Goal: Task Accomplishment & Management: Manage account settings

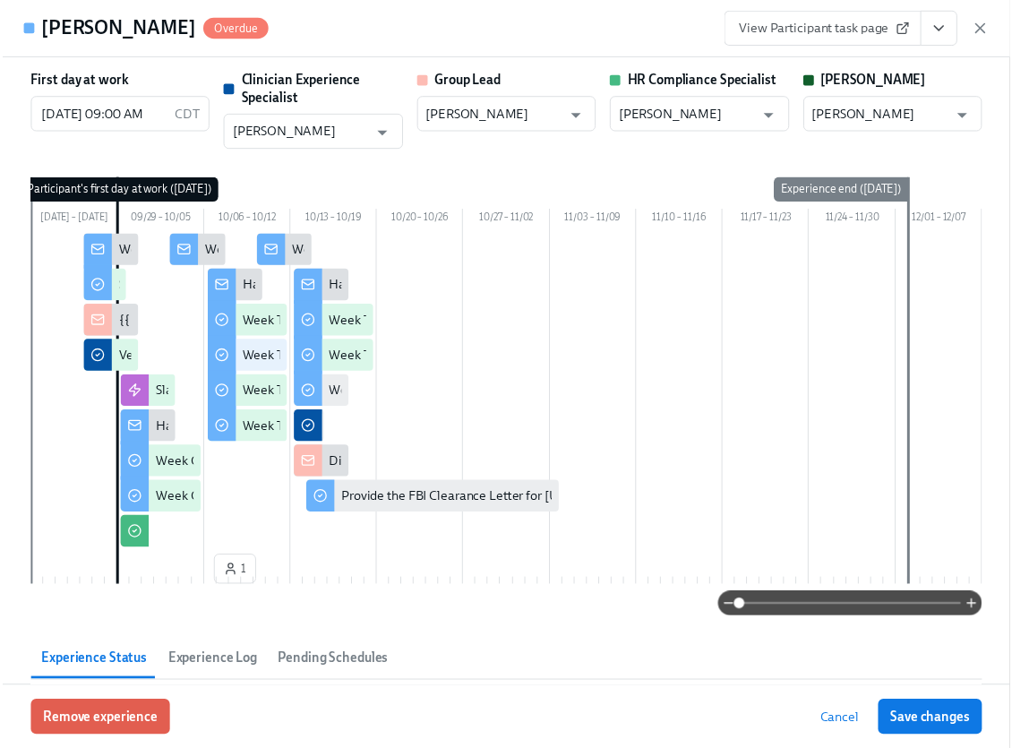
scroll to position [709, 0]
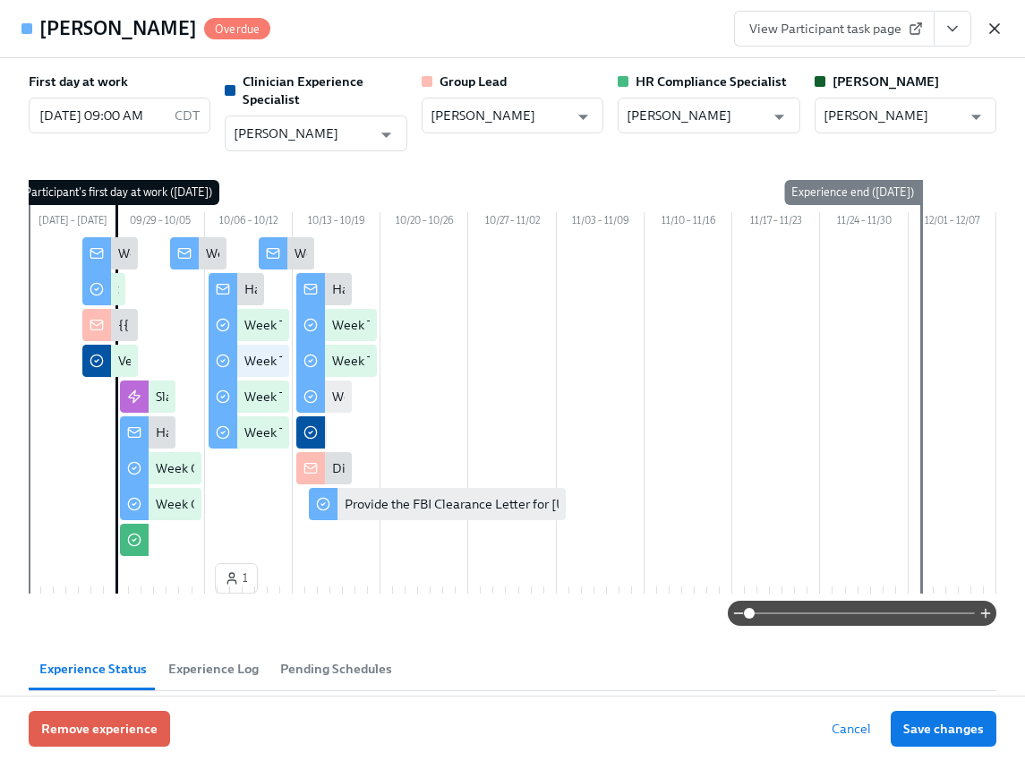
click at [1000, 30] on icon "button" at bounding box center [995, 29] width 18 height 18
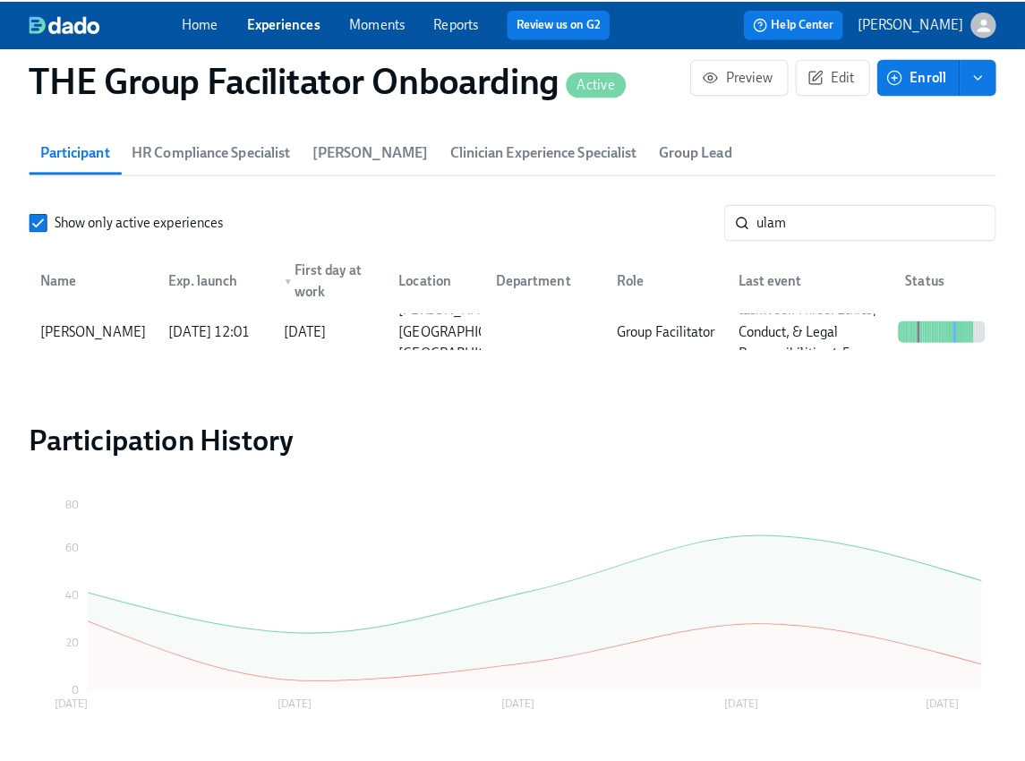
scroll to position [0, 25895]
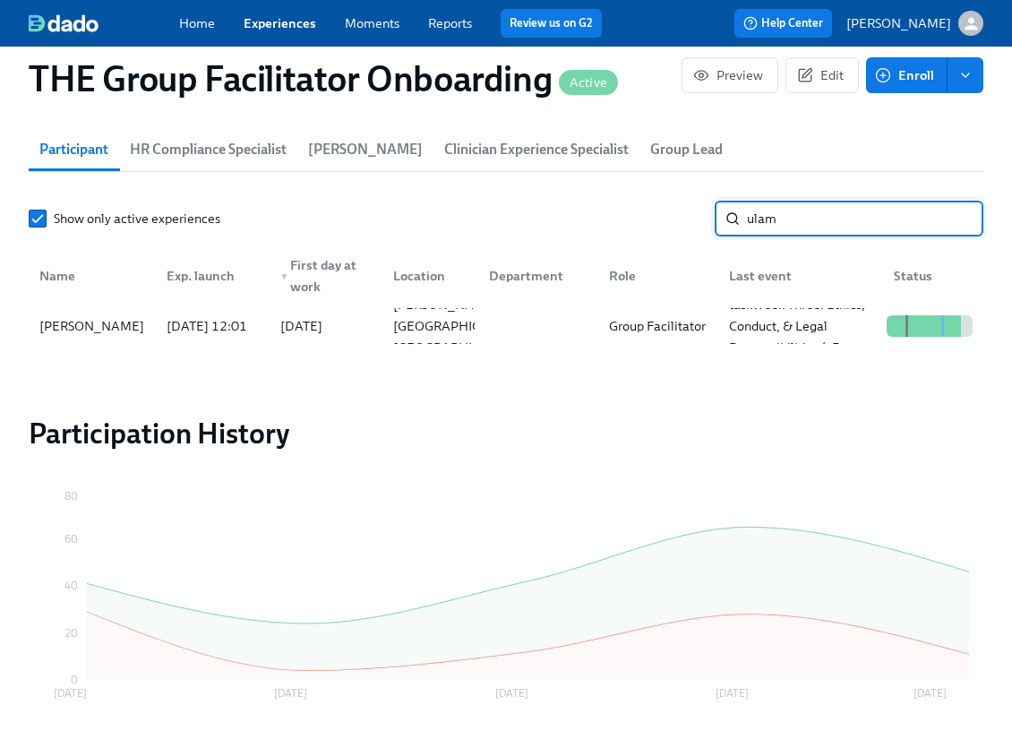
click at [786, 226] on input "ulam" at bounding box center [865, 219] width 236 height 36
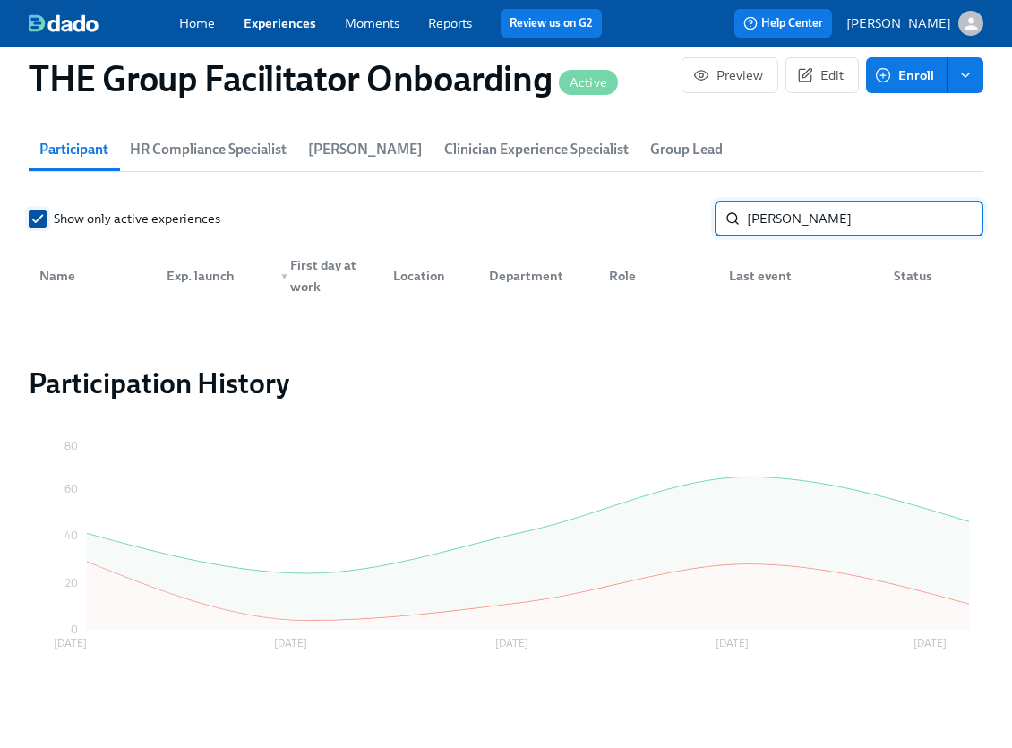
type input "urena"
click at [47, 223] on label "Show only active experiences" at bounding box center [125, 219] width 192 height 18
click at [46, 223] on input "Show only active experiences" at bounding box center [38, 218] width 16 height 16
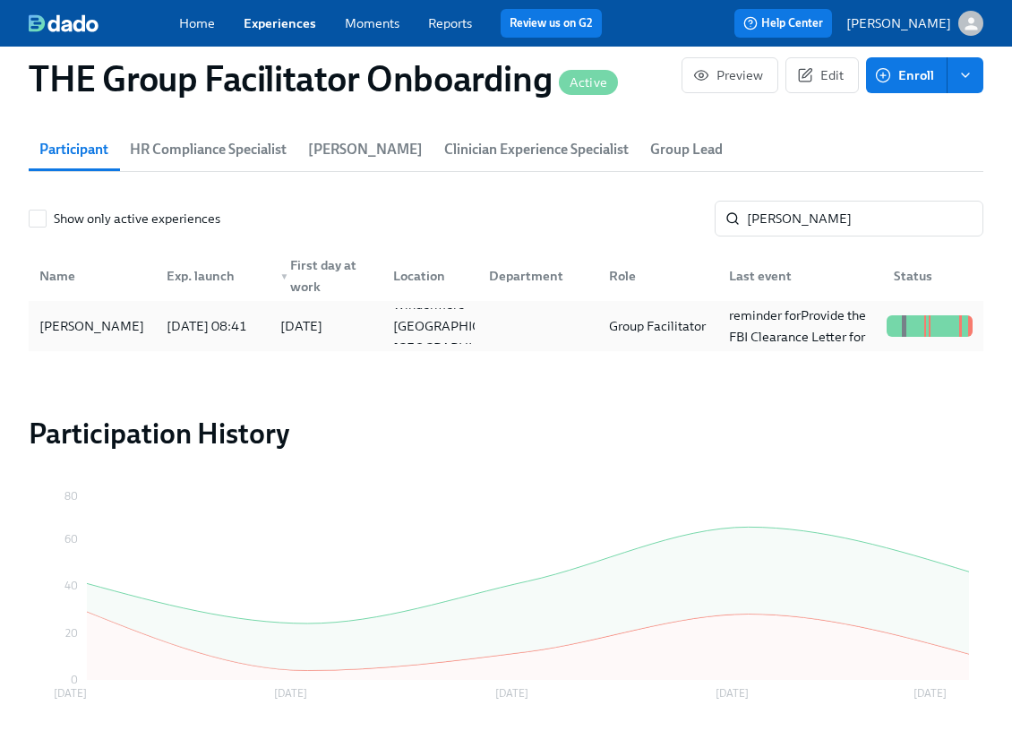
click at [89, 325] on div "Tamara Urena" at bounding box center [91, 325] width 119 height 21
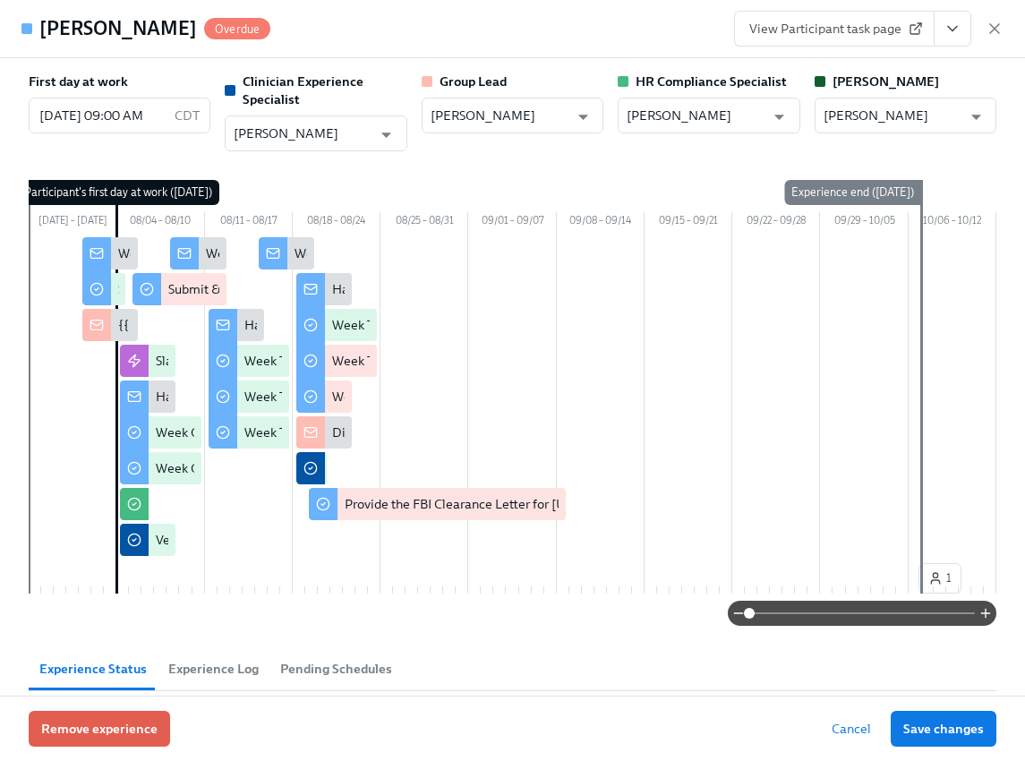
click at [953, 27] on icon "View task page" at bounding box center [953, 29] width 18 height 18
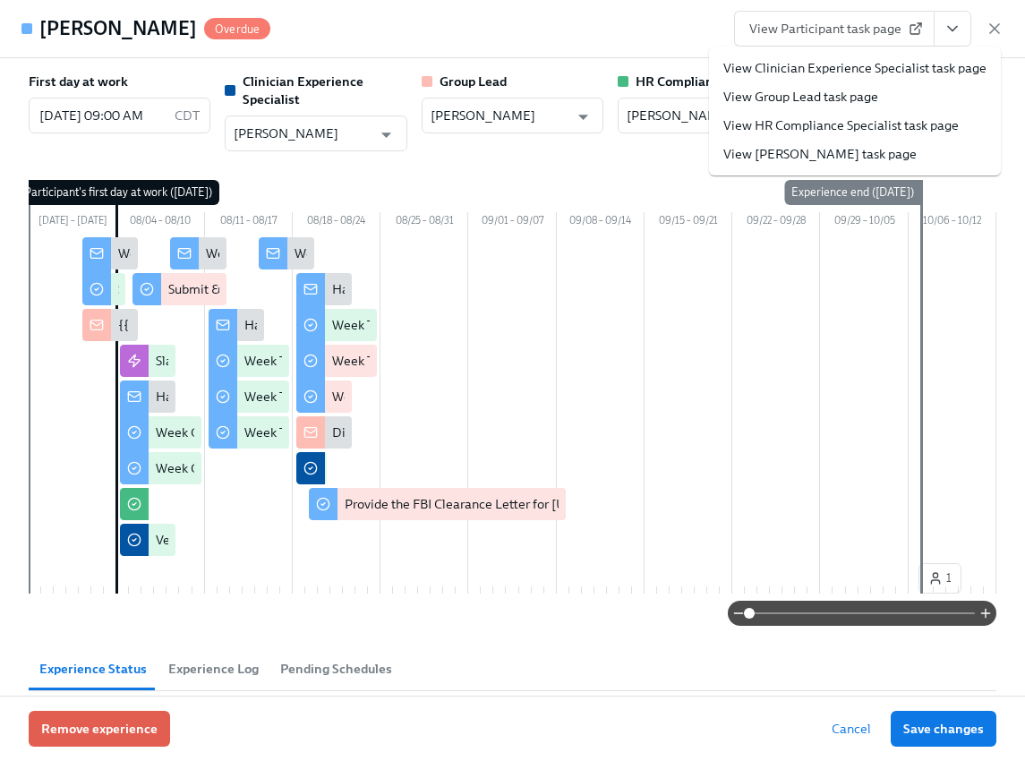
click at [893, 69] on link "View Clinician Experience Specialist task page" at bounding box center [854, 68] width 263 height 18
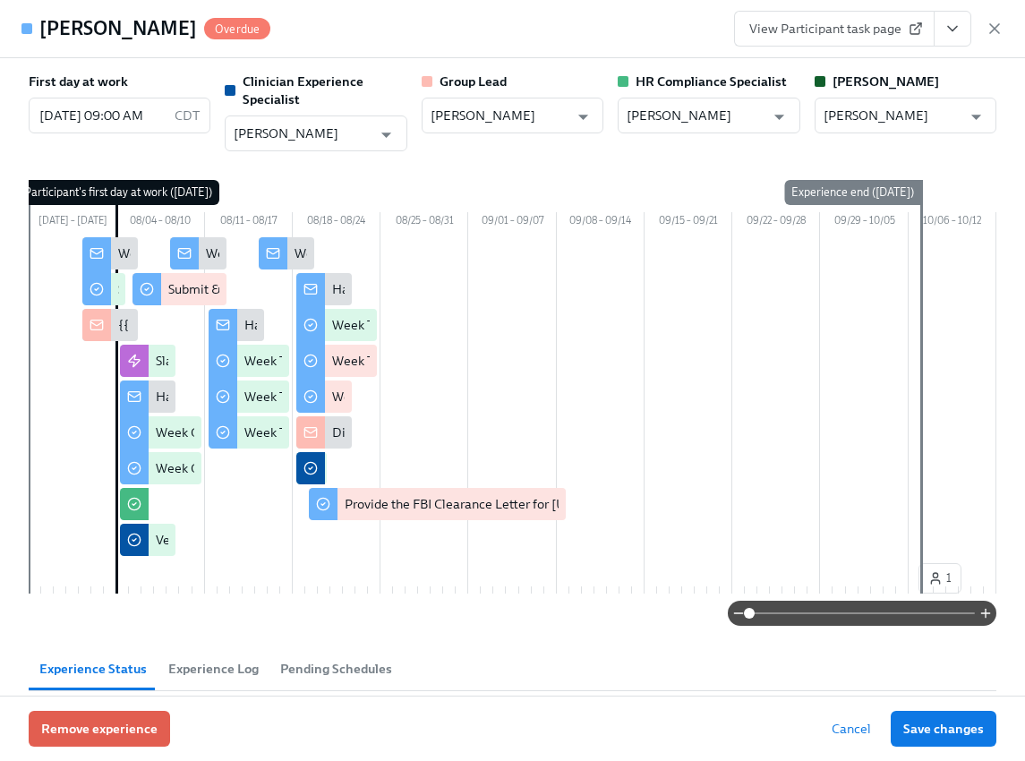
click at [963, 25] on button "View task page" at bounding box center [953, 29] width 38 height 36
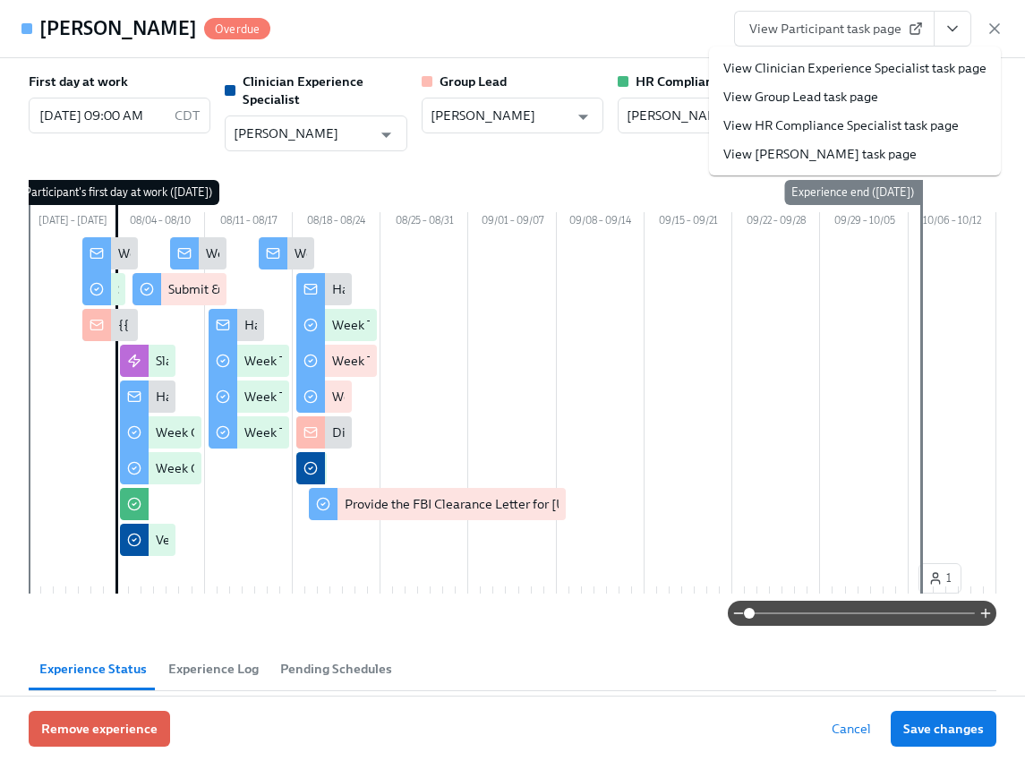
click at [873, 124] on link "View HR Compliance Specialist task page" at bounding box center [840, 125] width 235 height 18
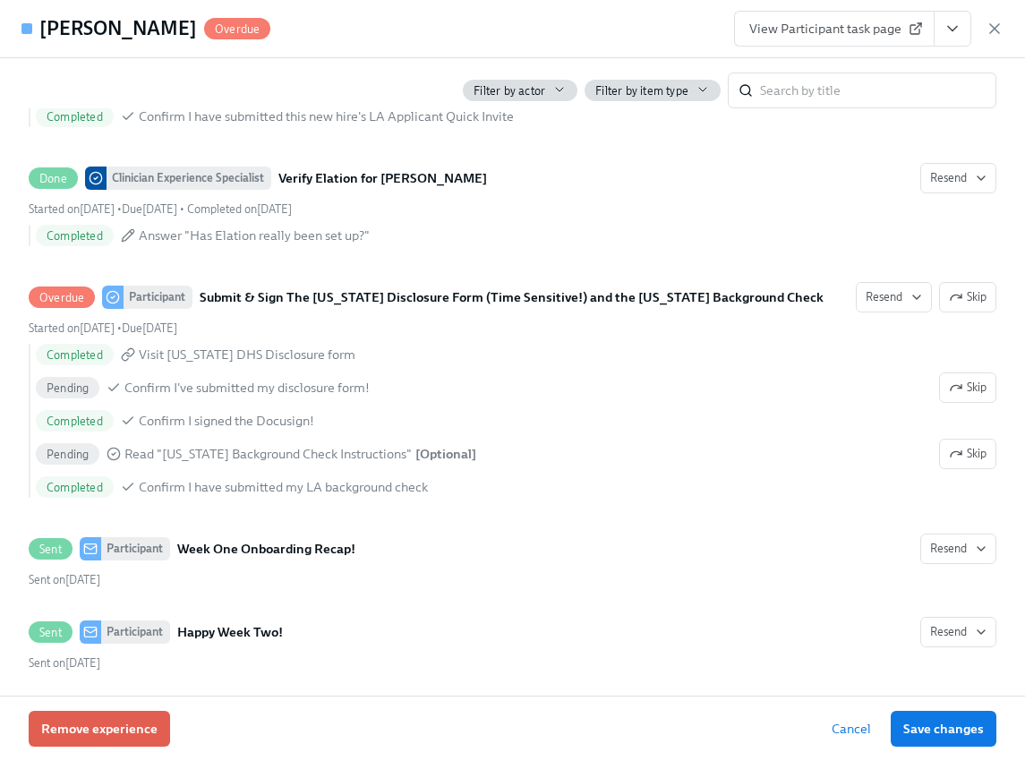
scroll to position [1917, 0]
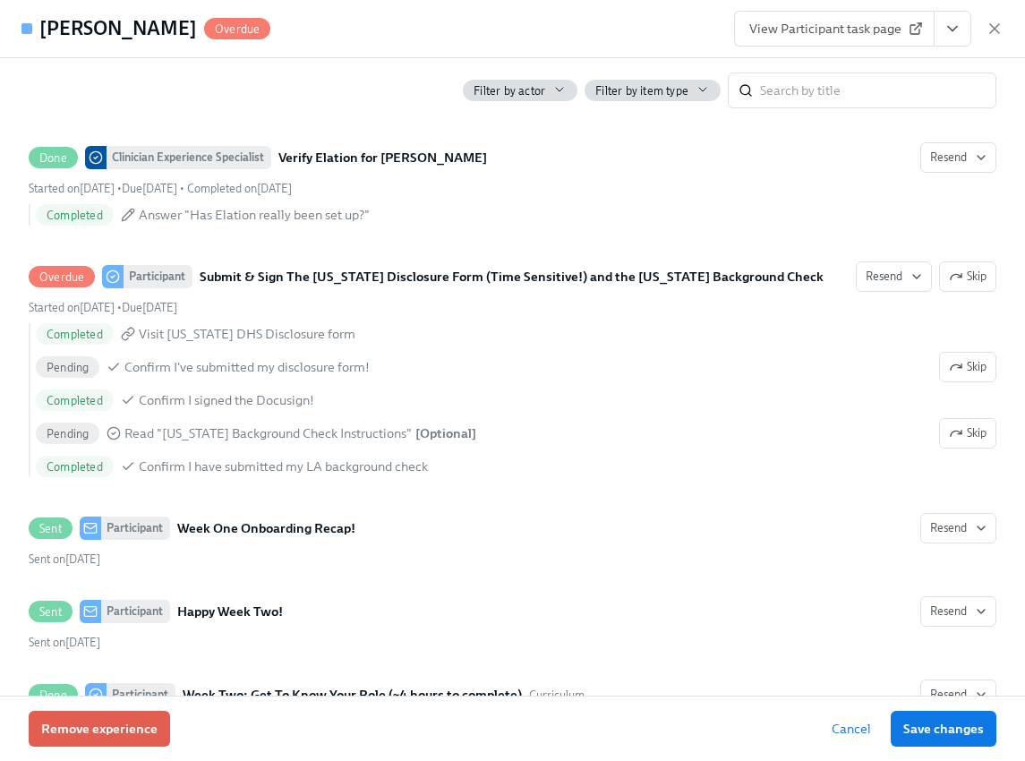
click at [839, 18] on link "View Participant task page" at bounding box center [834, 29] width 201 height 36
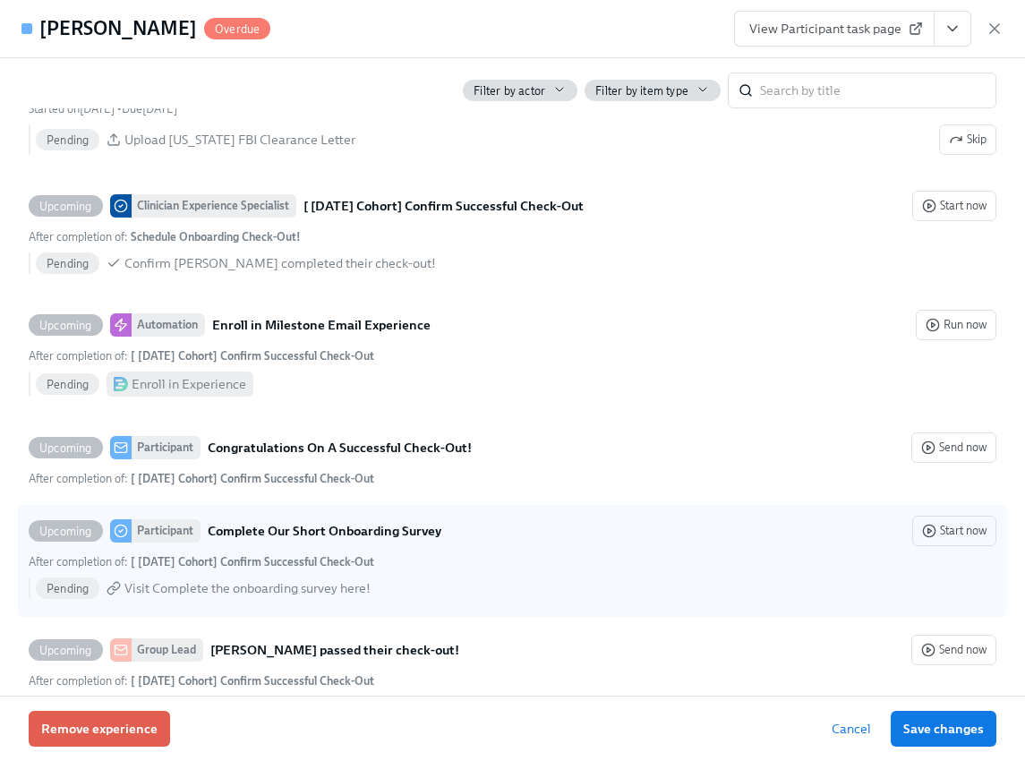
scroll to position [3930, 0]
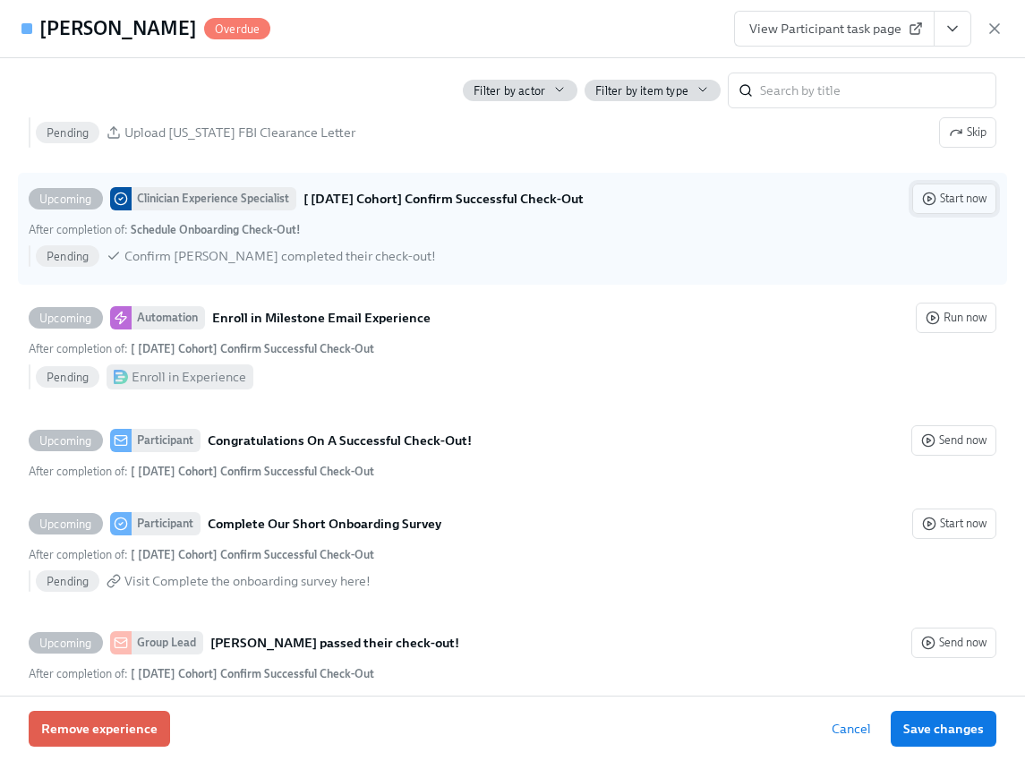
click at [922, 206] on icon "button" at bounding box center [929, 199] width 14 height 14
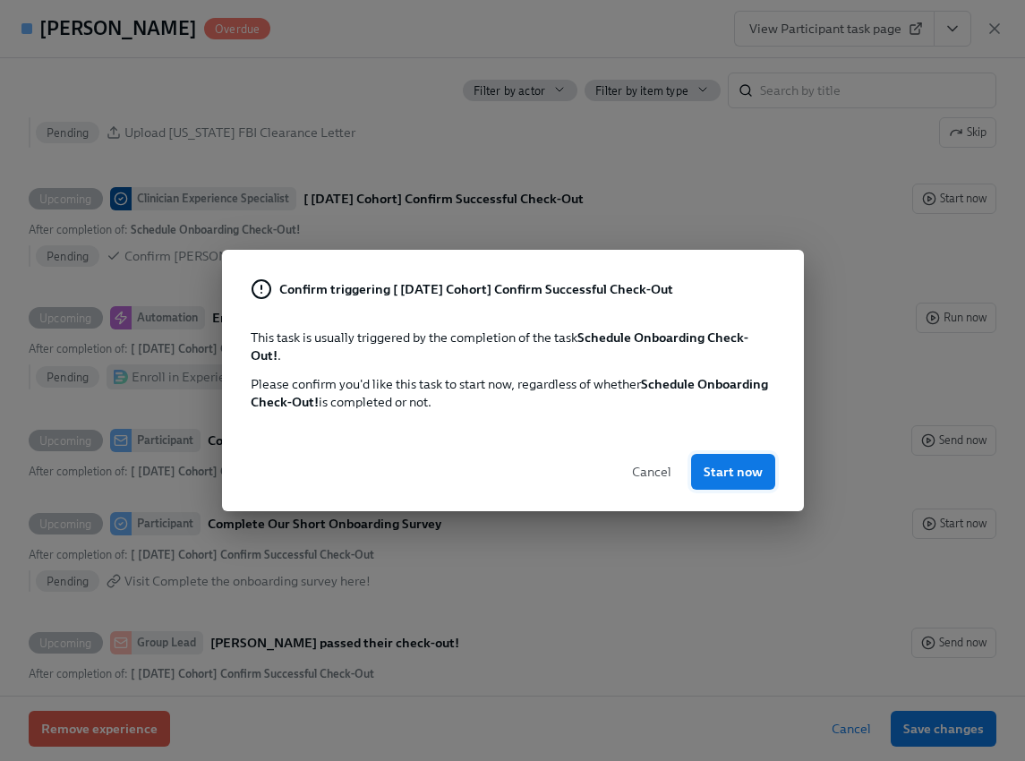
click at [731, 458] on button "Start now" at bounding box center [733, 472] width 84 height 36
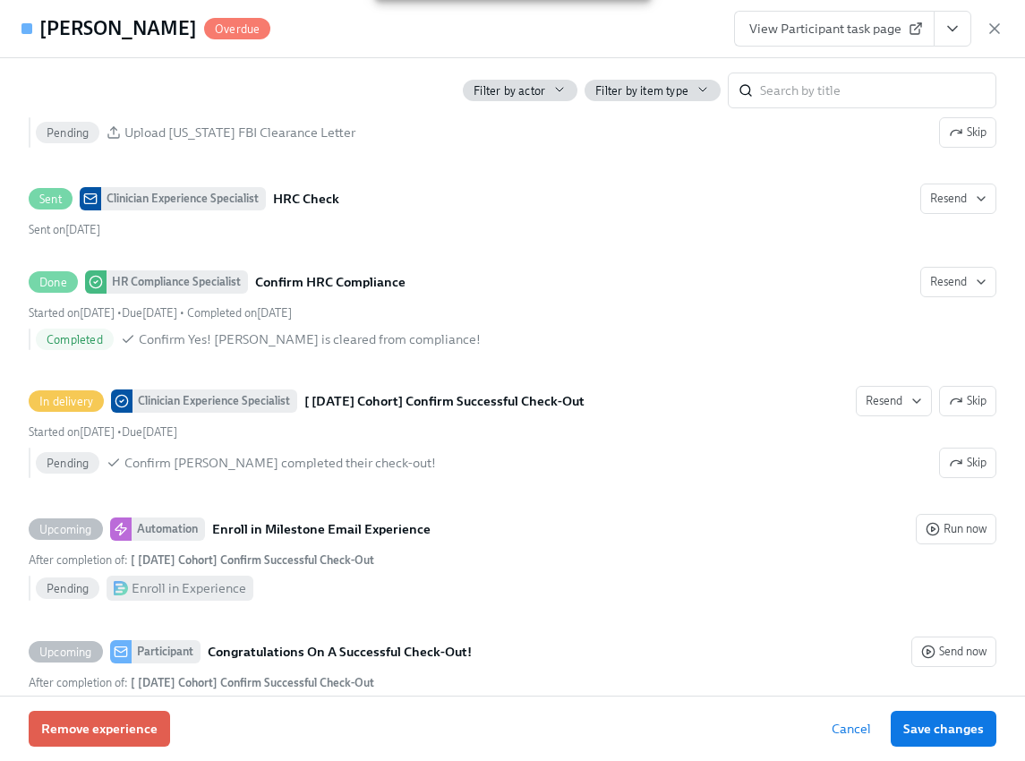
click at [956, 25] on icon "View task page" at bounding box center [953, 29] width 18 height 18
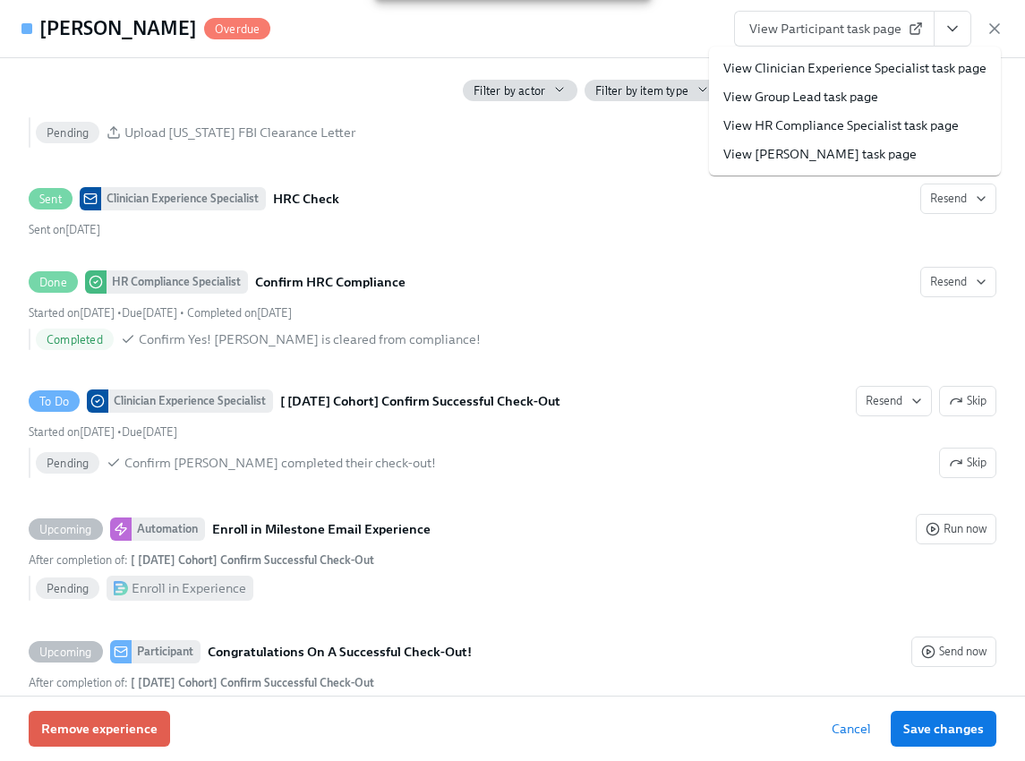
click at [848, 69] on link "View Clinician Experience Specialist task page" at bounding box center [854, 68] width 263 height 18
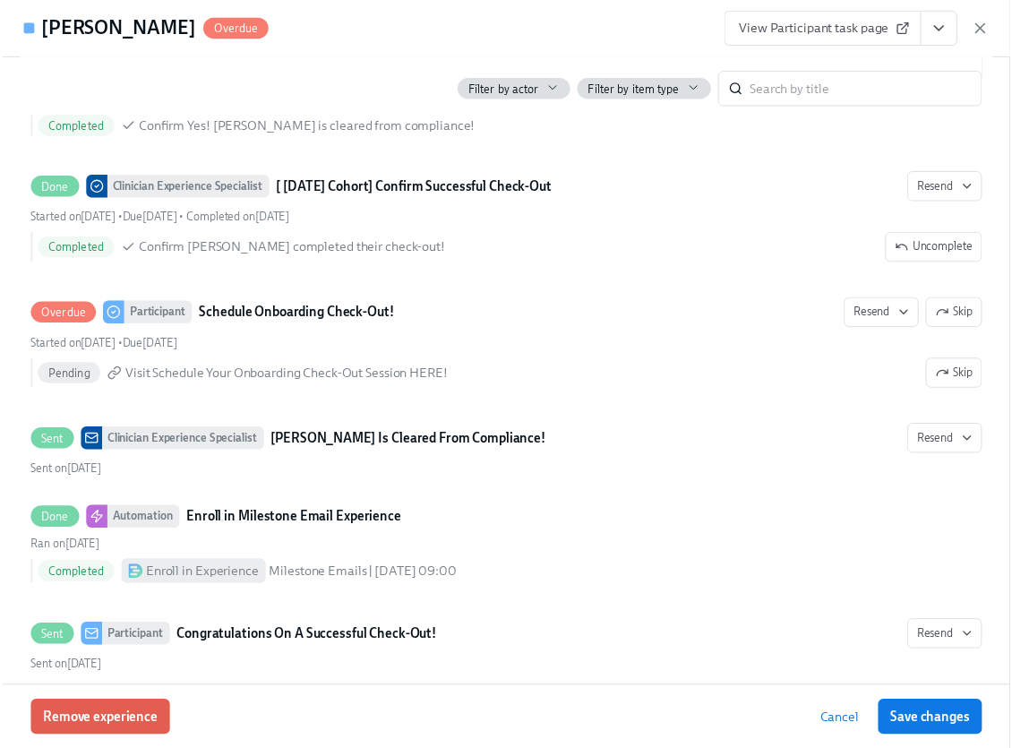
scroll to position [4135, 0]
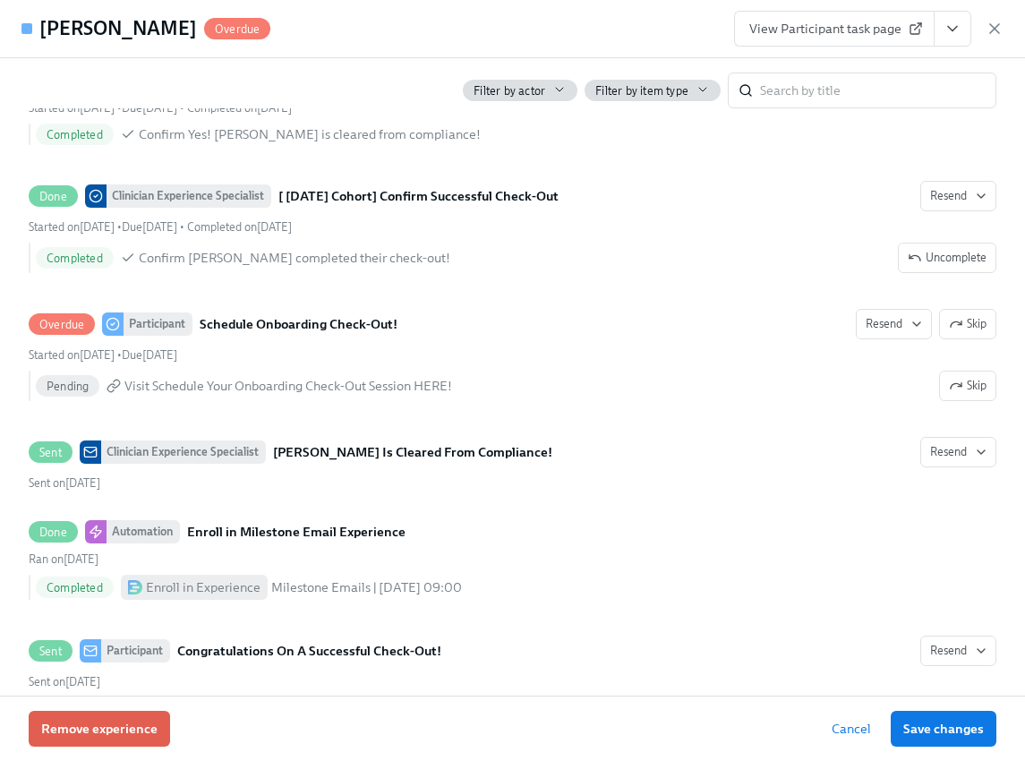
click at [902, 32] on span "View Participant task page" at bounding box center [834, 29] width 170 height 18
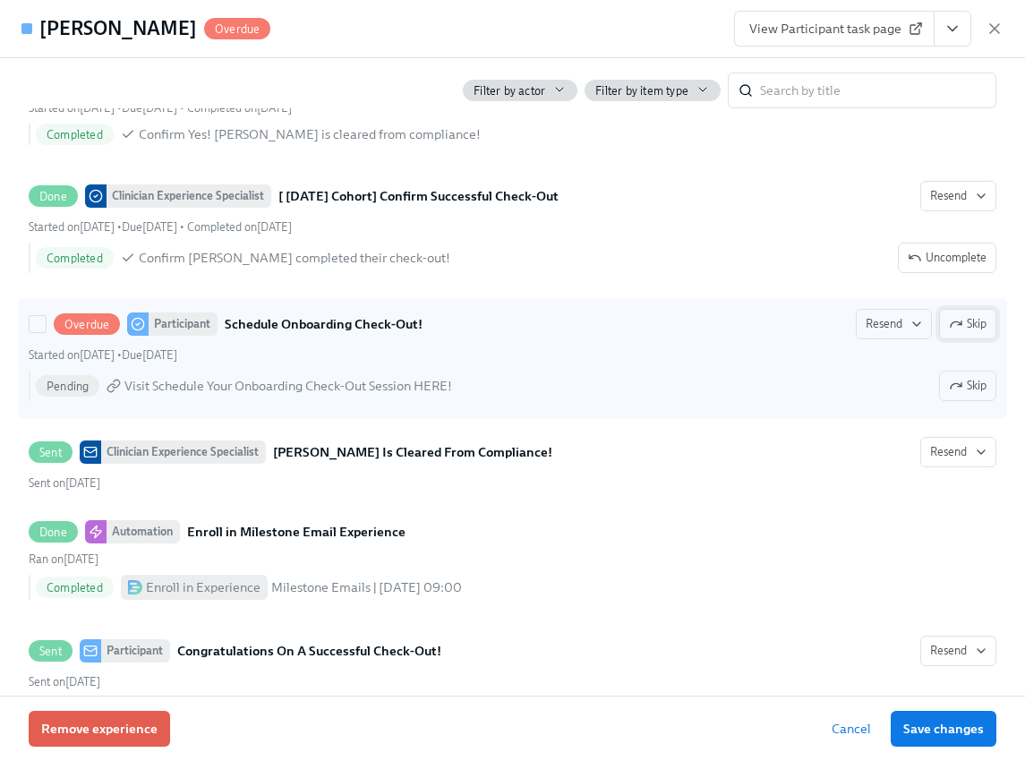
click at [958, 333] on span "Skip" at bounding box center [968, 324] width 38 height 18
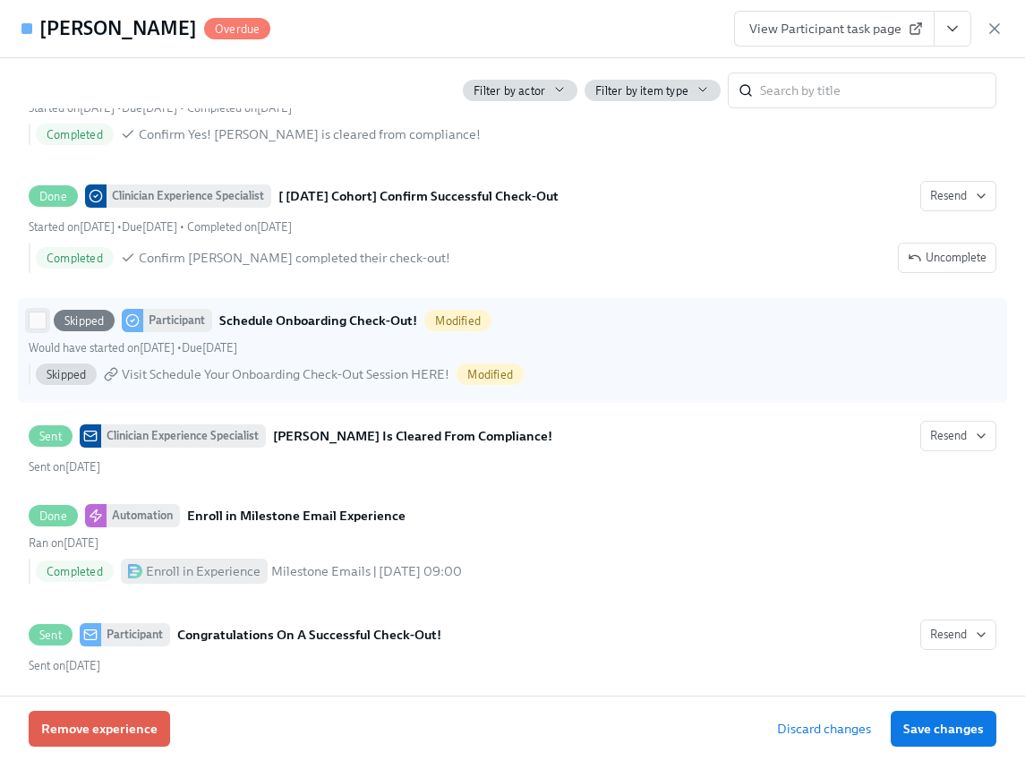
click at [38, 329] on input "Skipped Participant Schedule Onboarding Check-Out! Modified Would have started …" at bounding box center [38, 320] width 16 height 16
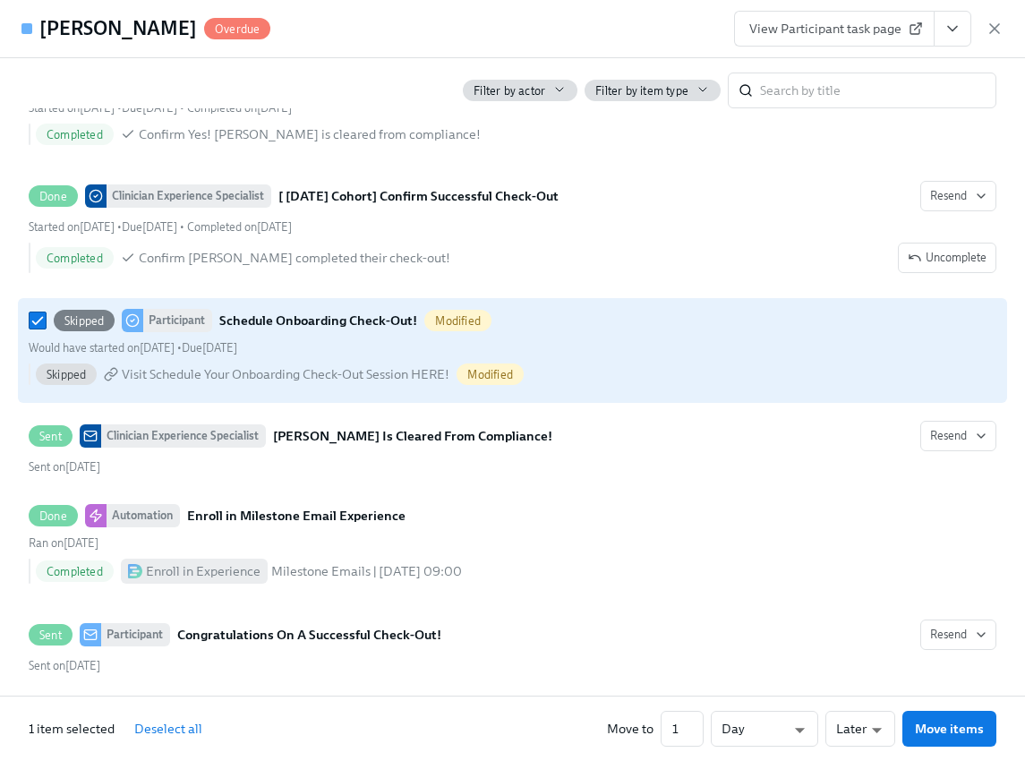
click at [77, 328] on span "Skipped" at bounding box center [84, 320] width 61 height 13
click at [46, 329] on input "Skipped Participant Schedule Onboarding Check-Out! Modified Would have started …" at bounding box center [38, 320] width 16 height 16
checkbox input "false"
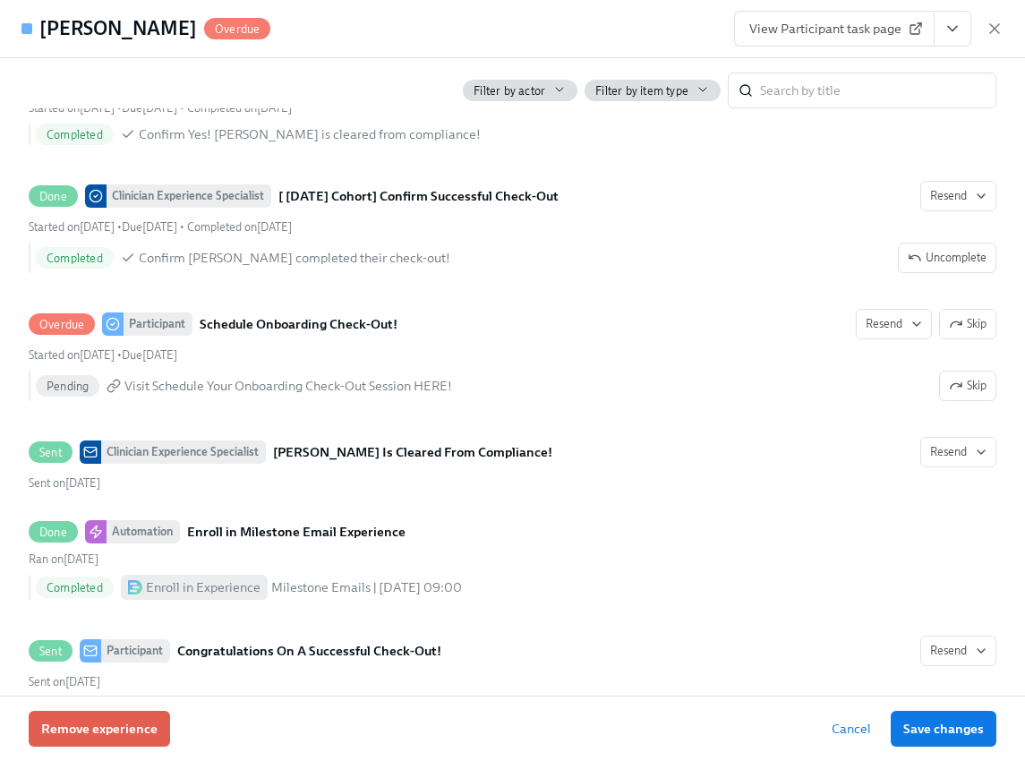
click at [994, 23] on icon "button" at bounding box center [995, 29] width 18 height 18
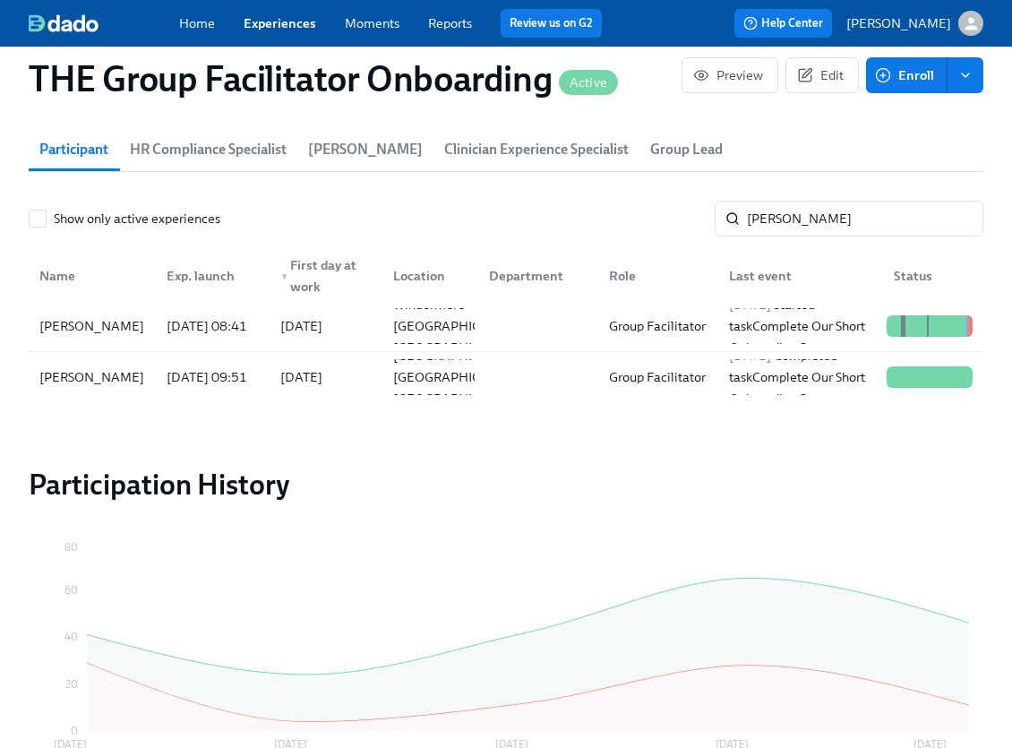
scroll to position [0, 25908]
click at [808, 217] on input "urena" at bounding box center [865, 219] width 236 height 36
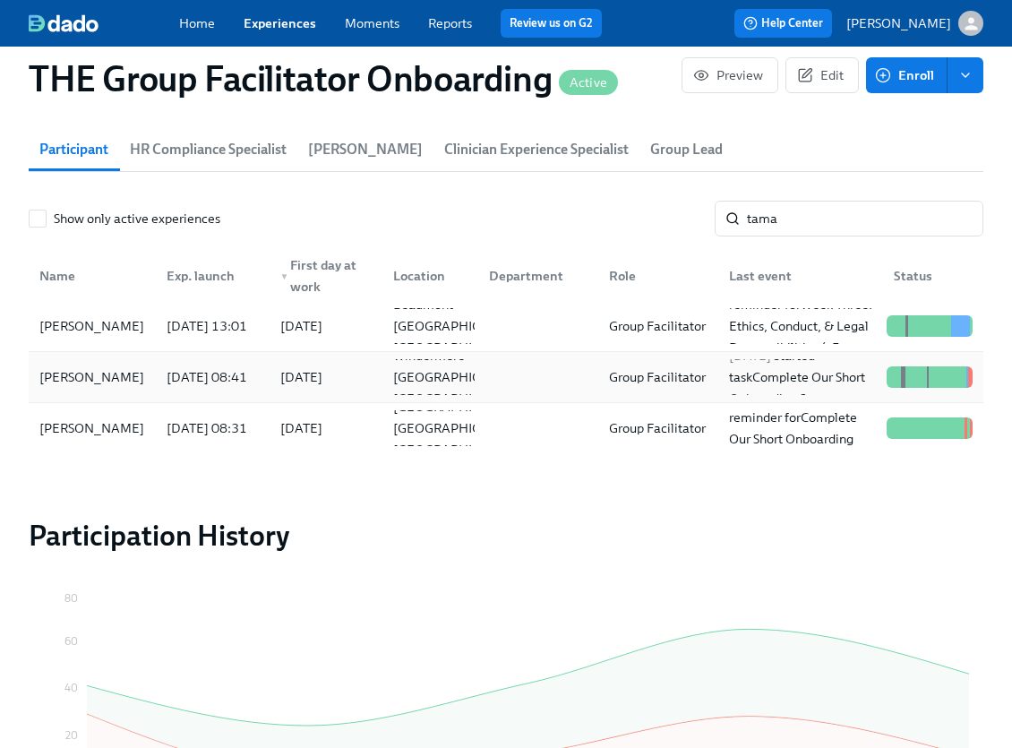
click at [141, 367] on div "Tamara Urena" at bounding box center [92, 377] width 120 height 36
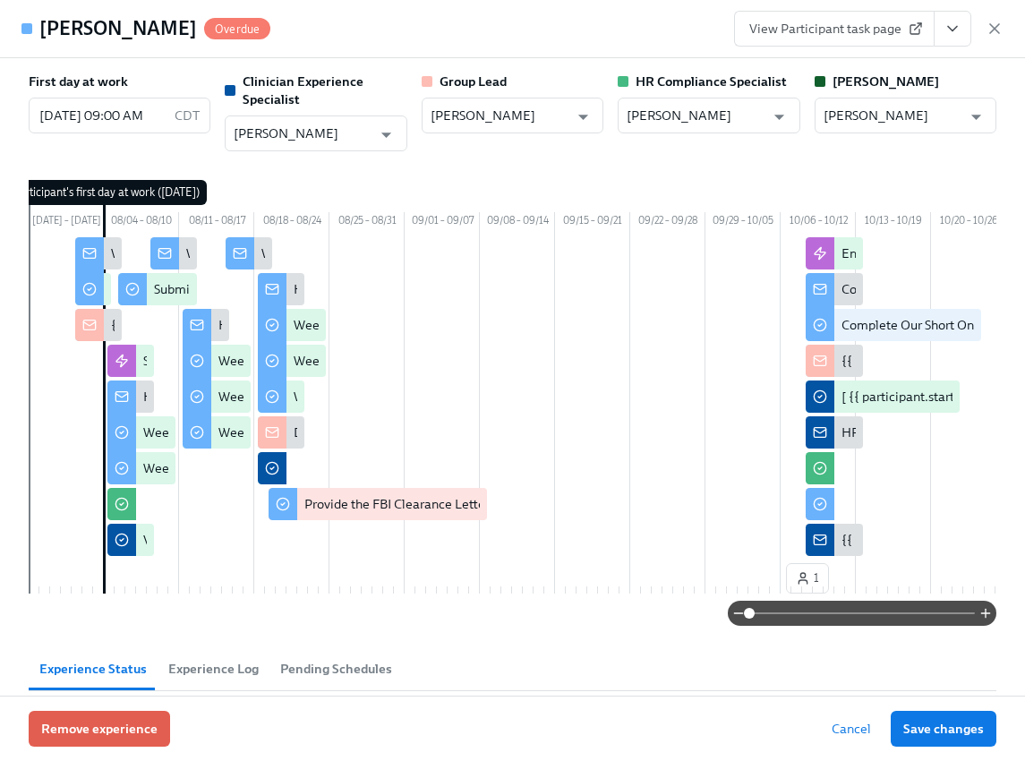
click at [1004, 23] on div "Tamara Urena Overdue View Participant task page" at bounding box center [512, 29] width 1025 height 58
click at [993, 23] on icon "button" at bounding box center [995, 29] width 18 height 18
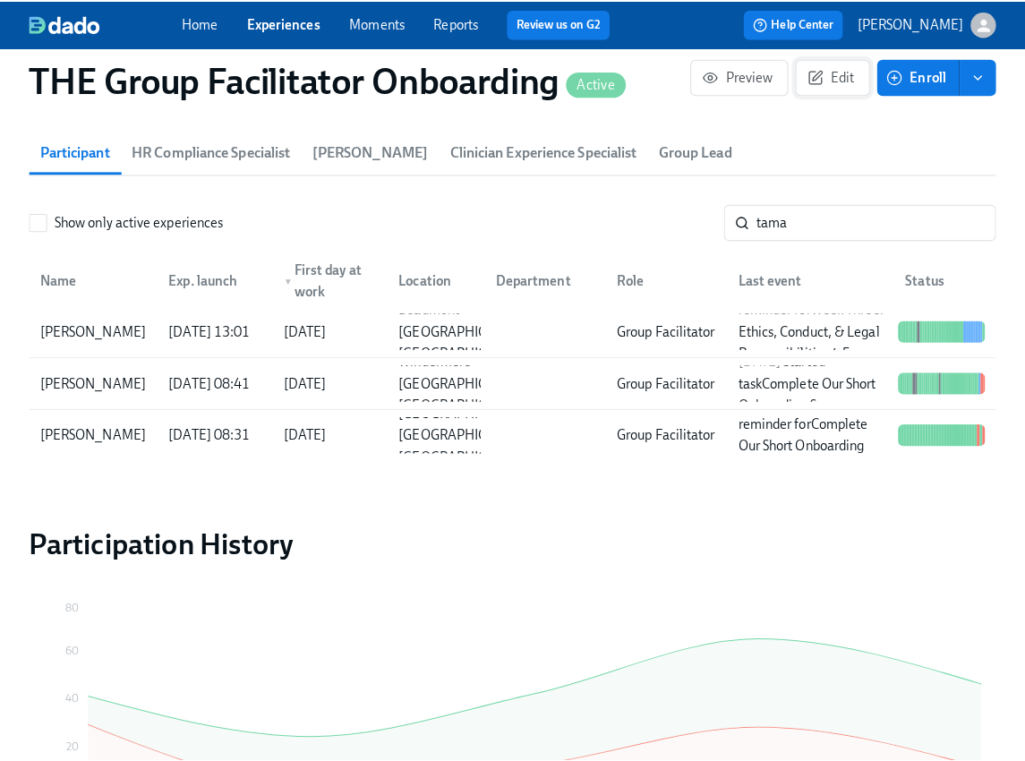
scroll to position [0, 25895]
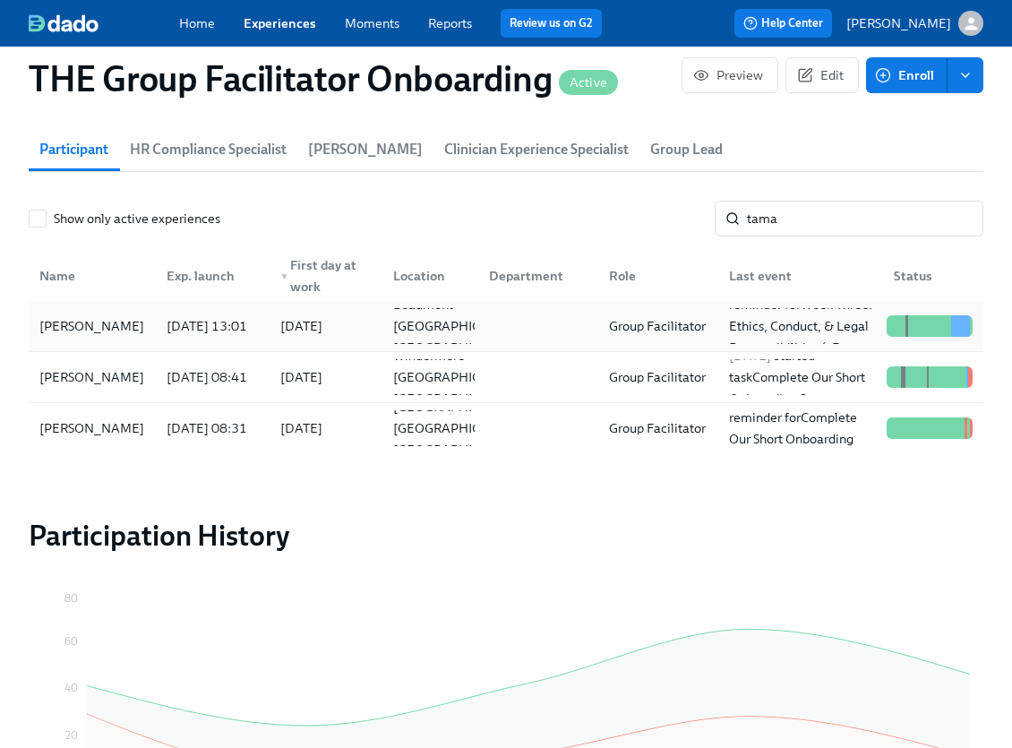
click at [503, 322] on div at bounding box center [535, 326] width 120 height 36
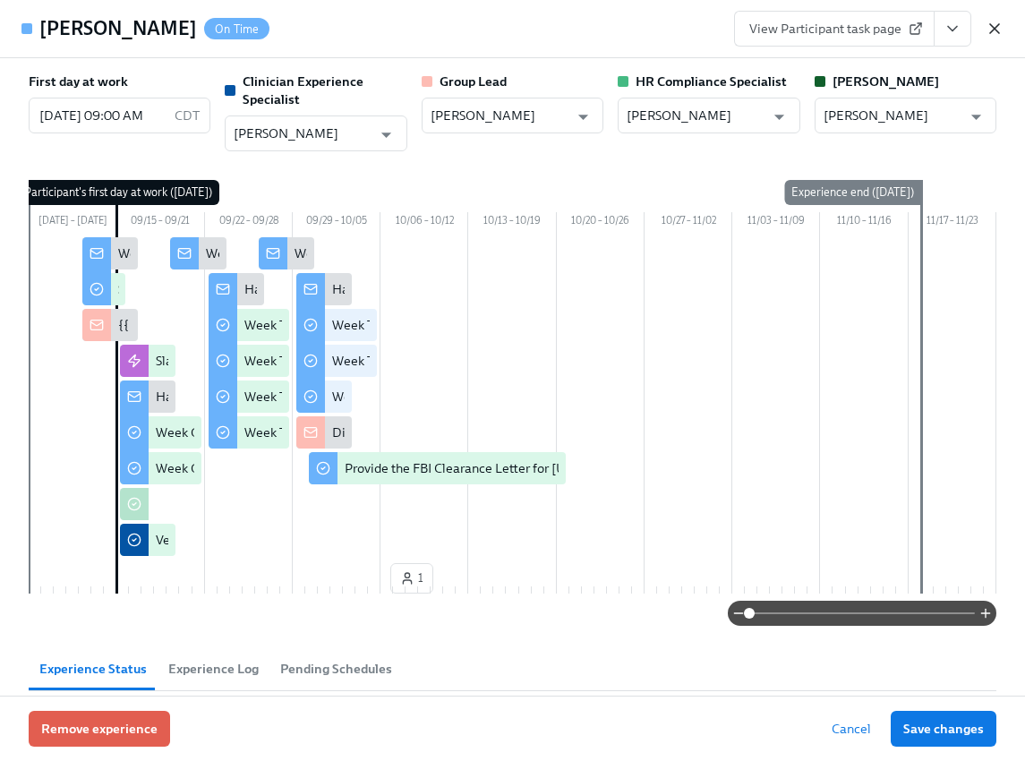
click at [993, 29] on icon "button" at bounding box center [994, 28] width 9 height 9
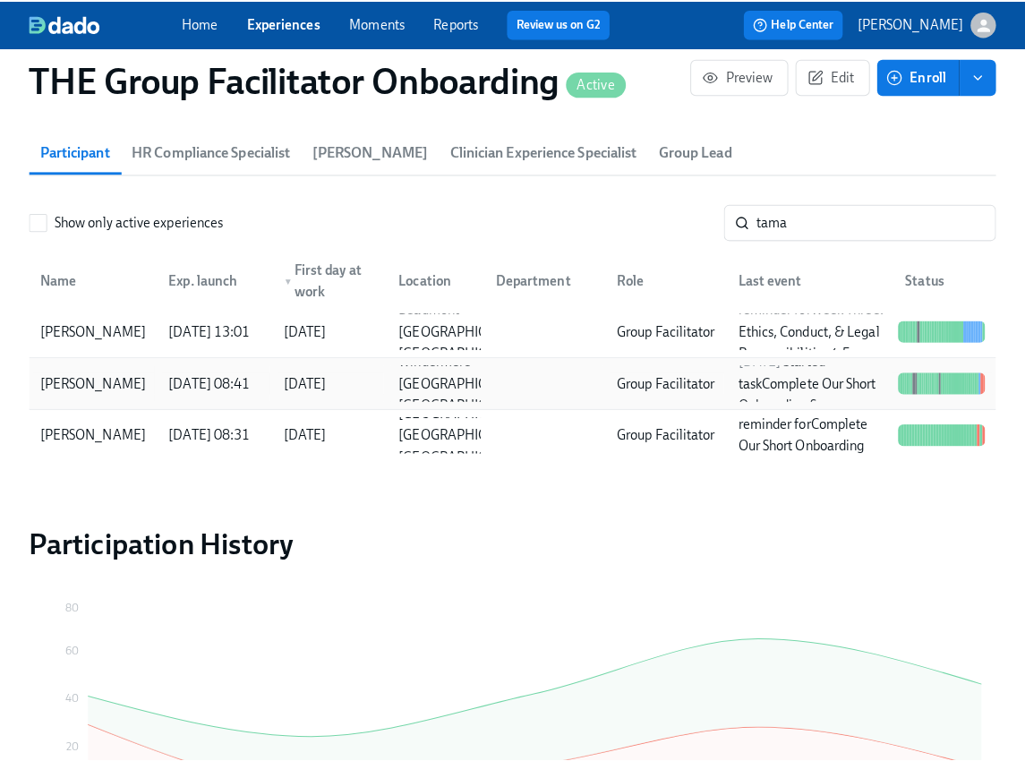
scroll to position [0, 25895]
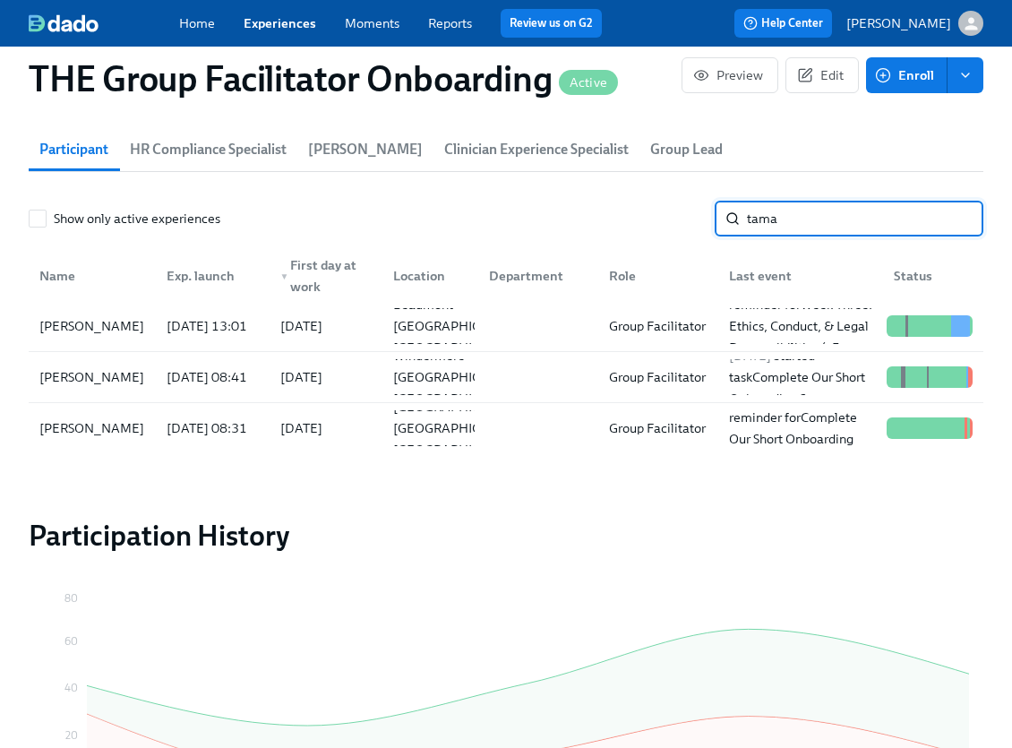
click at [850, 211] on input "tama" at bounding box center [865, 219] width 236 height 36
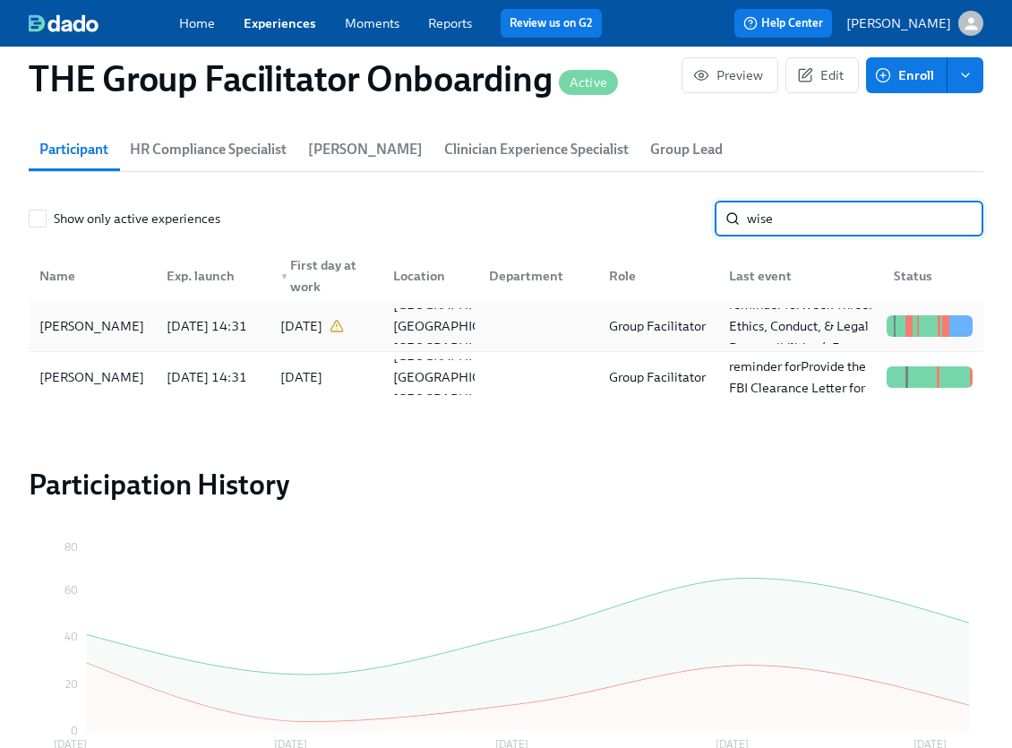
click at [90, 334] on div "Jessica Wise" at bounding box center [91, 325] width 119 height 21
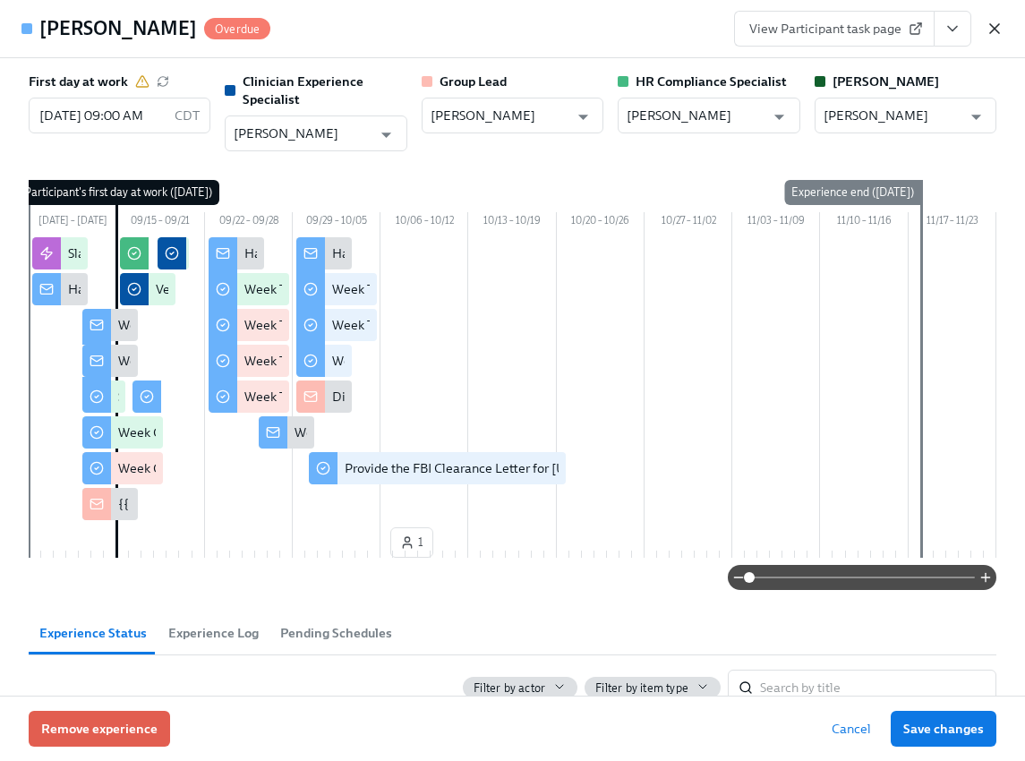
click at [991, 29] on icon "button" at bounding box center [995, 29] width 18 height 18
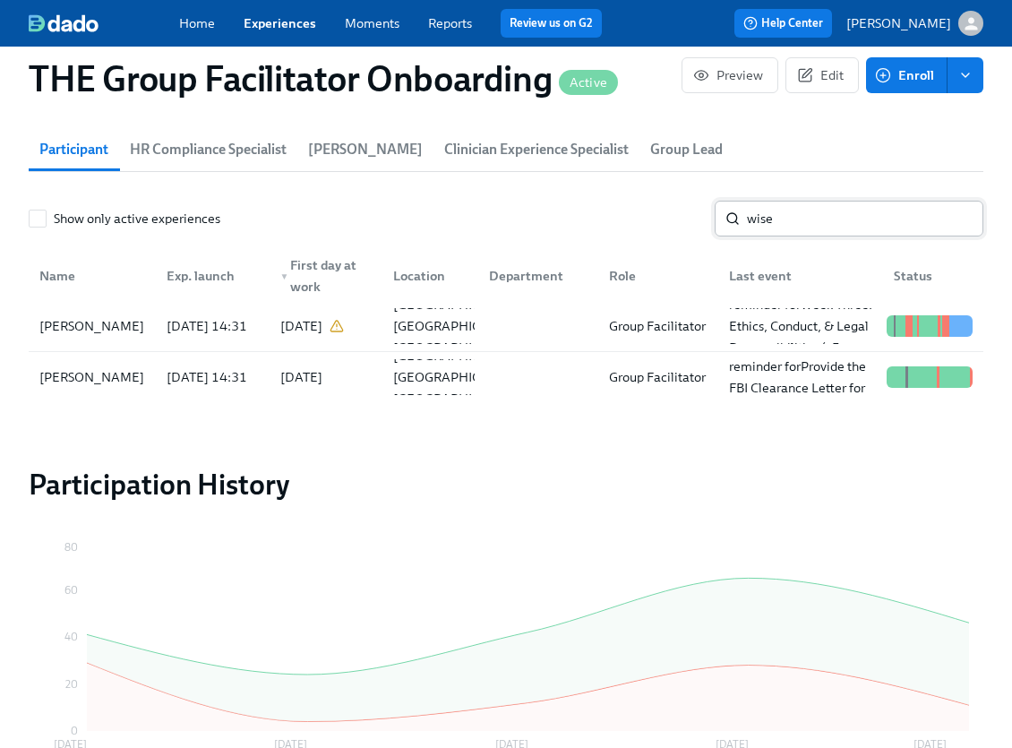
click at [782, 226] on input "wise" at bounding box center [865, 219] width 236 height 36
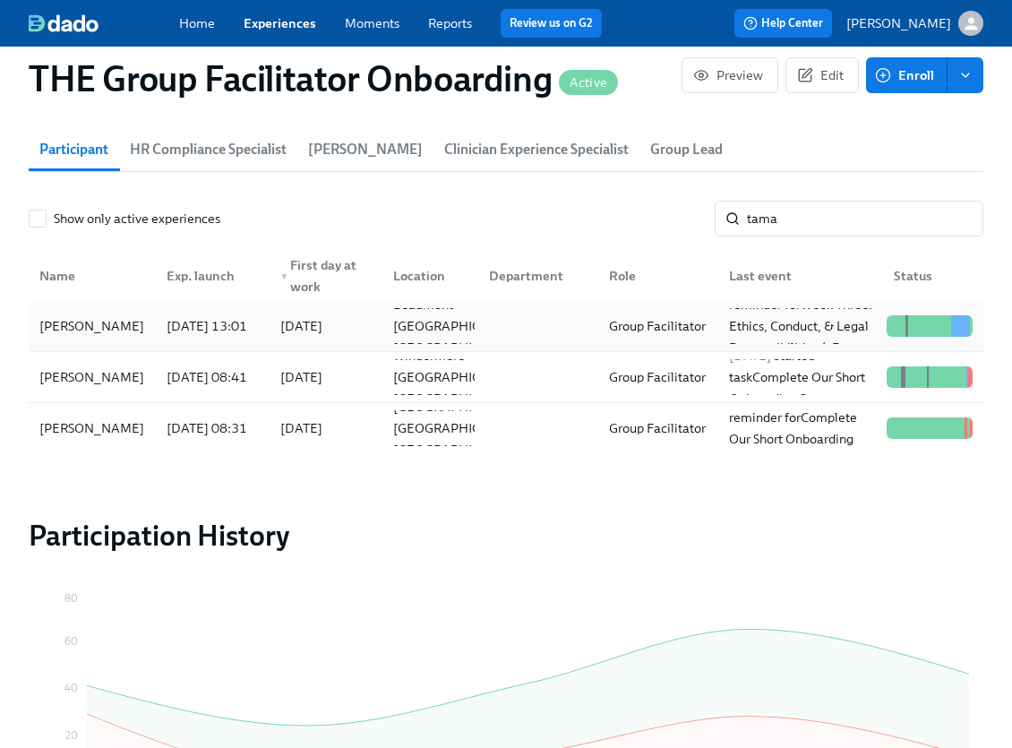
click at [147, 316] on div "Tamara Shaikh" at bounding box center [92, 326] width 120 height 36
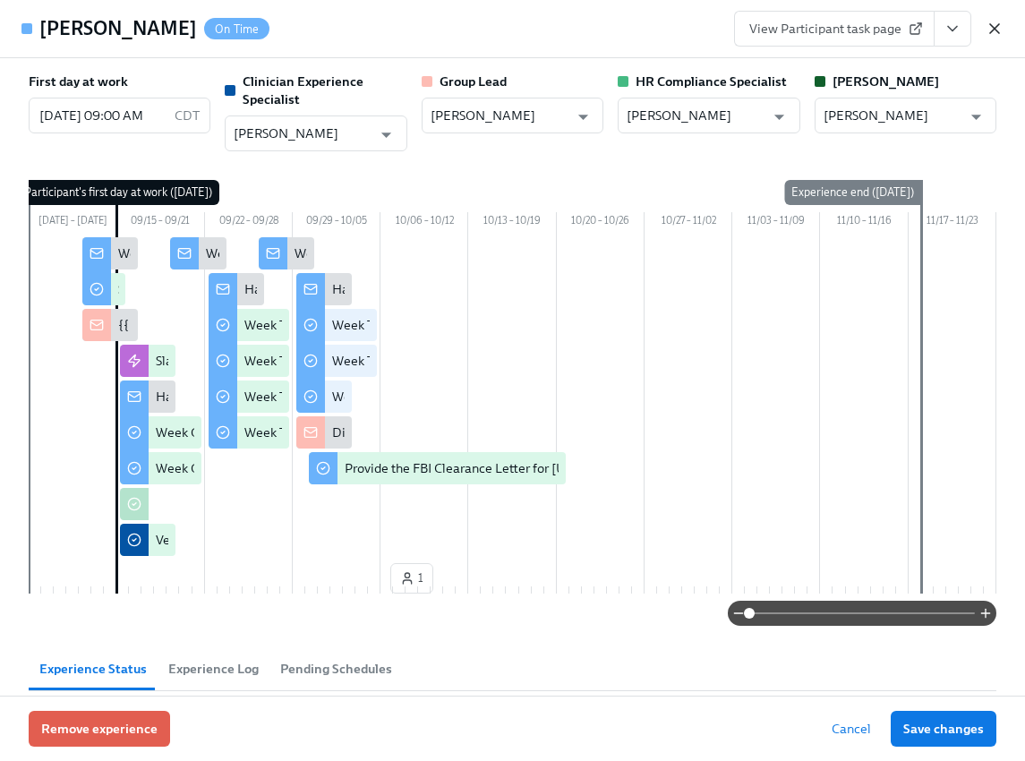
click at [986, 20] on icon "button" at bounding box center [995, 29] width 18 height 18
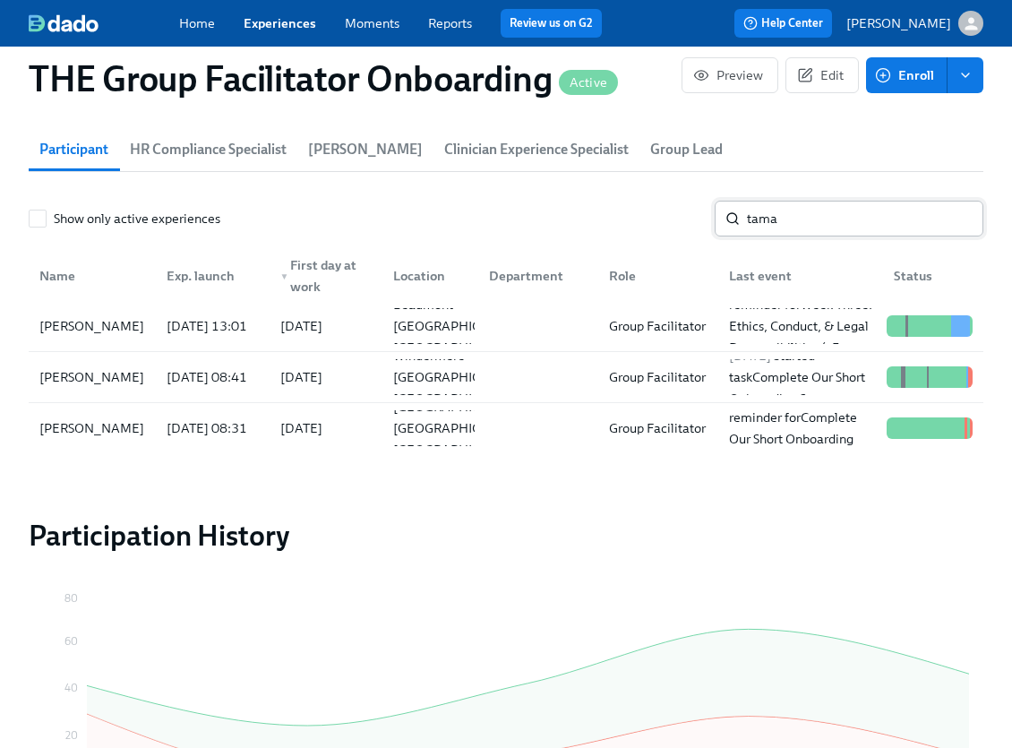
click at [806, 209] on input "tama" at bounding box center [865, 219] width 236 height 36
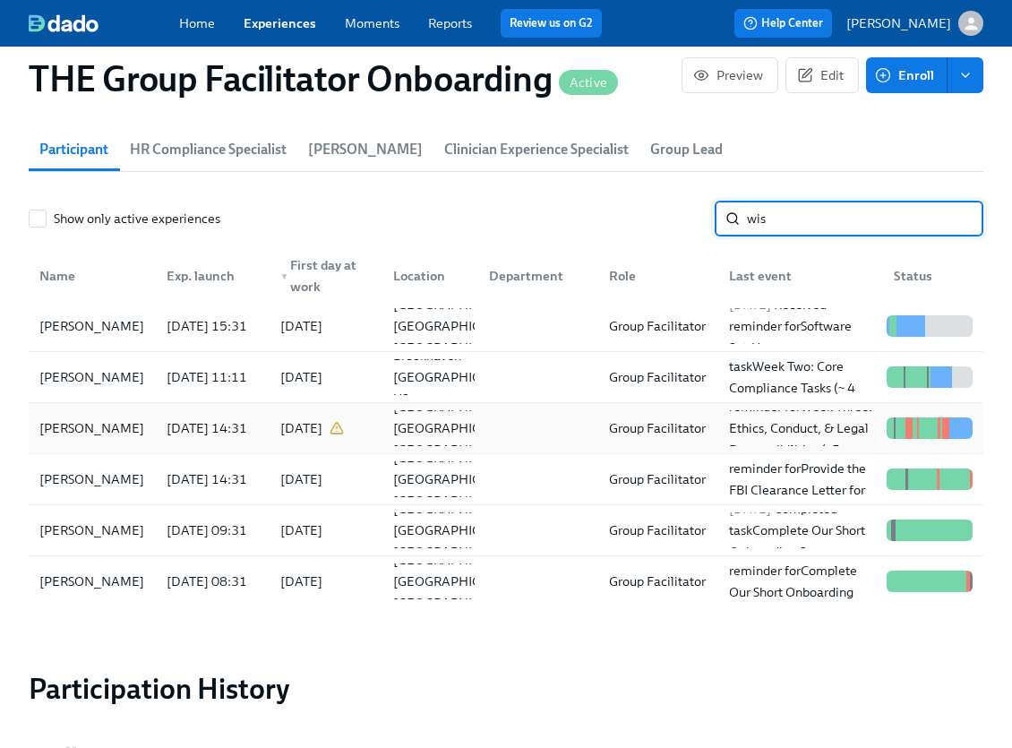
click at [79, 430] on div "Jessica Wise" at bounding box center [91, 427] width 119 height 21
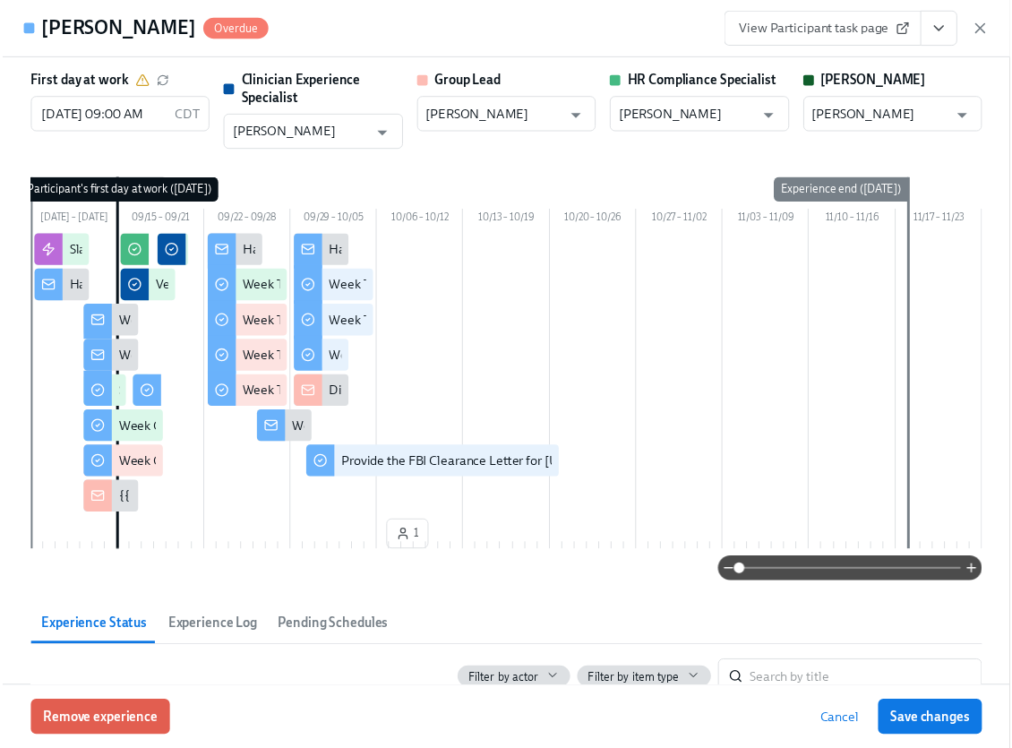
scroll to position [0, 25908]
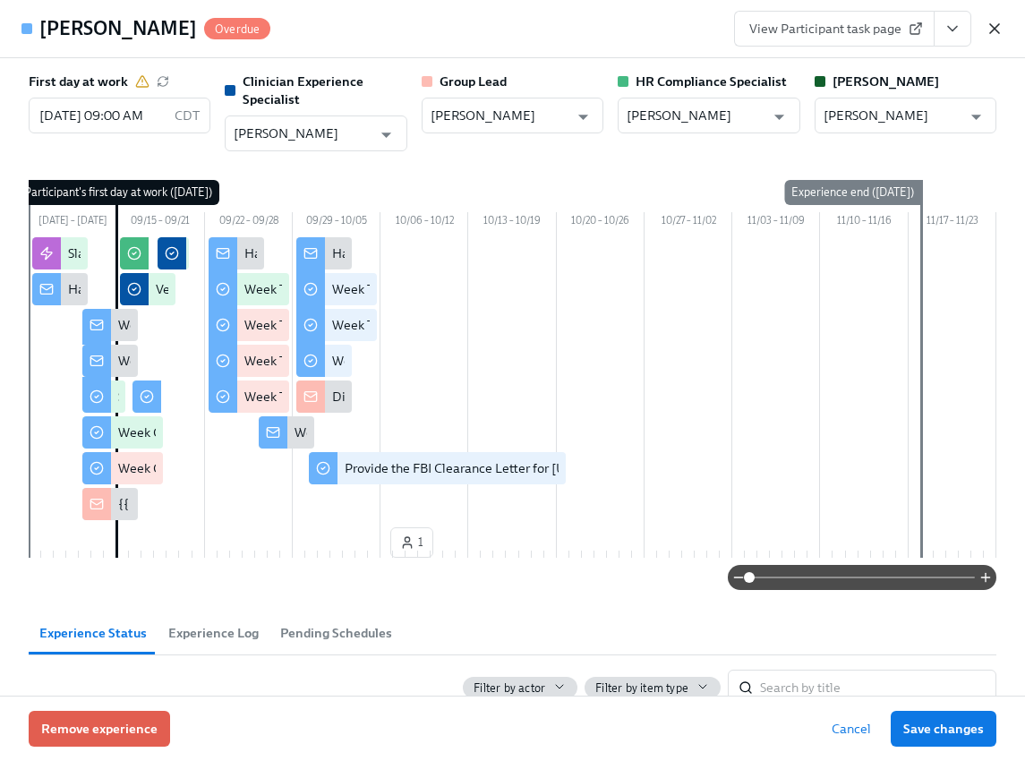
click at [995, 22] on icon "button" at bounding box center [995, 29] width 18 height 18
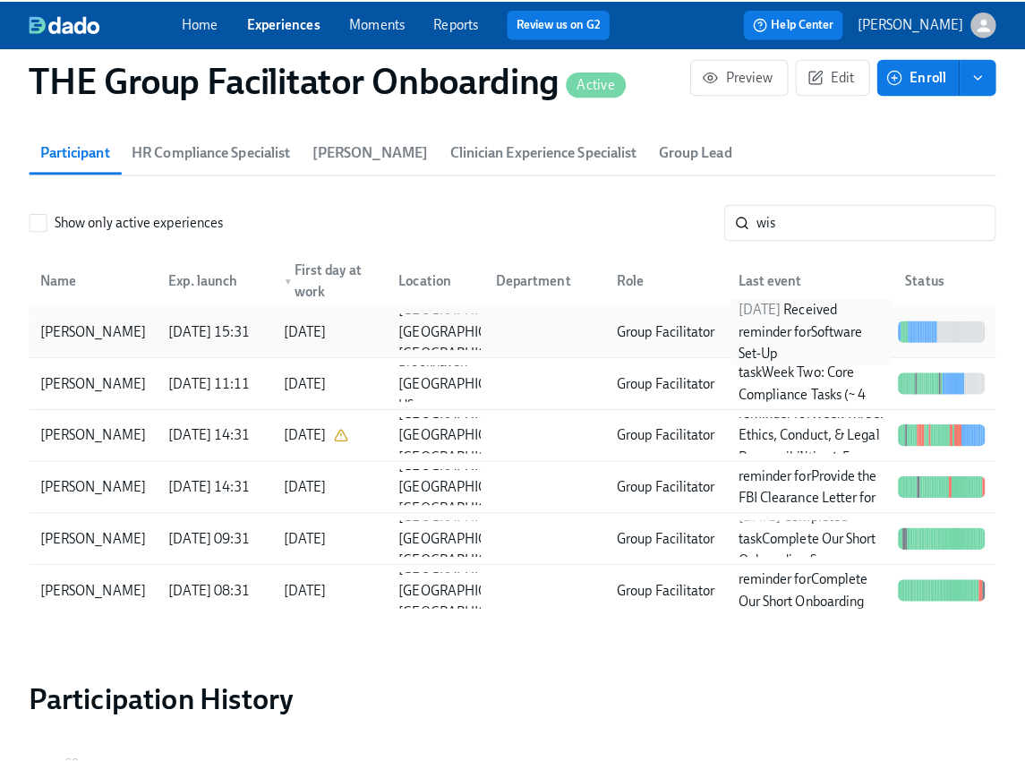
scroll to position [0, 25895]
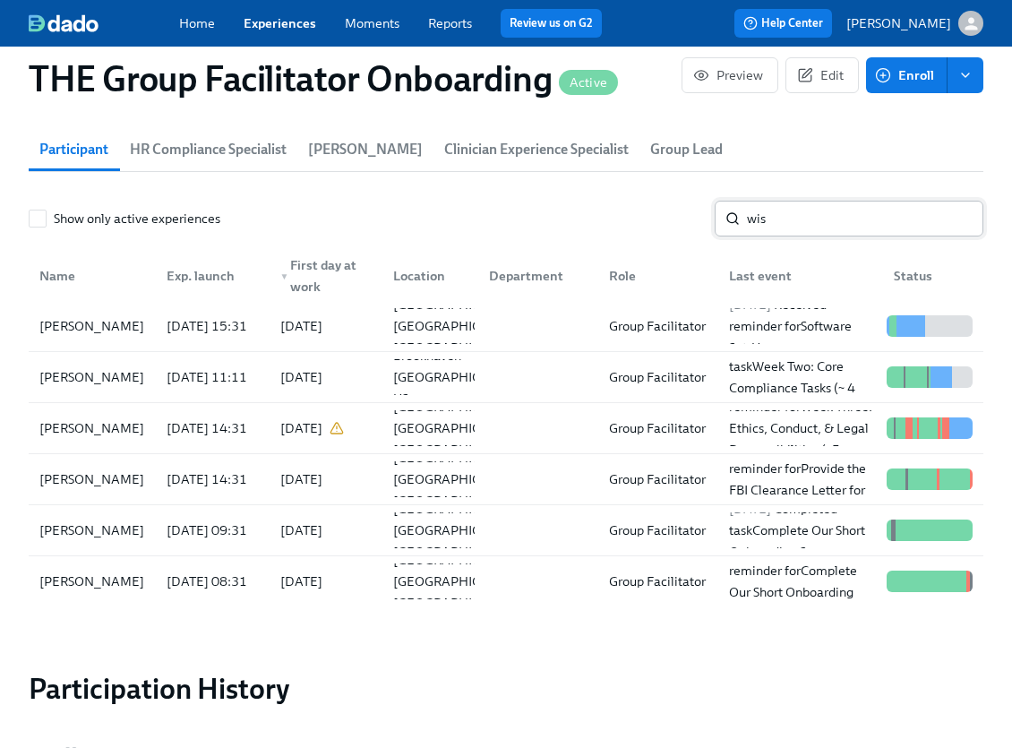
click at [833, 224] on input "wis" at bounding box center [865, 219] width 236 height 36
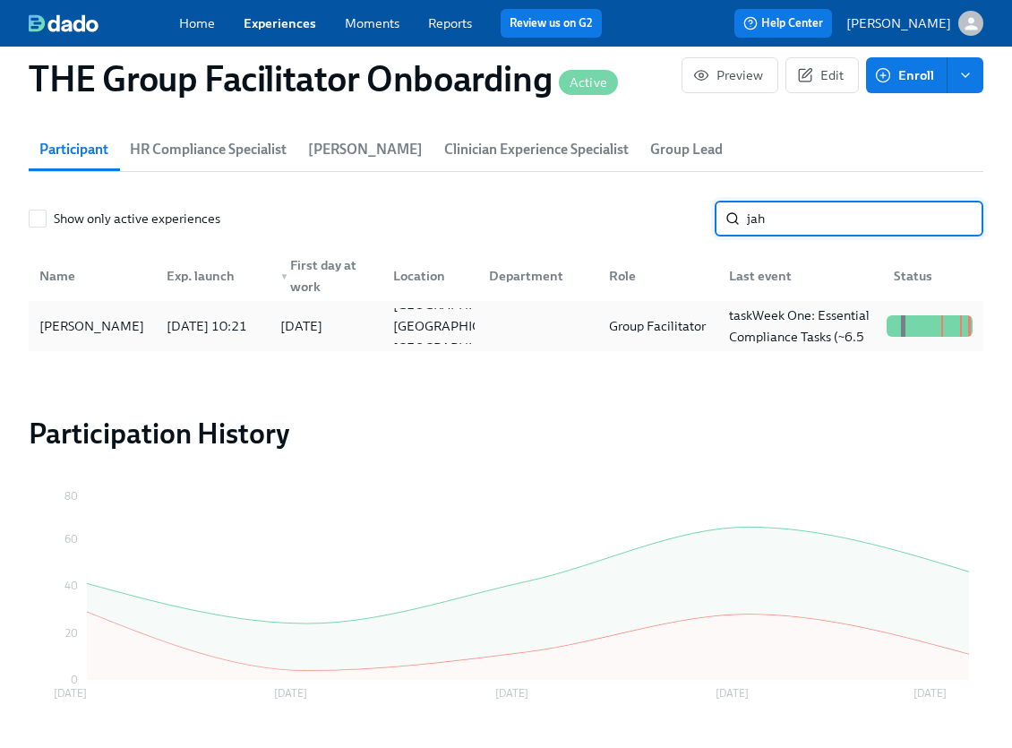
type input "jah"
click at [107, 319] on div "Jahson Jones" at bounding box center [91, 325] width 119 height 21
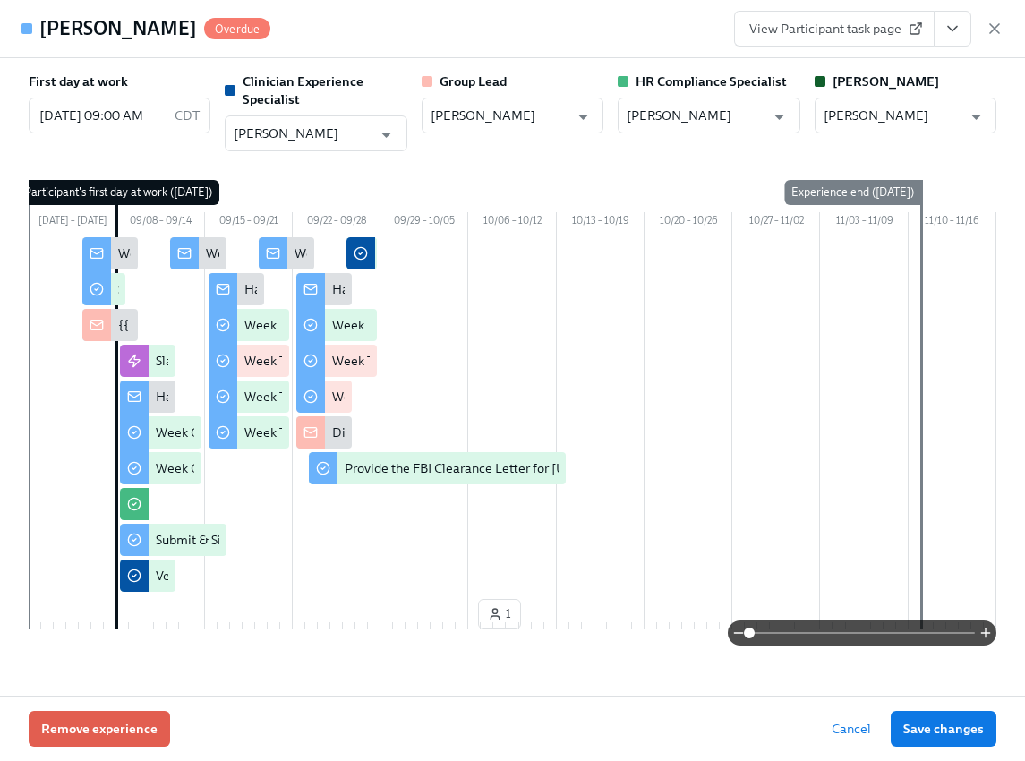
click at [888, 21] on span "View Participant task page" at bounding box center [834, 29] width 170 height 18
click at [901, 29] on span "View Participant task page" at bounding box center [834, 29] width 170 height 18
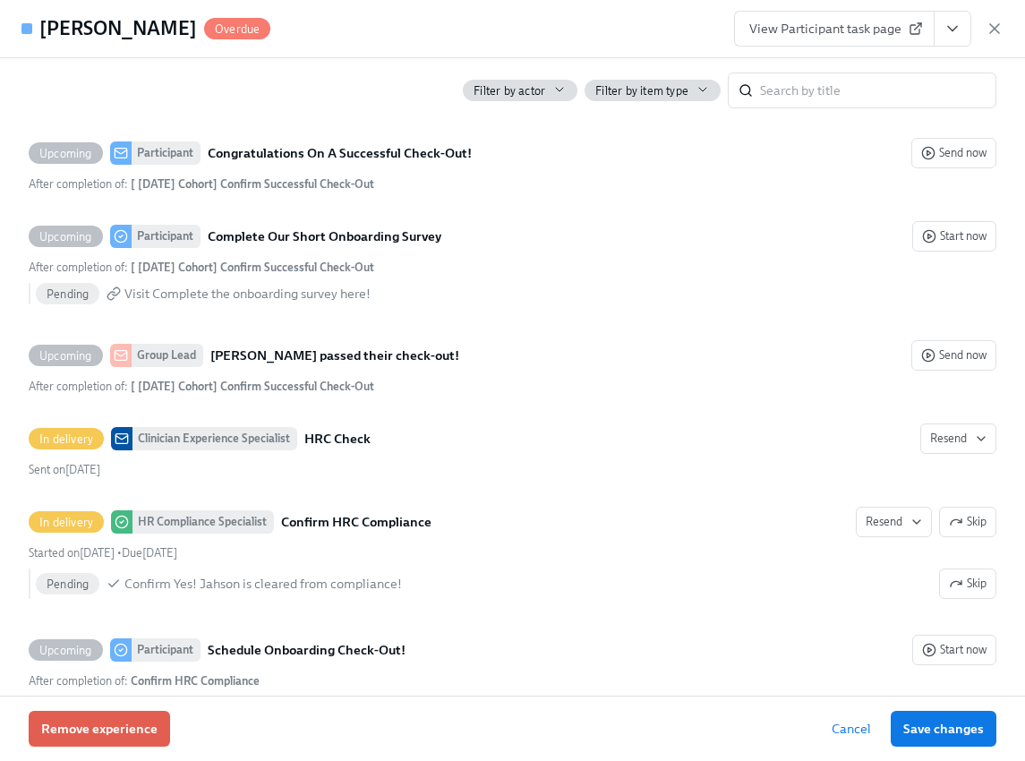
scroll to position [4555, 0]
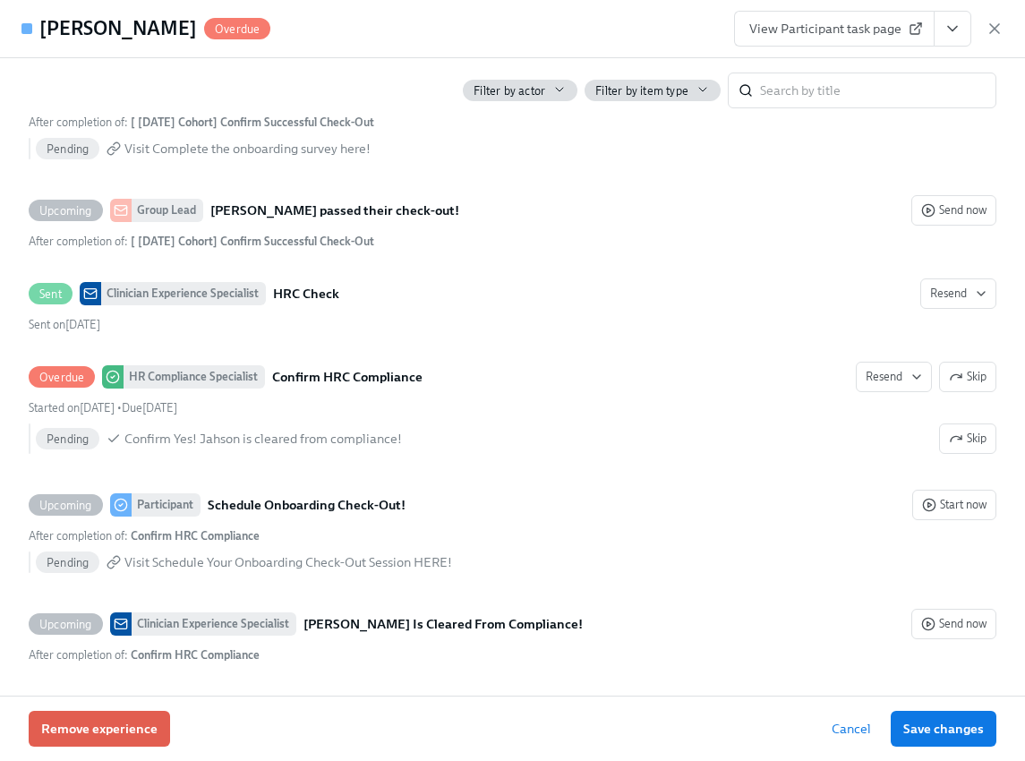
click at [958, 30] on icon "View task page" at bounding box center [953, 29] width 18 height 18
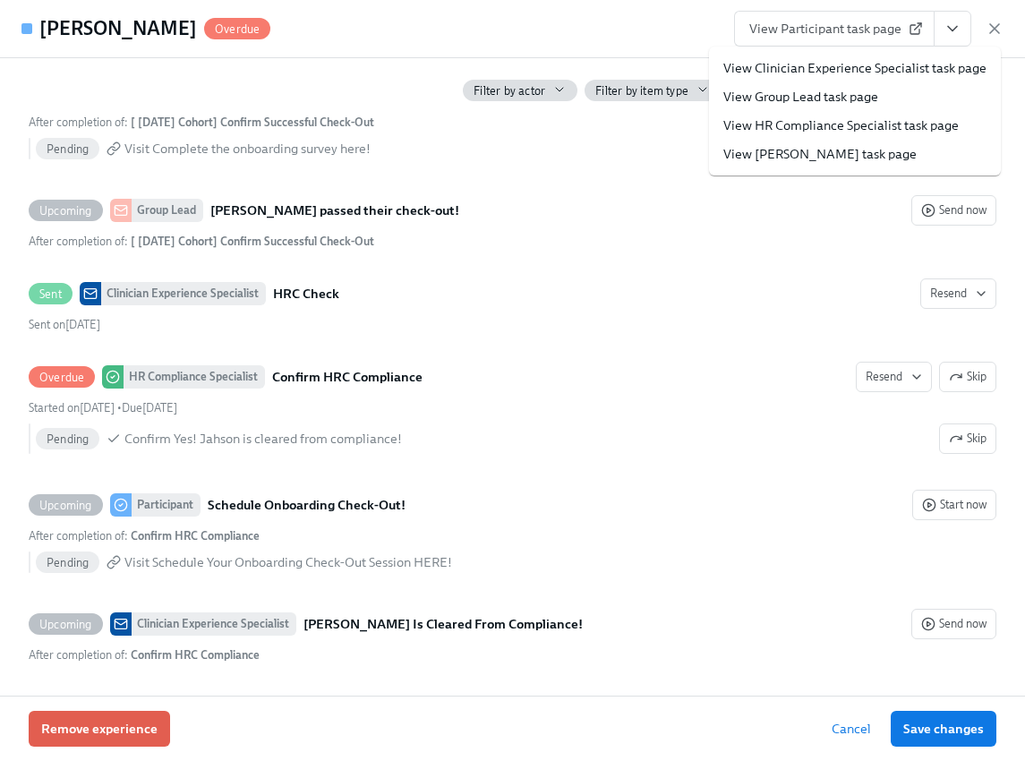
click at [913, 116] on link "View HR Compliance Specialist task page" at bounding box center [840, 125] width 235 height 18
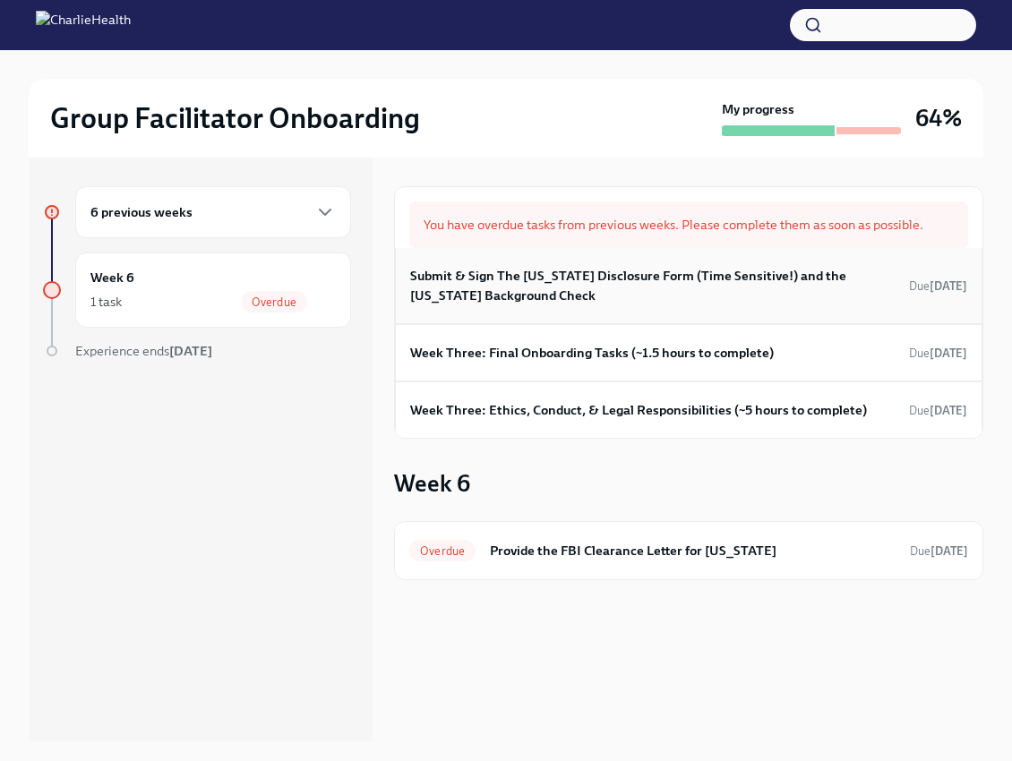
click at [672, 280] on h6 "Submit & Sign The [US_STATE] Disclosure Form (Time Sensitive!) and the [US_STAT…" at bounding box center [656, 285] width 492 height 39
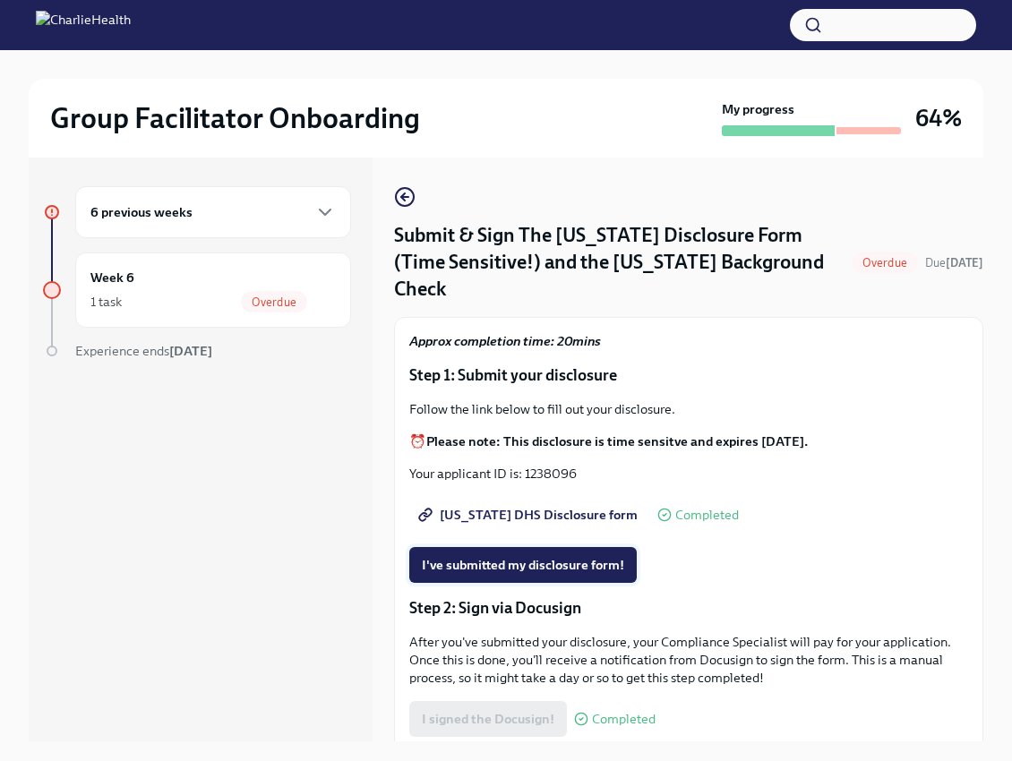
click at [571, 547] on button "I've submitted my disclosure form!" at bounding box center [522, 565] width 227 height 36
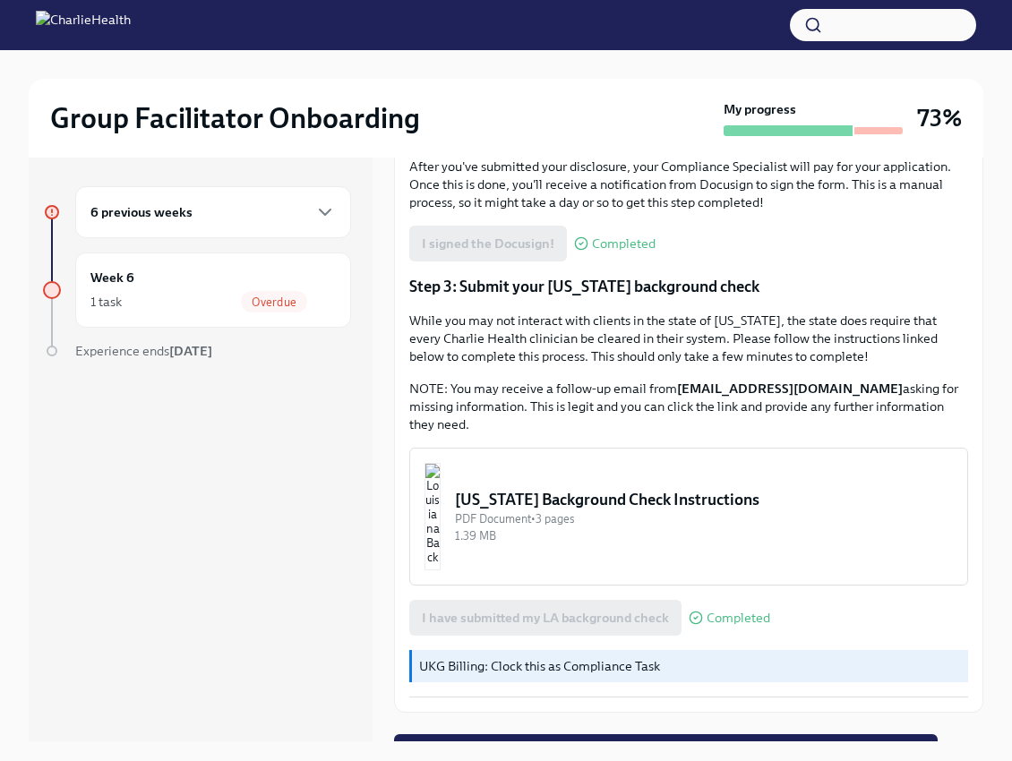
scroll to position [477, 0]
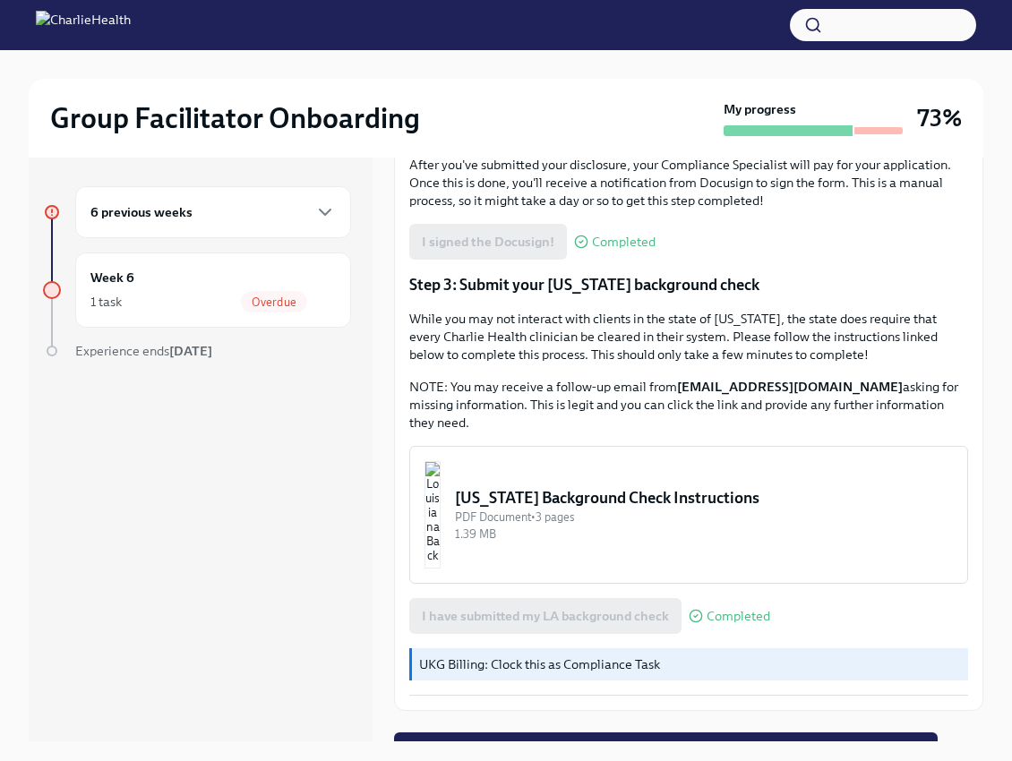
click at [292, 215] on div "6 previous weeks" at bounding box center [212, 211] width 245 height 21
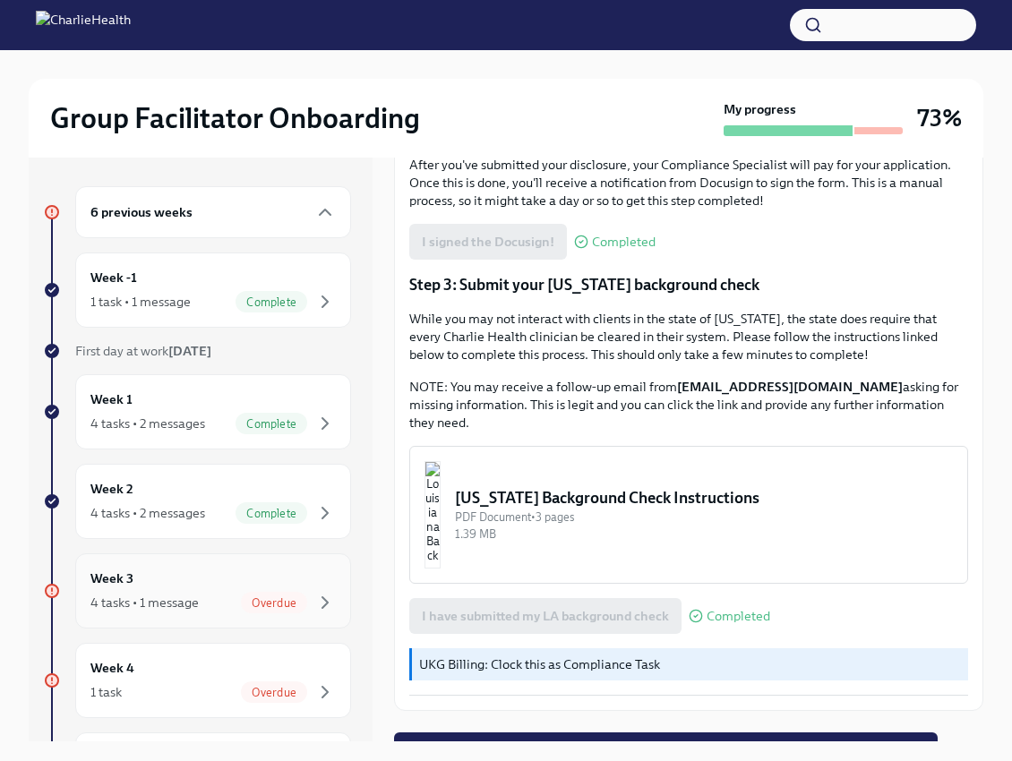
click at [285, 572] on div "Week 3 4 tasks • 1 message Overdue" at bounding box center [212, 591] width 245 height 45
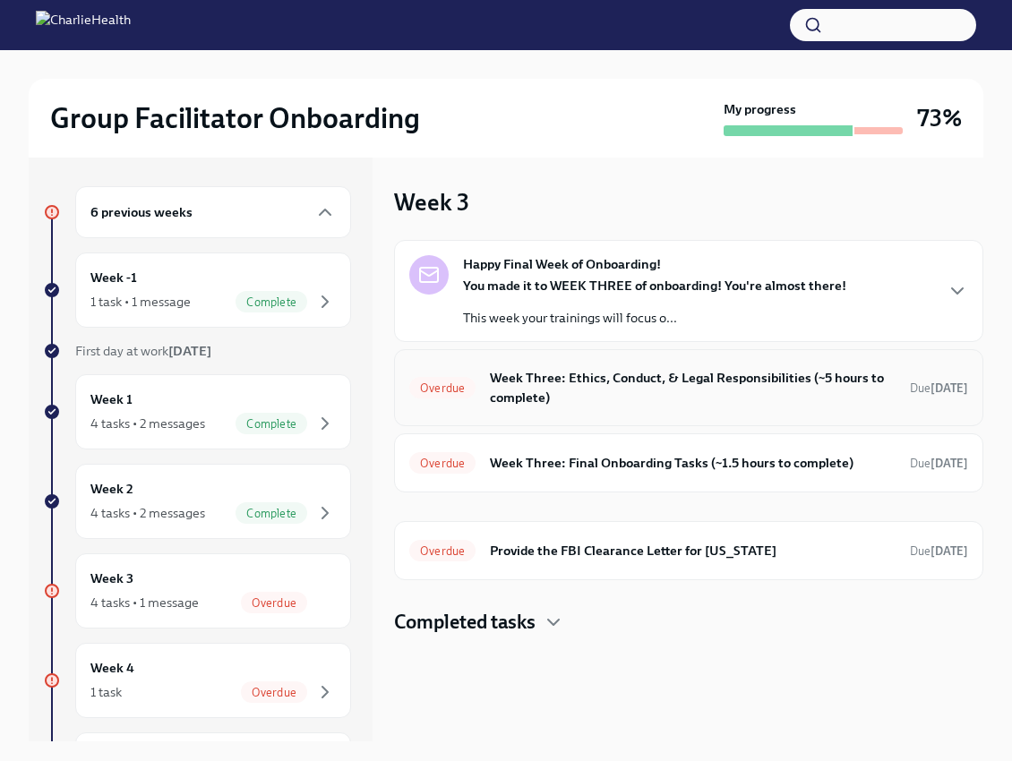
click at [649, 387] on h6 "Week Three: Ethics, Conduct, & Legal Responsibilities (~5 hours to complete)" at bounding box center [693, 387] width 406 height 39
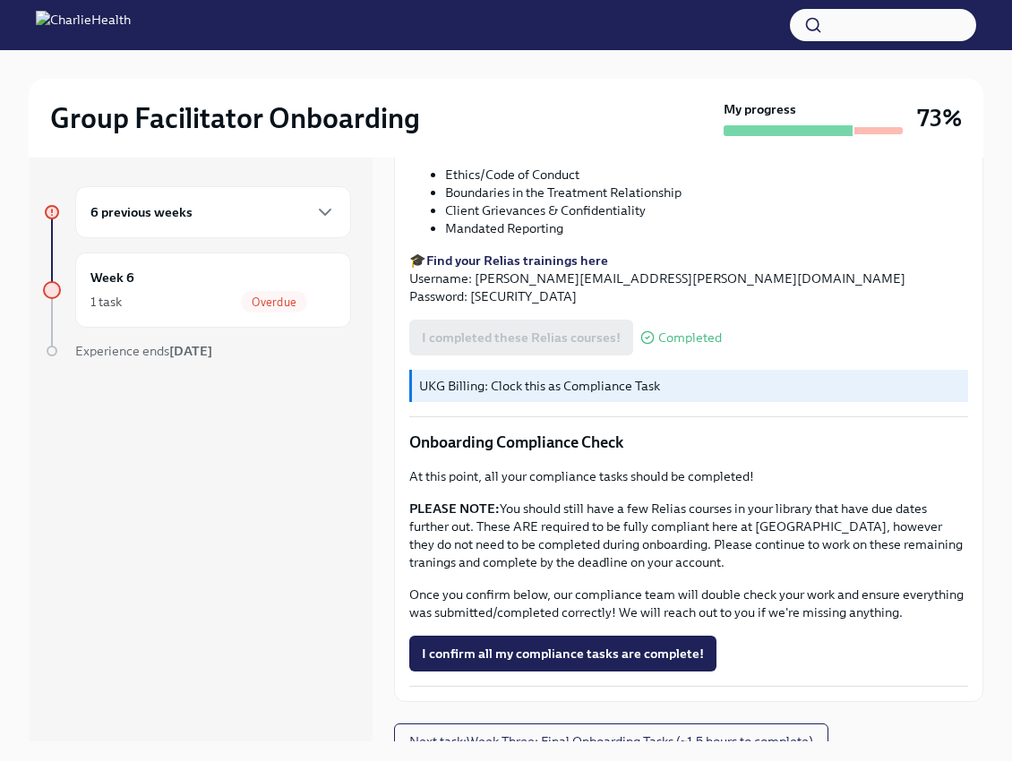
scroll to position [825, 0]
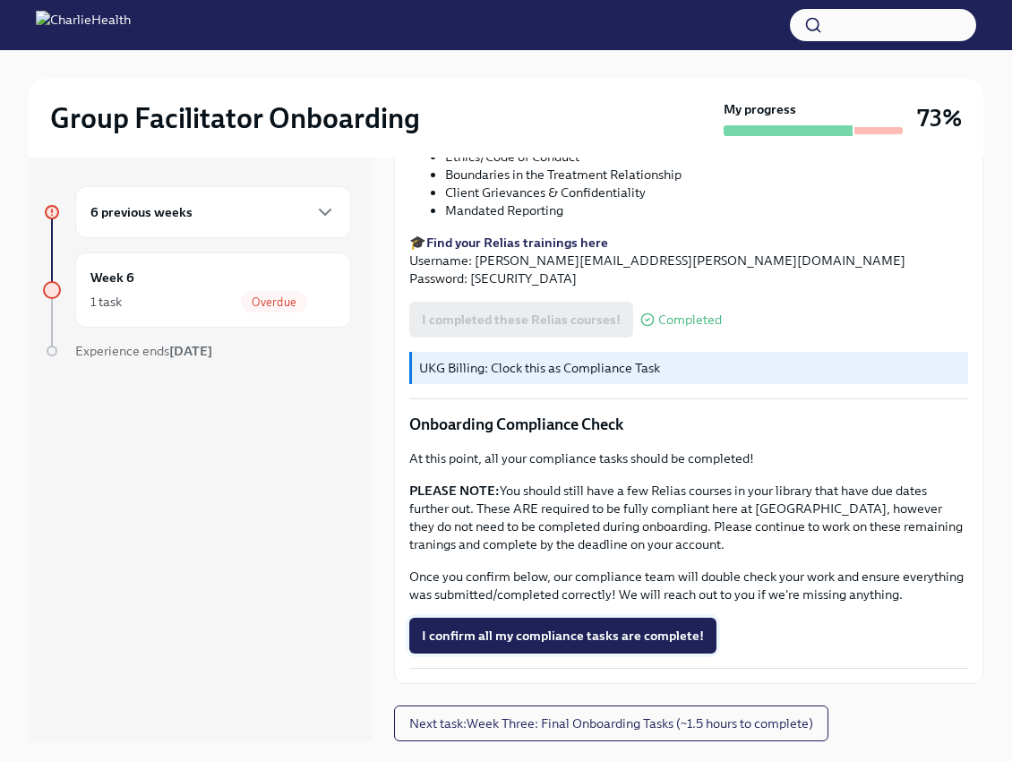
click at [643, 634] on span "I confirm all my compliance tasks are complete!" at bounding box center [563, 636] width 282 height 18
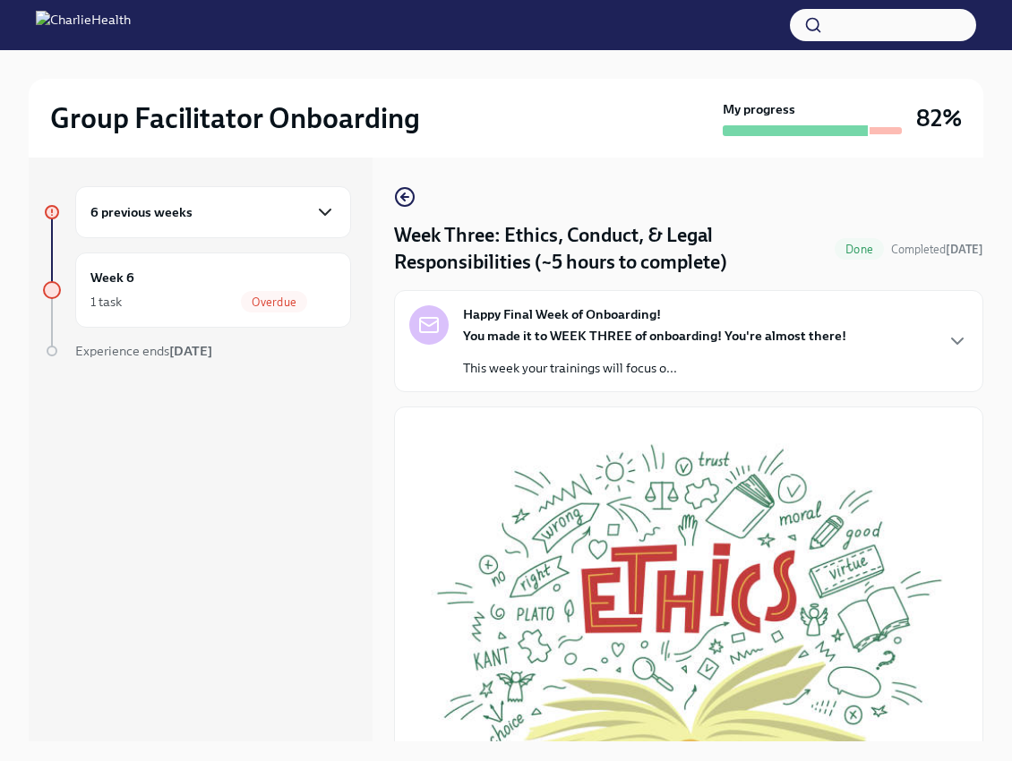
click at [320, 219] on icon "button" at bounding box center [324, 211] width 21 height 21
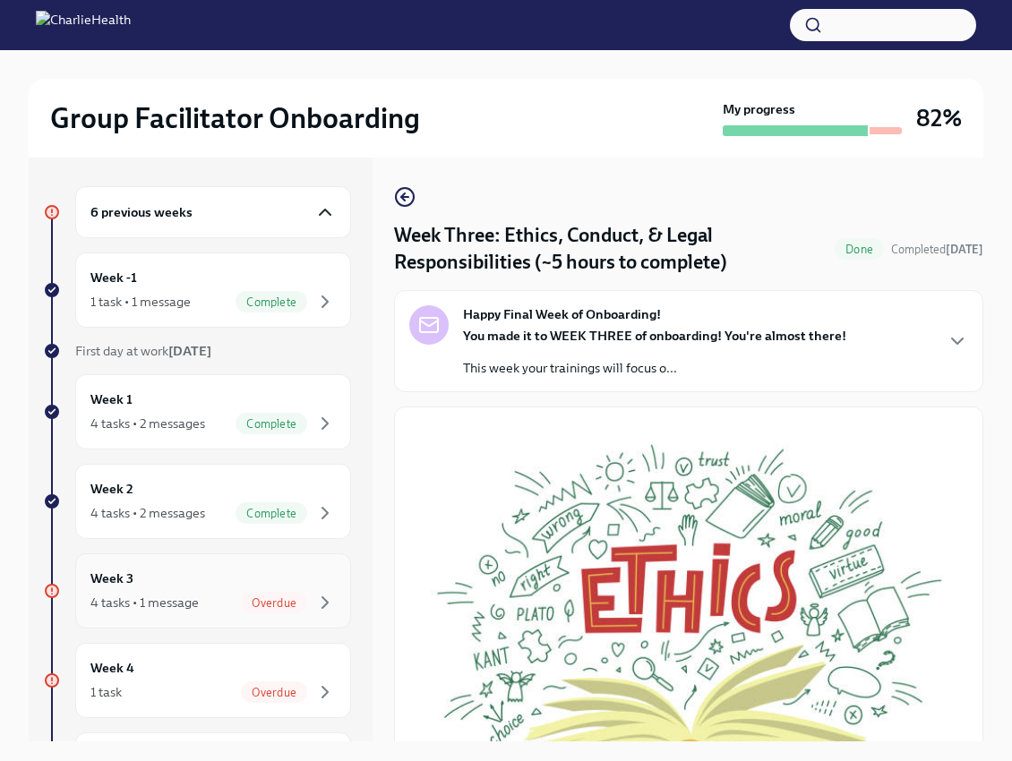
click at [312, 584] on div "Week 3 4 tasks • 1 message Overdue" at bounding box center [212, 591] width 245 height 45
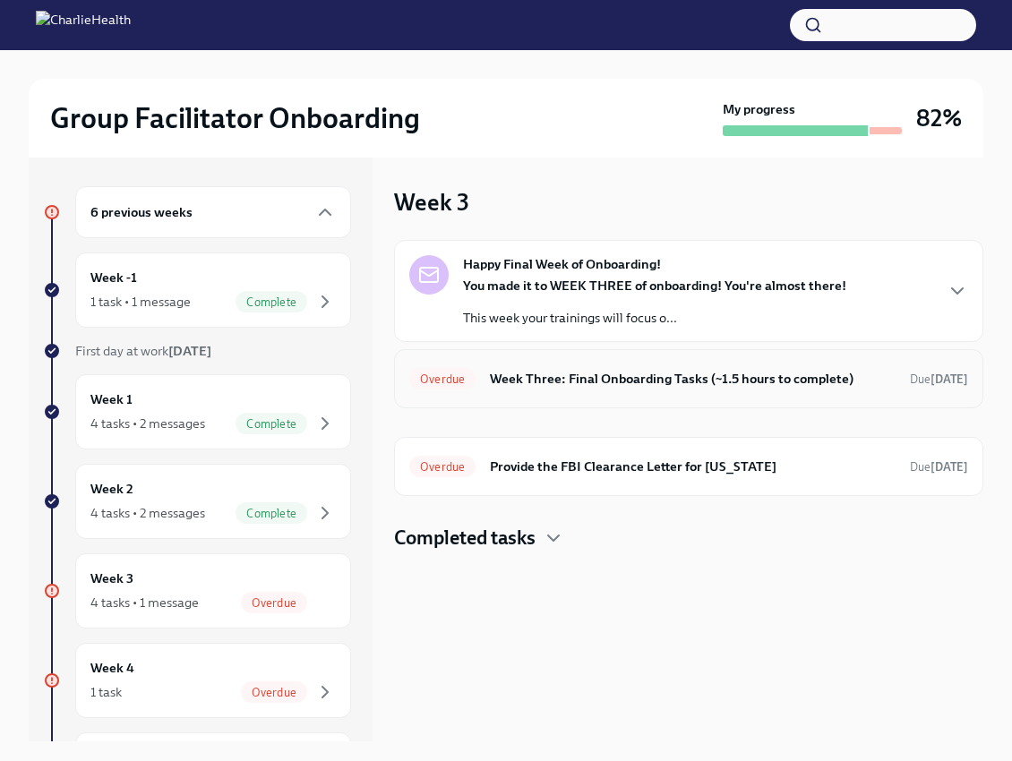
click at [590, 371] on h6 "Week Three: Final Onboarding Tasks (~1.5 hours to complete)" at bounding box center [693, 379] width 406 height 20
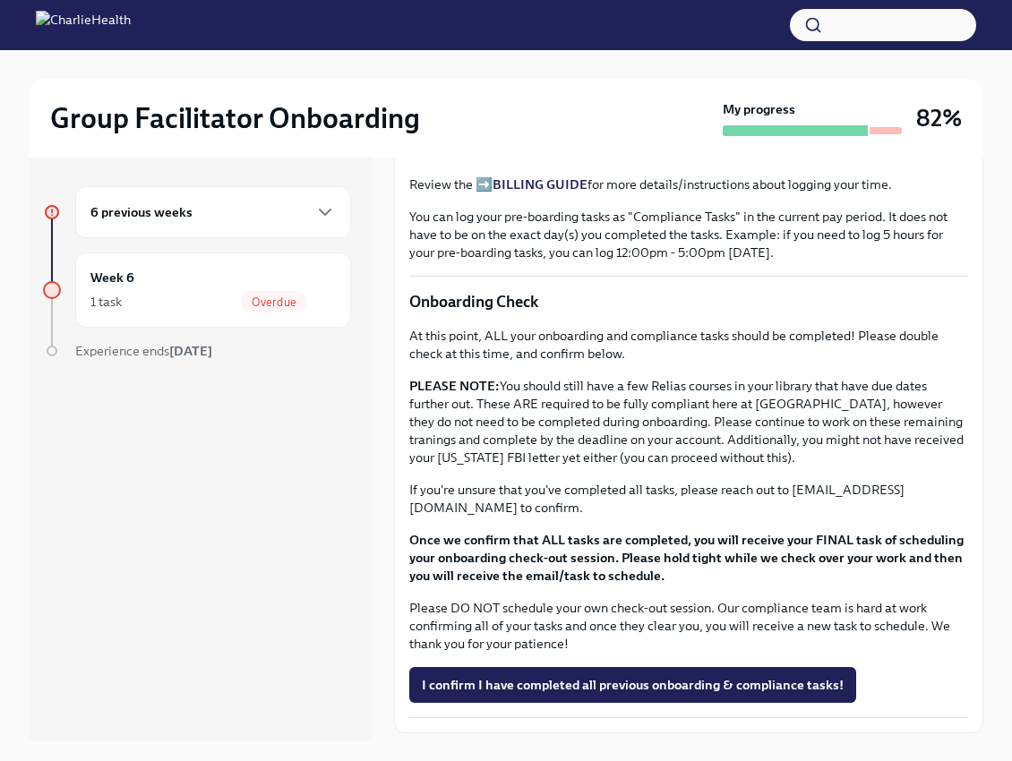
scroll to position [1313, 0]
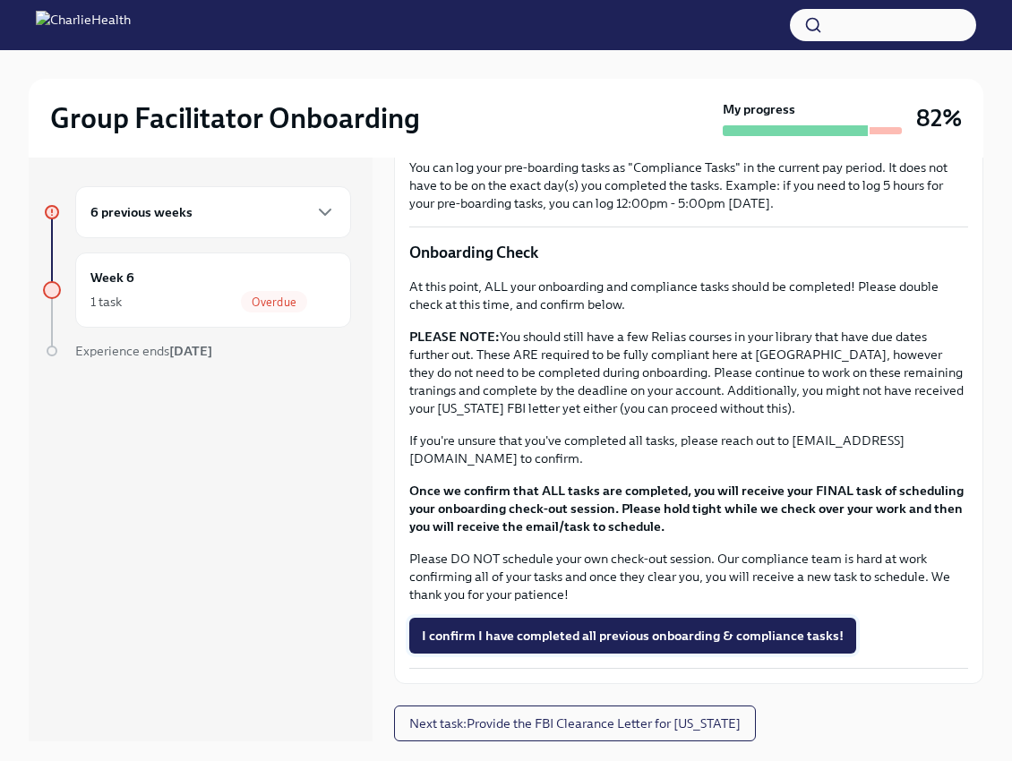
click at [629, 634] on span "I confirm I have completed all previous onboarding & compliance tasks!" at bounding box center [633, 636] width 422 height 18
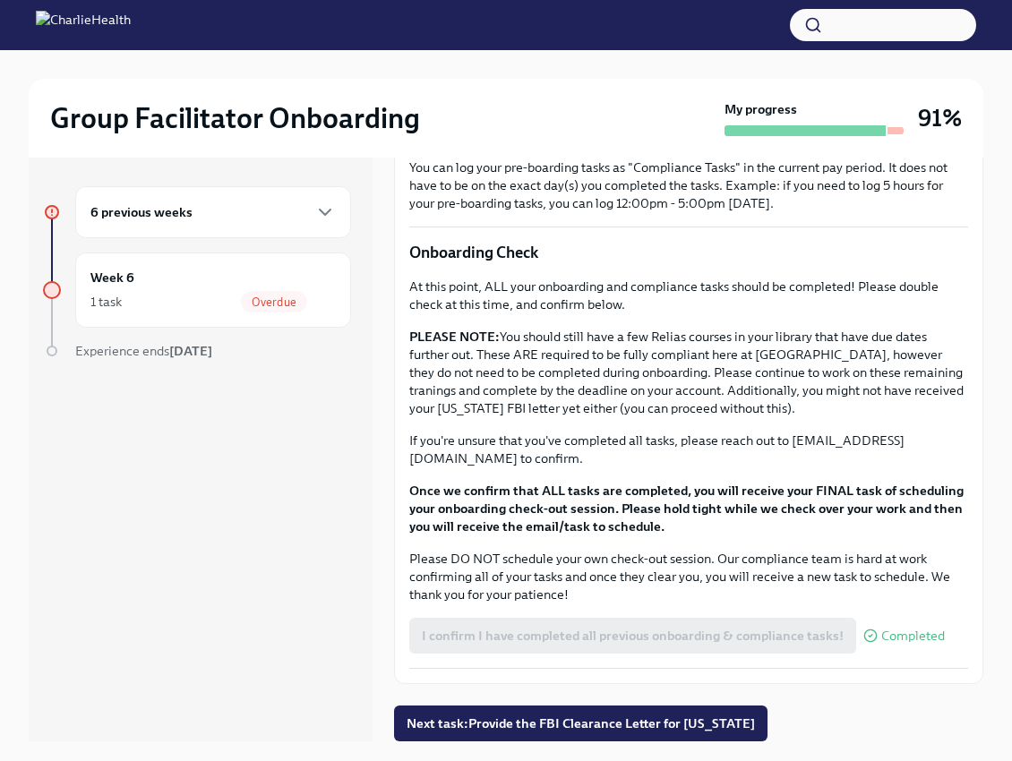
click at [263, 227] on div "6 previous weeks" at bounding box center [213, 212] width 276 height 52
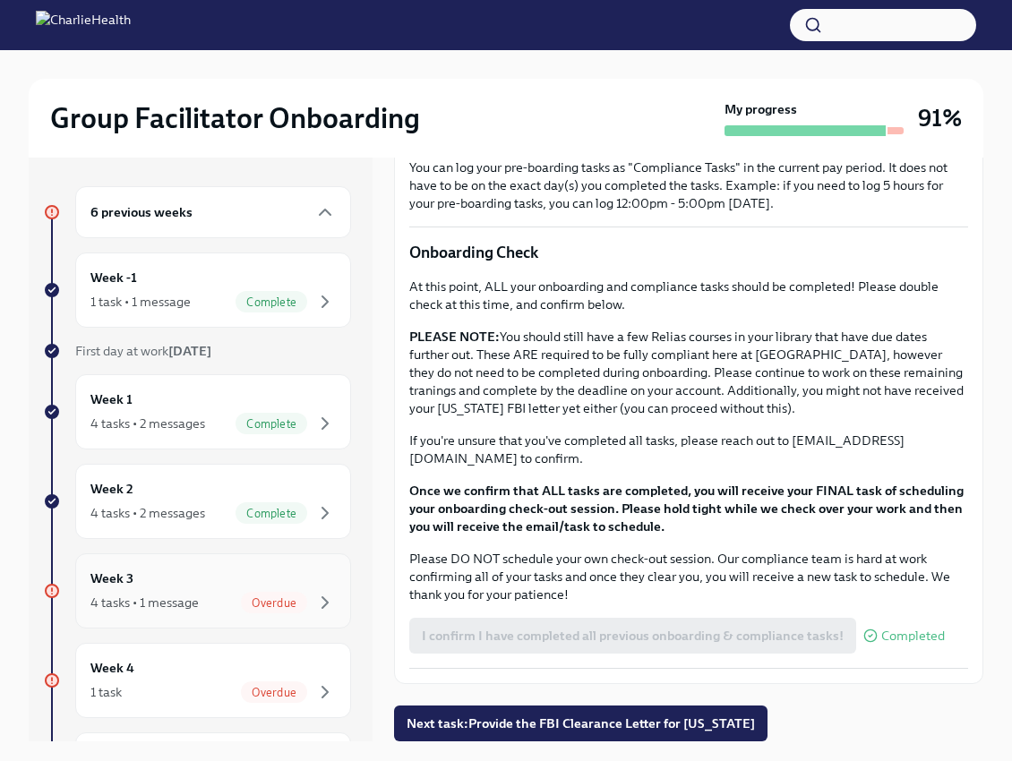
click at [277, 611] on div "Overdue" at bounding box center [274, 602] width 66 height 21
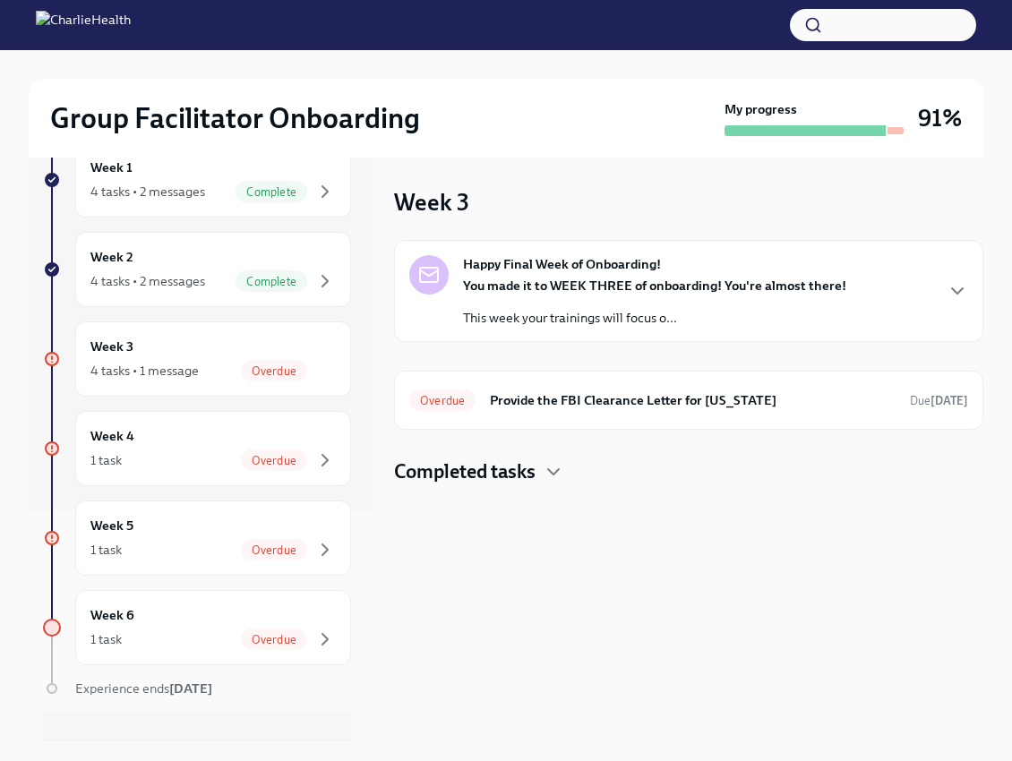
scroll to position [260, 0]
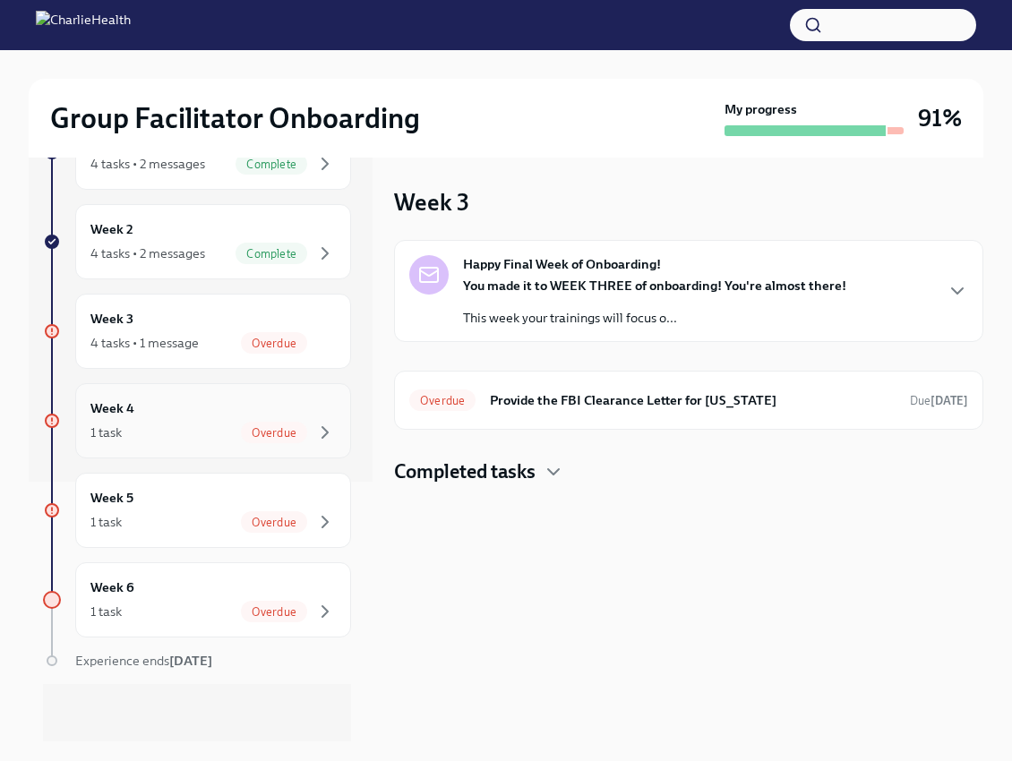
click at [214, 413] on div "Week 4 1 task Overdue" at bounding box center [212, 420] width 245 height 45
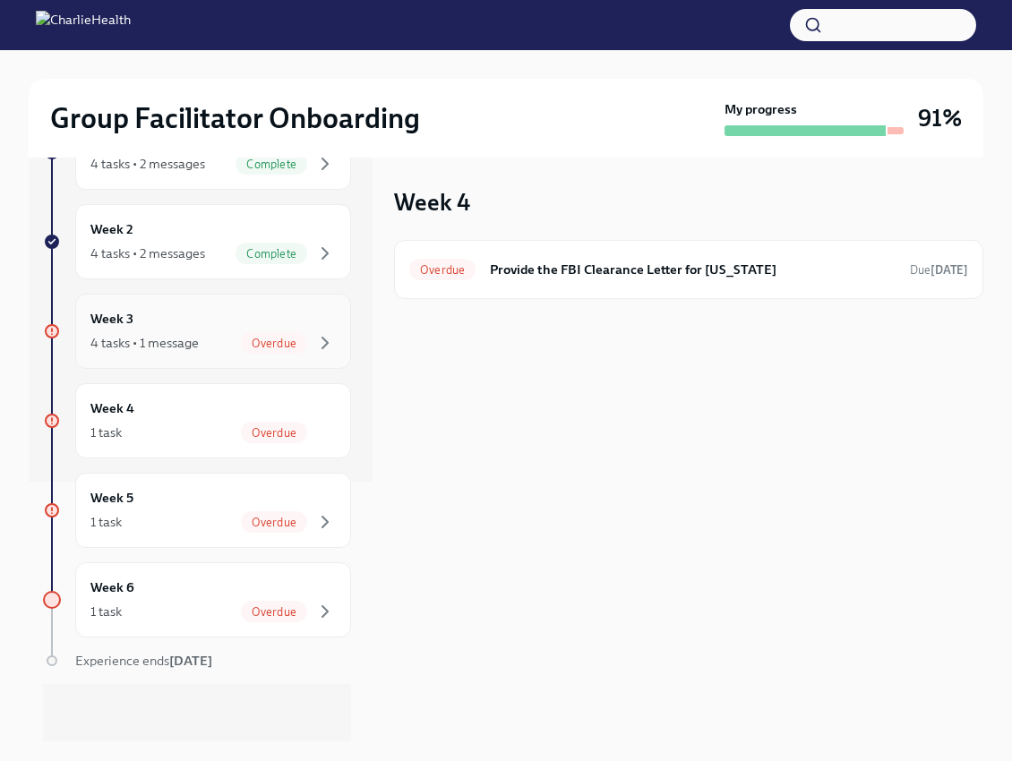
click at [206, 347] on div "4 tasks • 1 message Overdue" at bounding box center [212, 342] width 245 height 21
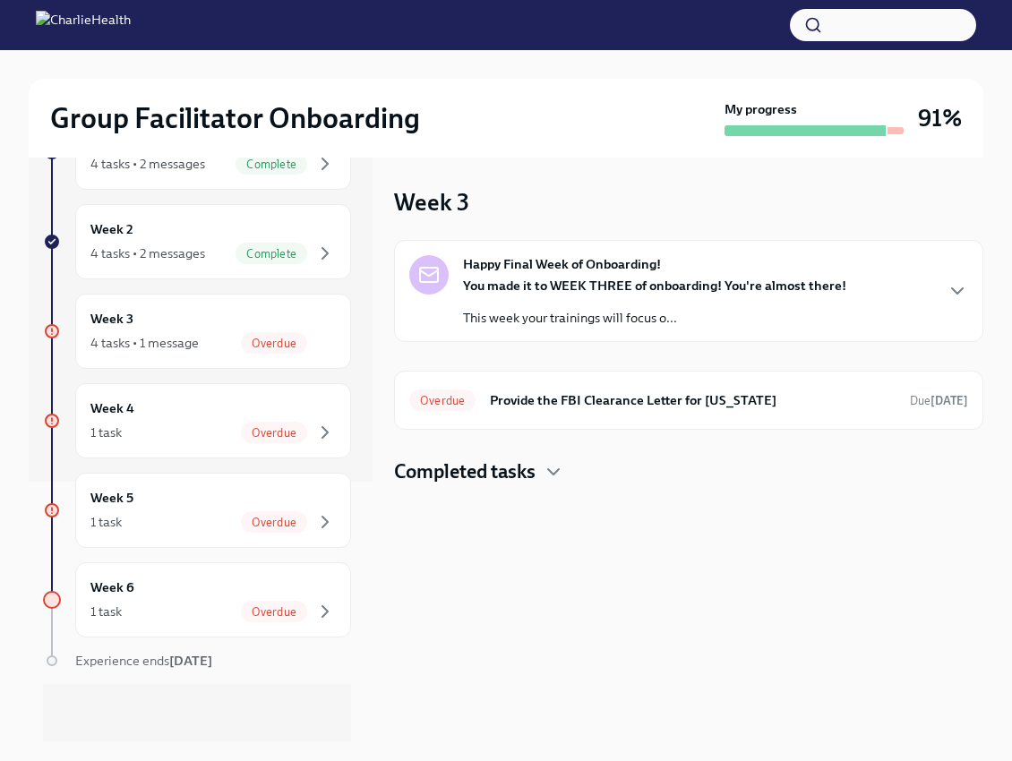
click at [474, 465] on h4 "Completed tasks" at bounding box center [464, 471] width 141 height 27
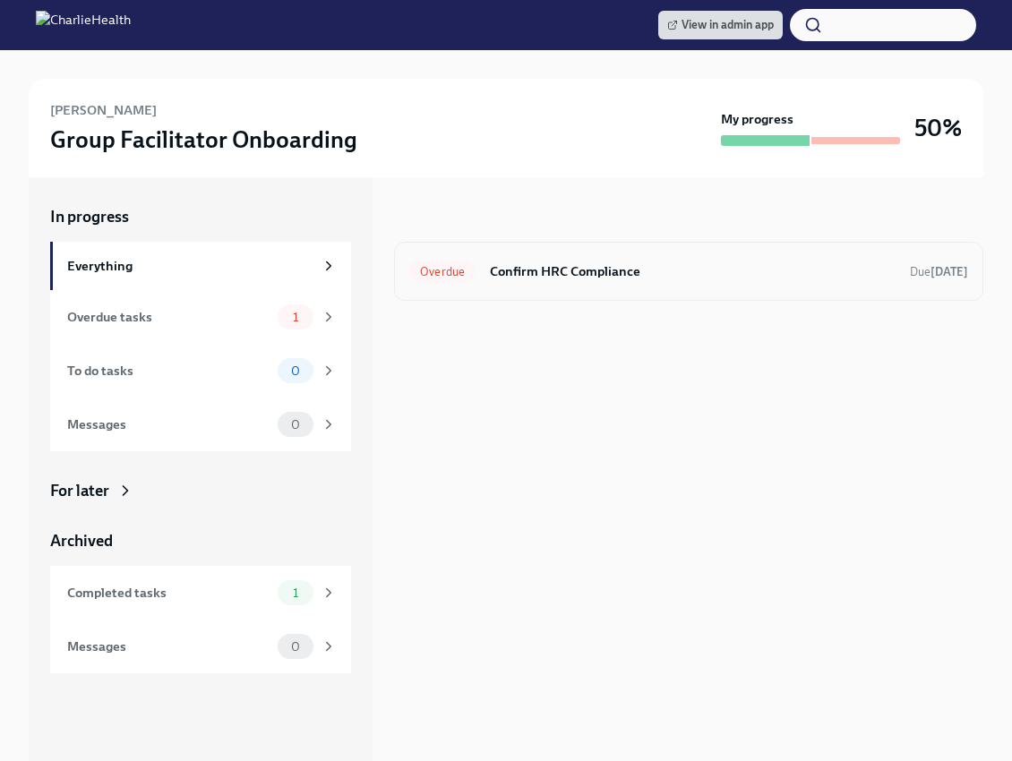
click at [577, 267] on h6 "Confirm HRC Compliance" at bounding box center [693, 271] width 406 height 20
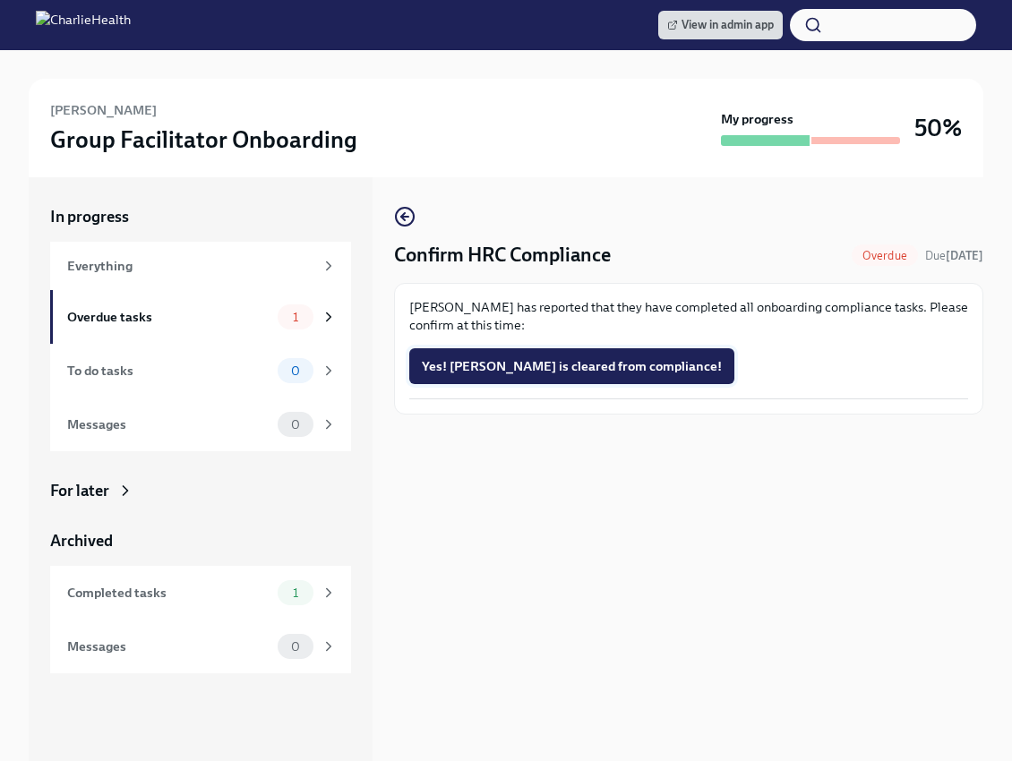
click at [575, 371] on span "Yes! Tamara is cleared from compliance!" at bounding box center [572, 366] width 300 height 18
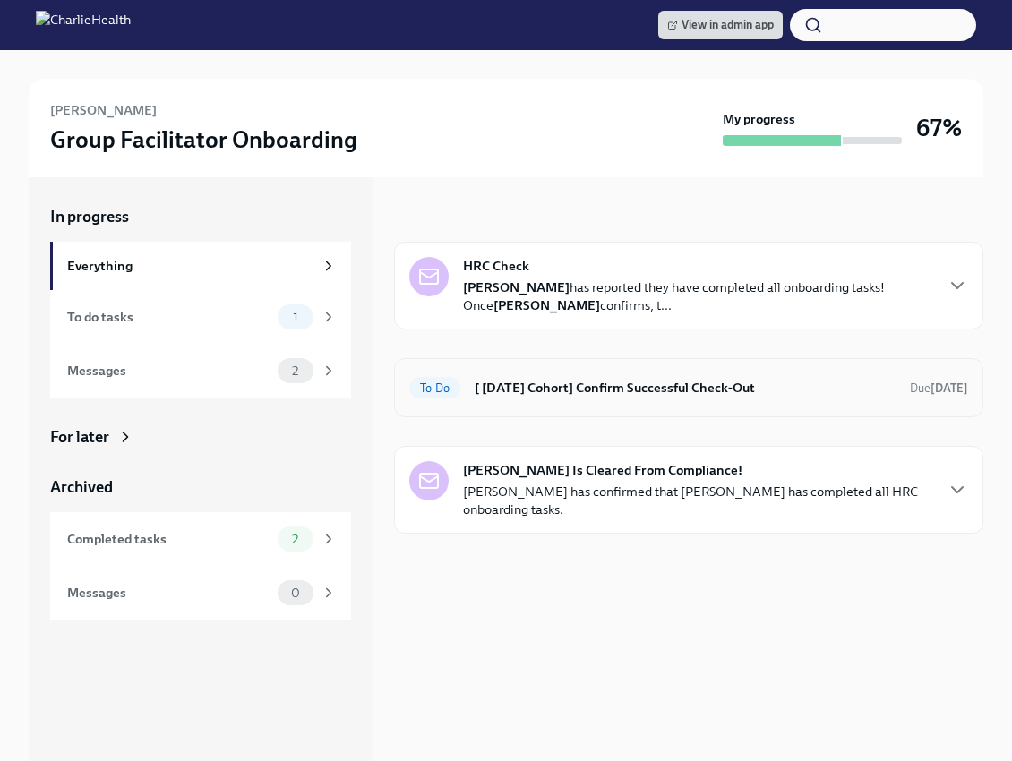
click at [657, 374] on div "To Do [ Aug 4th Cohort] Confirm Successful Check-Out Due in 13 days" at bounding box center [688, 387] width 559 height 29
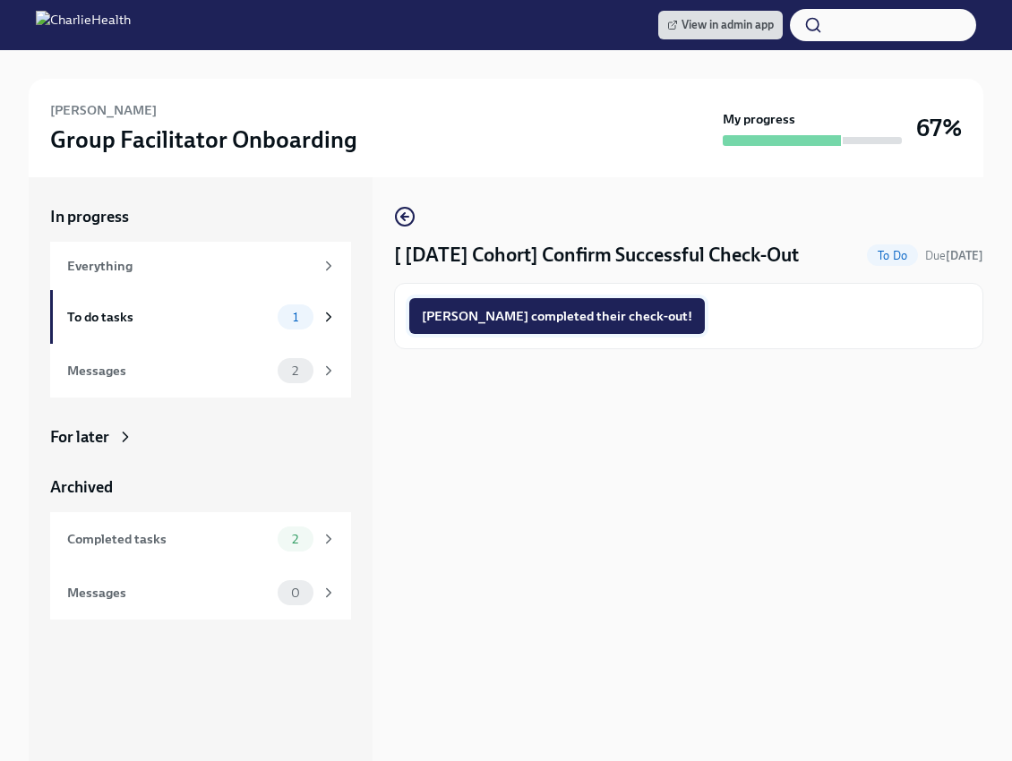
click at [613, 322] on span "Tamara completed their check-out!" at bounding box center [557, 316] width 270 height 18
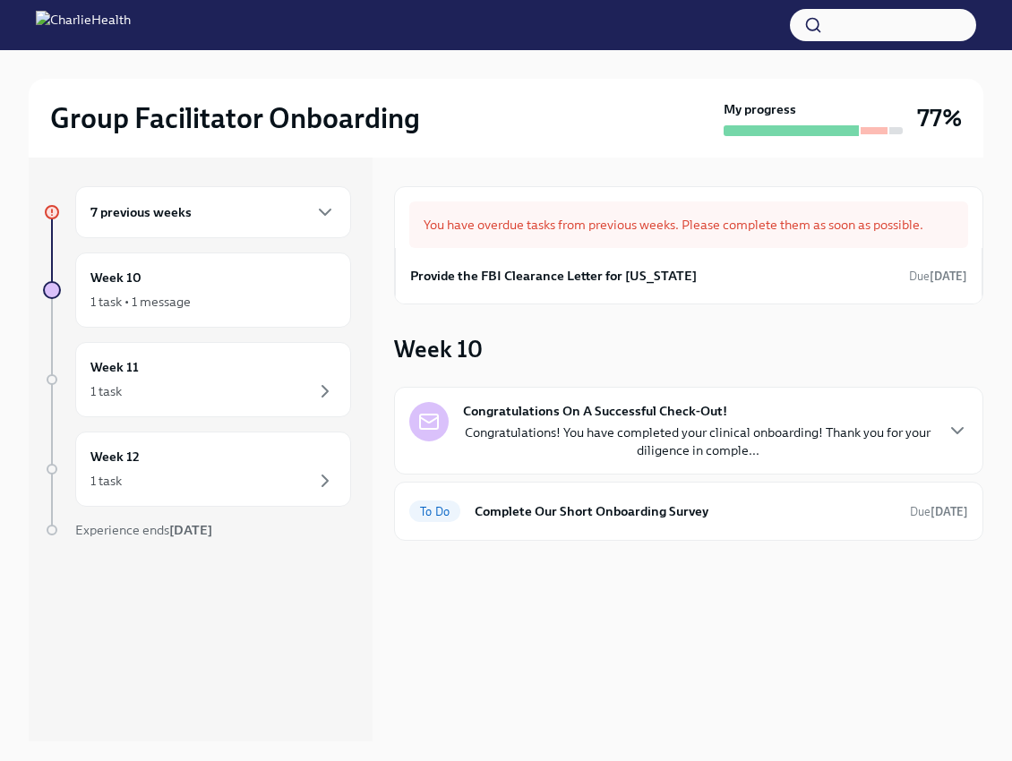
click at [312, 230] on div "7 previous weeks" at bounding box center [213, 212] width 276 height 52
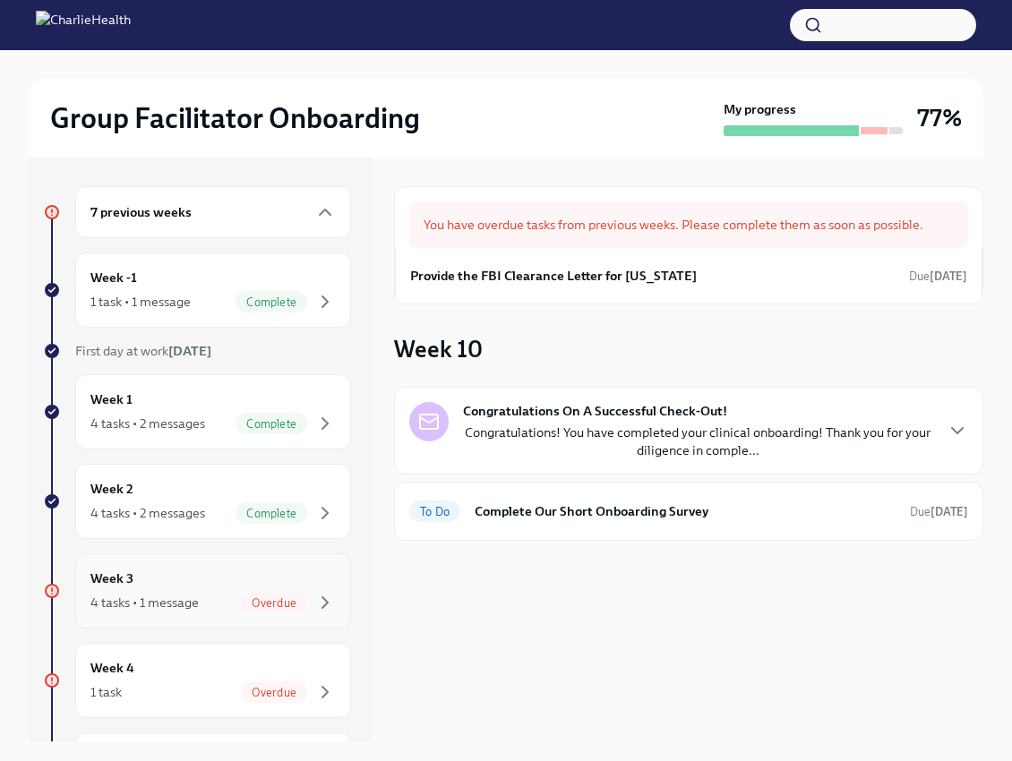
click at [272, 586] on div "Week 3 4 tasks • 1 message Overdue" at bounding box center [212, 591] width 245 height 45
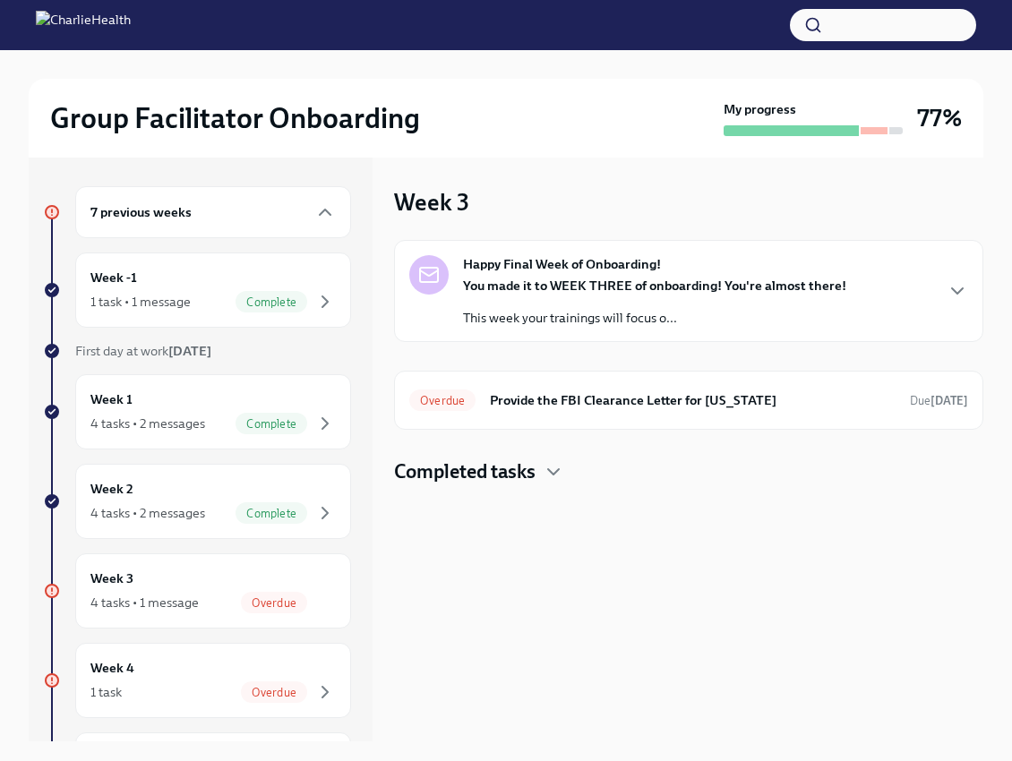
click at [821, 309] on p "This week your trainings will focus o..." at bounding box center [654, 318] width 383 height 18
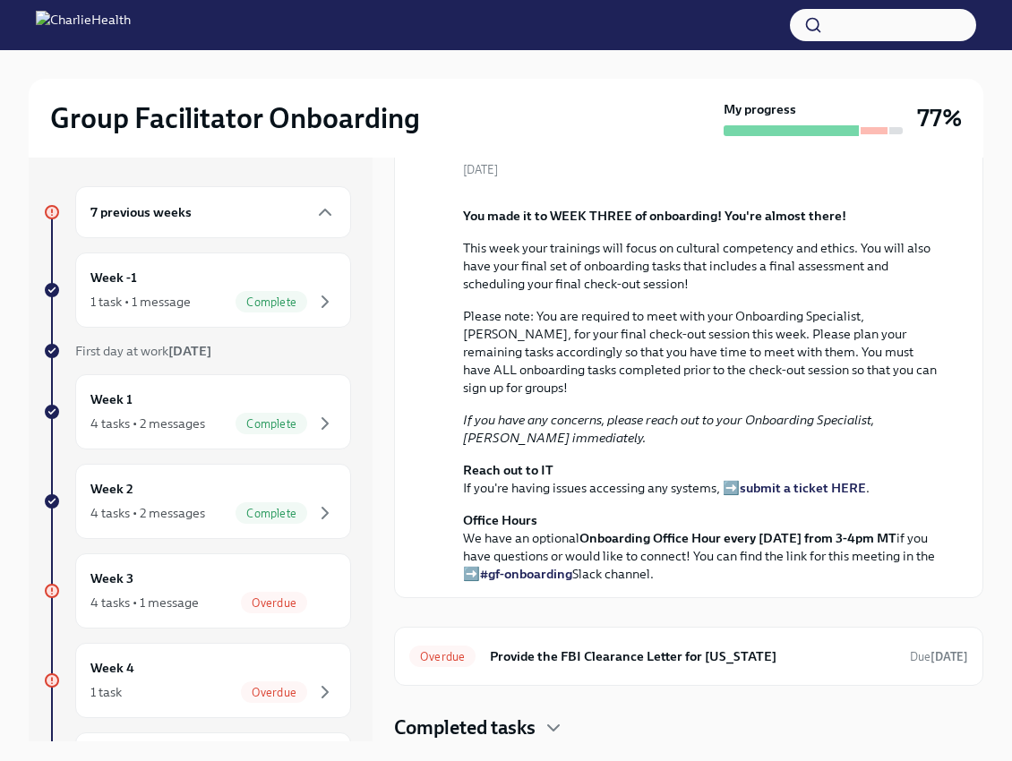
scroll to position [401, 0]
click at [537, 729] on div "Completed tasks" at bounding box center [688, 727] width 589 height 27
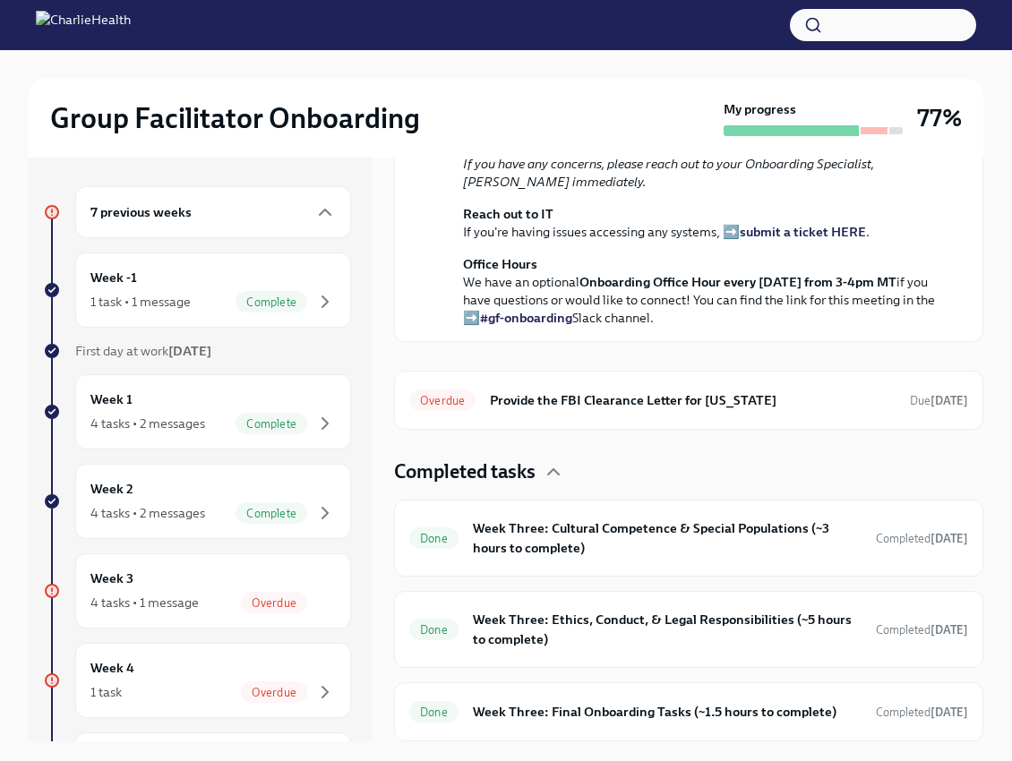
scroll to position [657, 0]
click at [654, 714] on h6 "Week Three: Final Onboarding Tasks (~1.5 hours to complete)" at bounding box center [667, 712] width 389 height 20
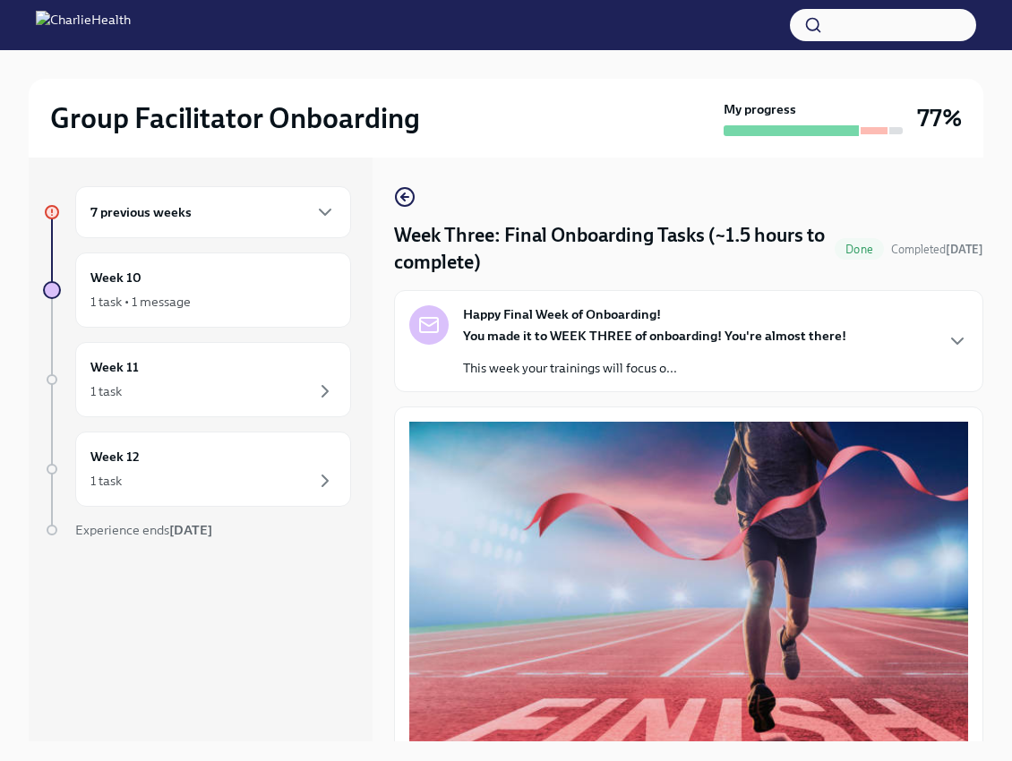
scroll to position [4, 0]
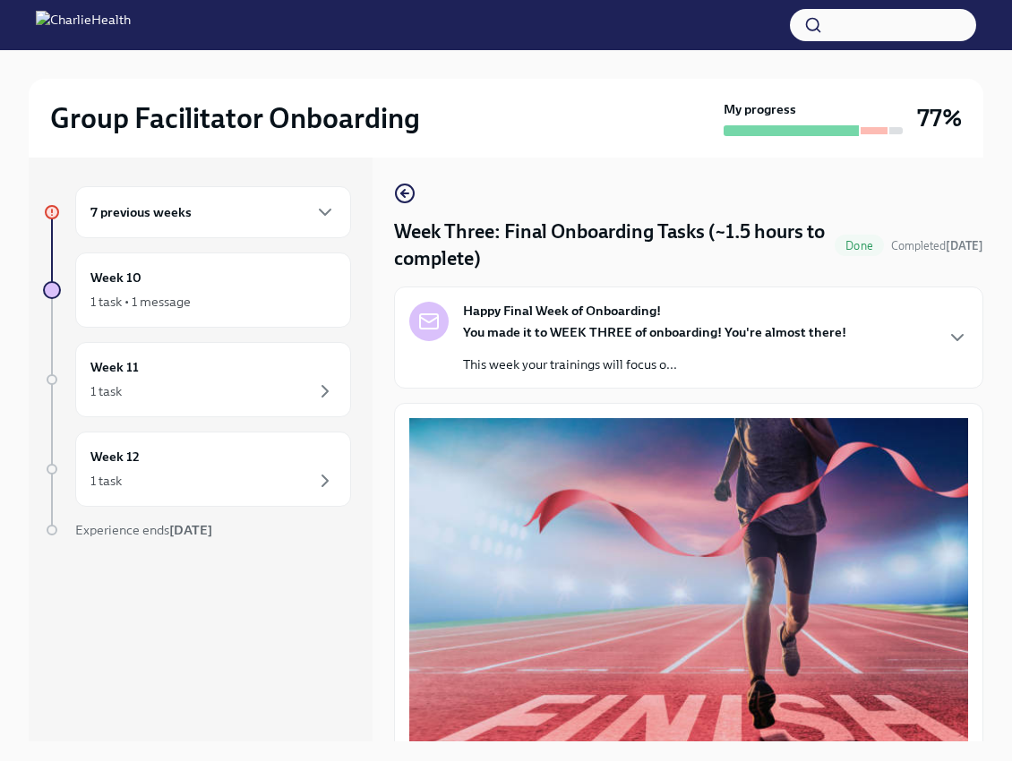
click at [923, 321] on div "Happy Final Week of Onboarding! You made it to WEEK THREE of onboarding! You're…" at bounding box center [688, 338] width 559 height 72
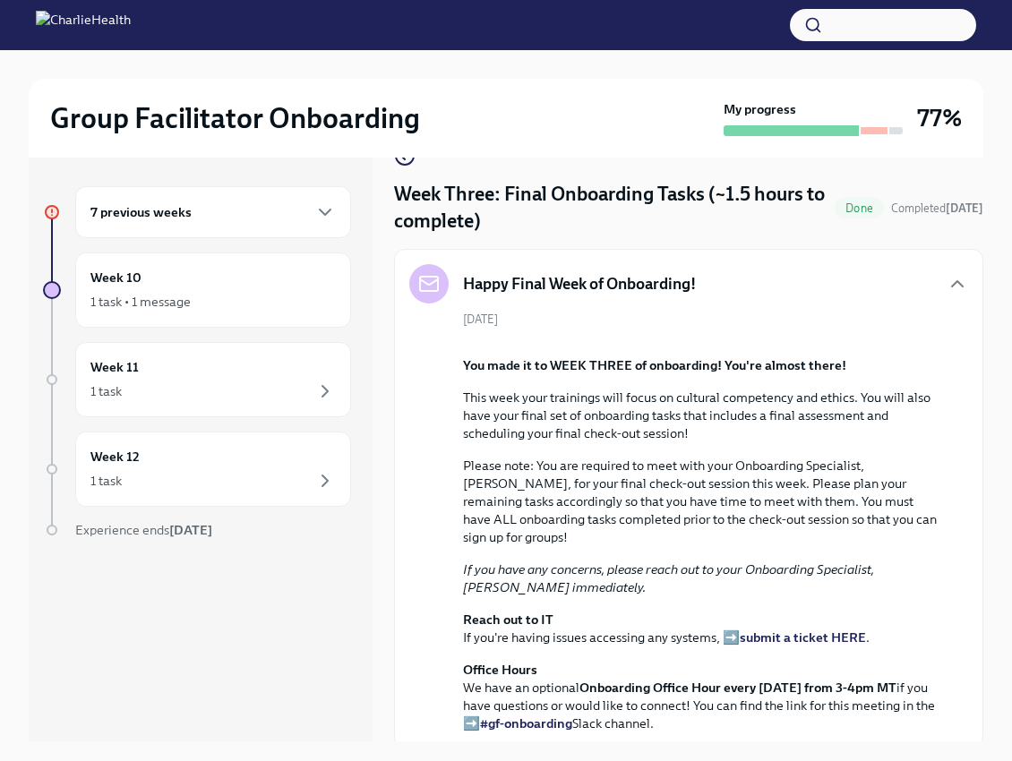
scroll to position [0, 0]
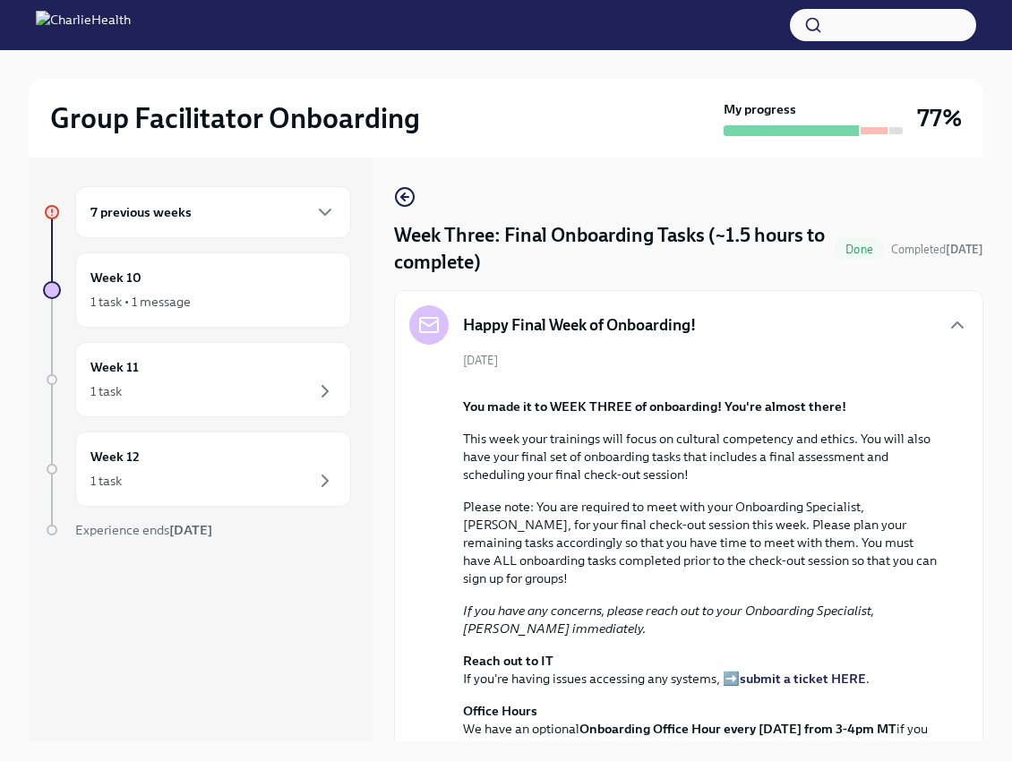
click at [951, 311] on div "Happy Final Week of Onboarding!" at bounding box center [688, 324] width 559 height 39
click at [952, 326] on icon "button" at bounding box center [957, 324] width 11 height 5
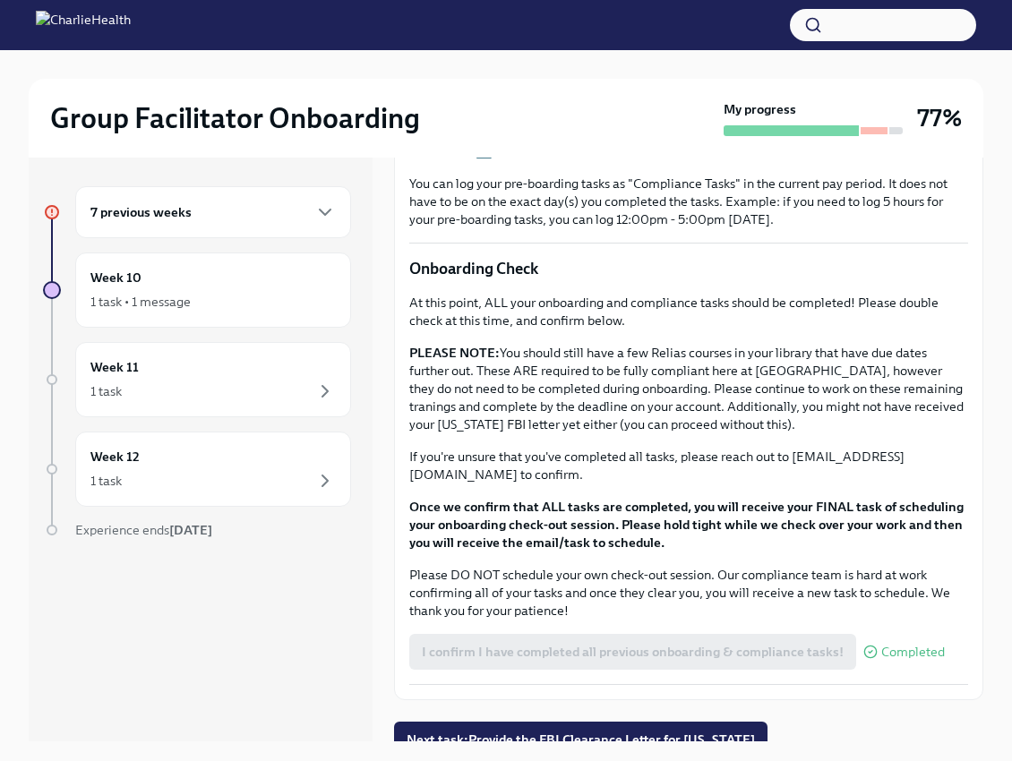
scroll to position [1313, 0]
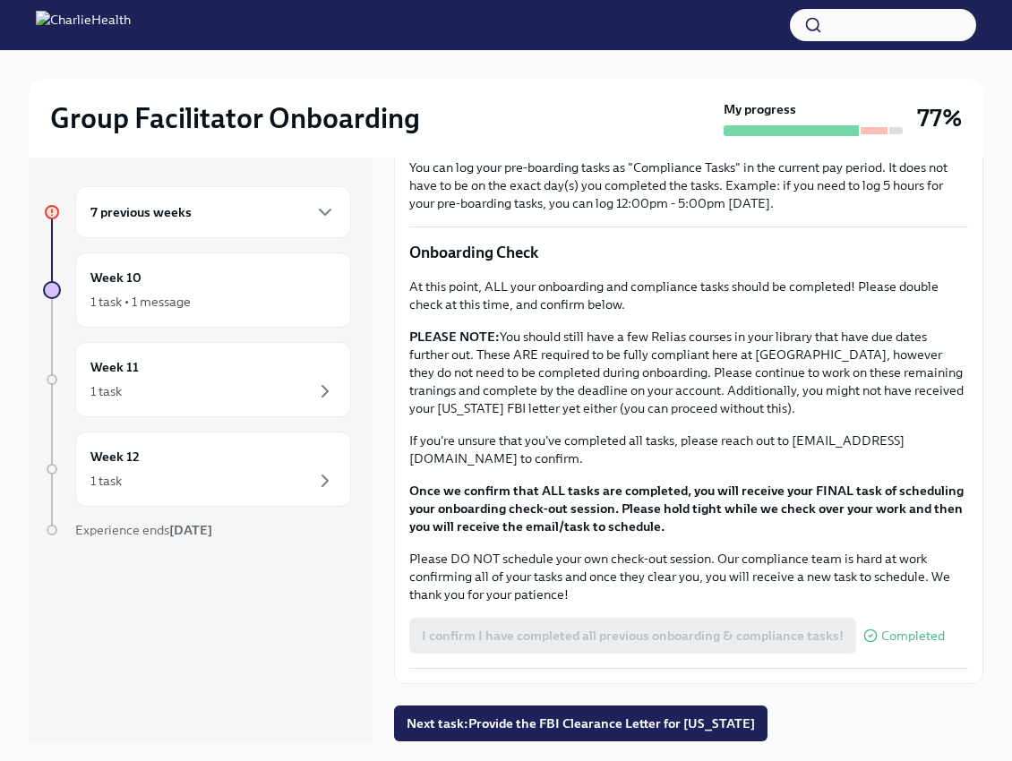
click at [246, 191] on div "7 previous weeks" at bounding box center [213, 212] width 276 height 52
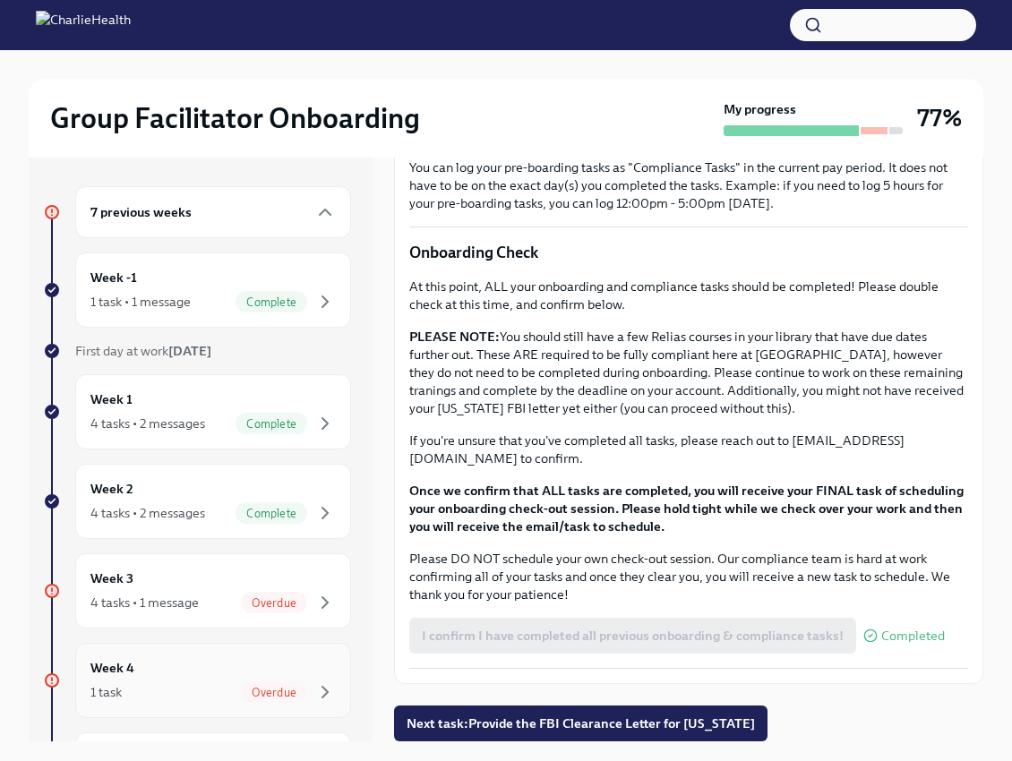
click at [227, 662] on div "Week 4 1 task Overdue" at bounding box center [212, 680] width 245 height 45
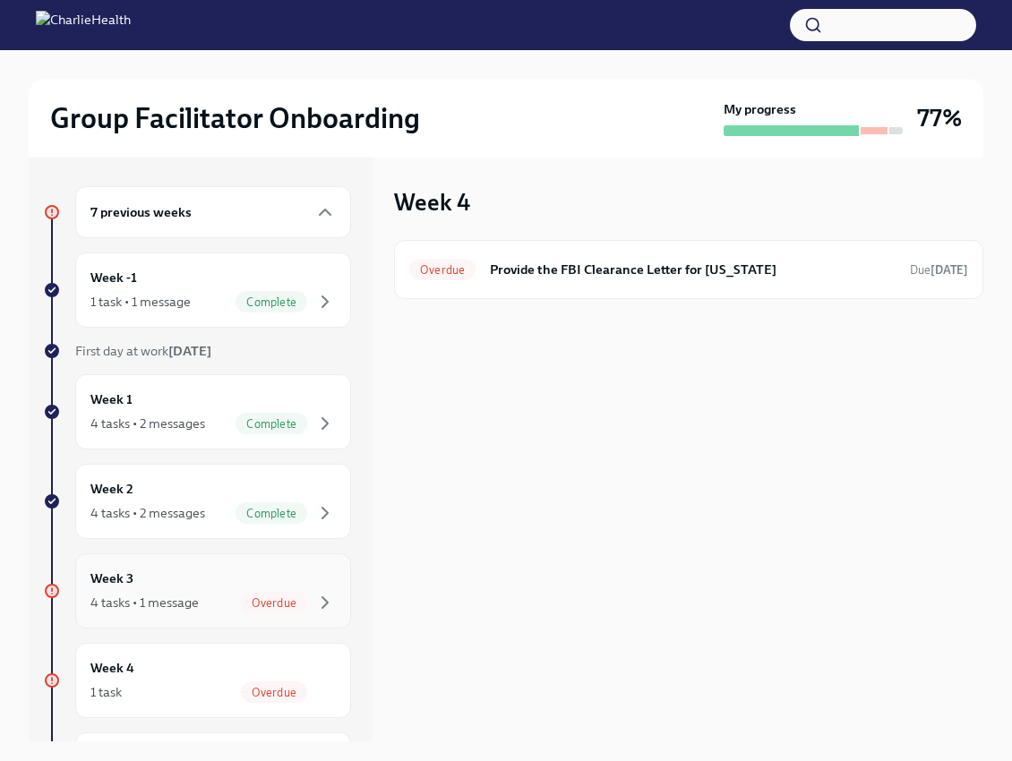
click at [239, 586] on div "Week 3 4 tasks • 1 message Overdue" at bounding box center [212, 591] width 245 height 45
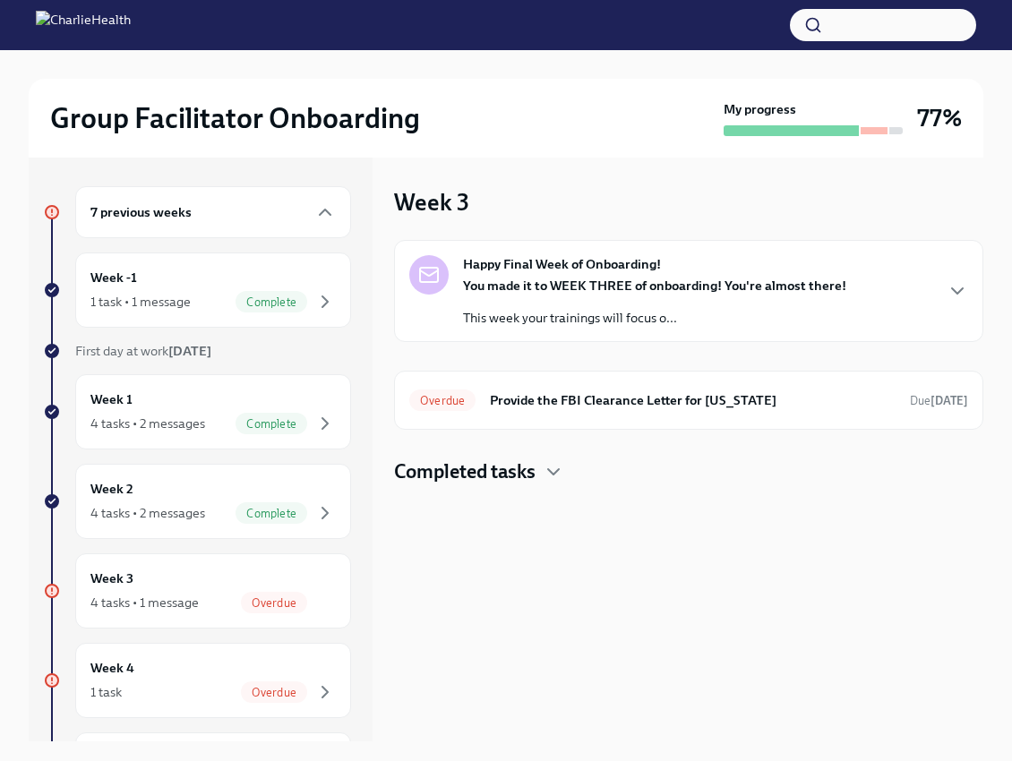
click at [671, 321] on p "This week your trainings will focus o..." at bounding box center [654, 318] width 383 height 18
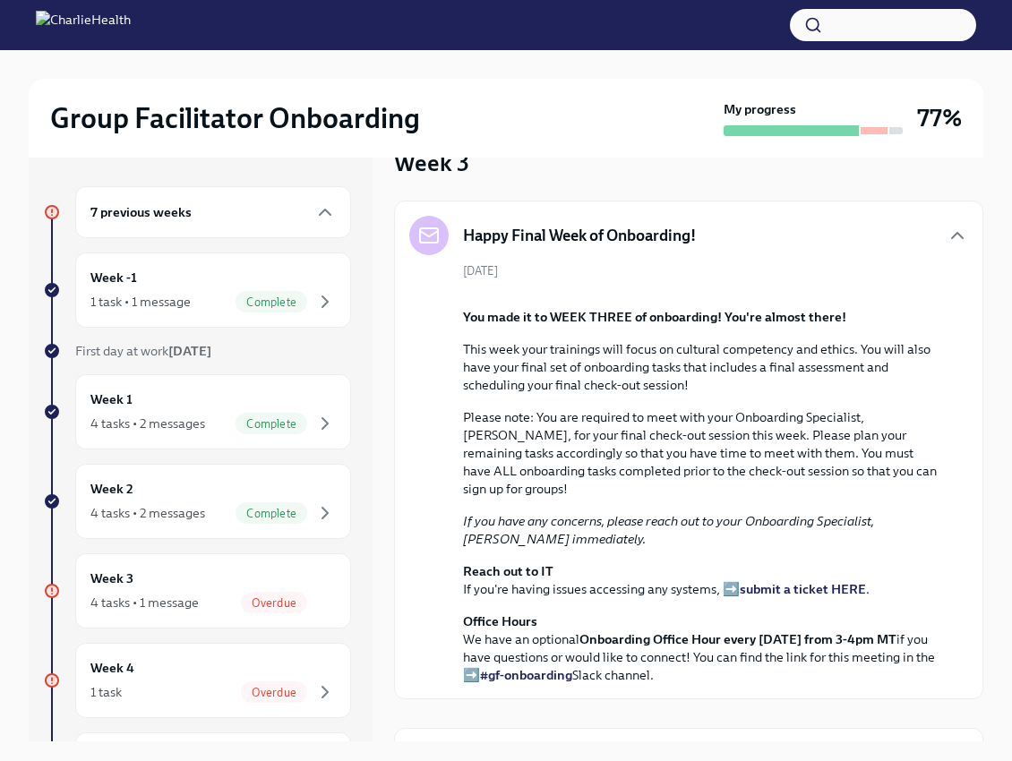
scroll to position [17, 0]
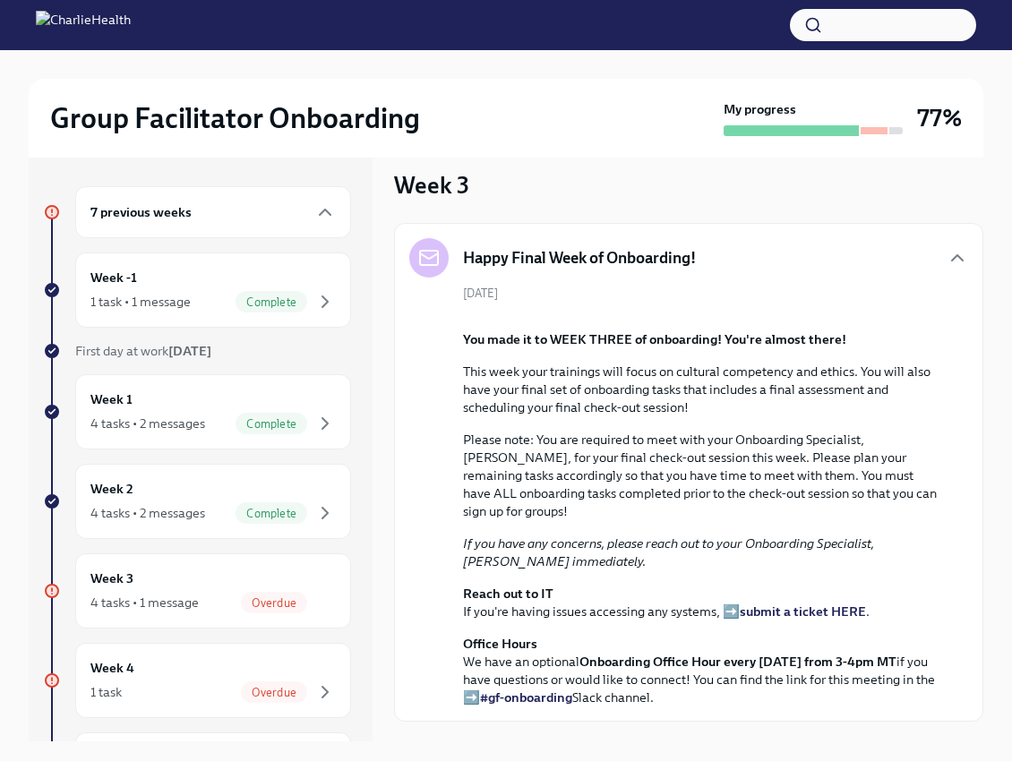
click at [923, 251] on div "Happy Final Week of Onboarding!" at bounding box center [688, 257] width 559 height 39
click at [946, 255] on icon "button" at bounding box center [956, 257] width 21 height 21
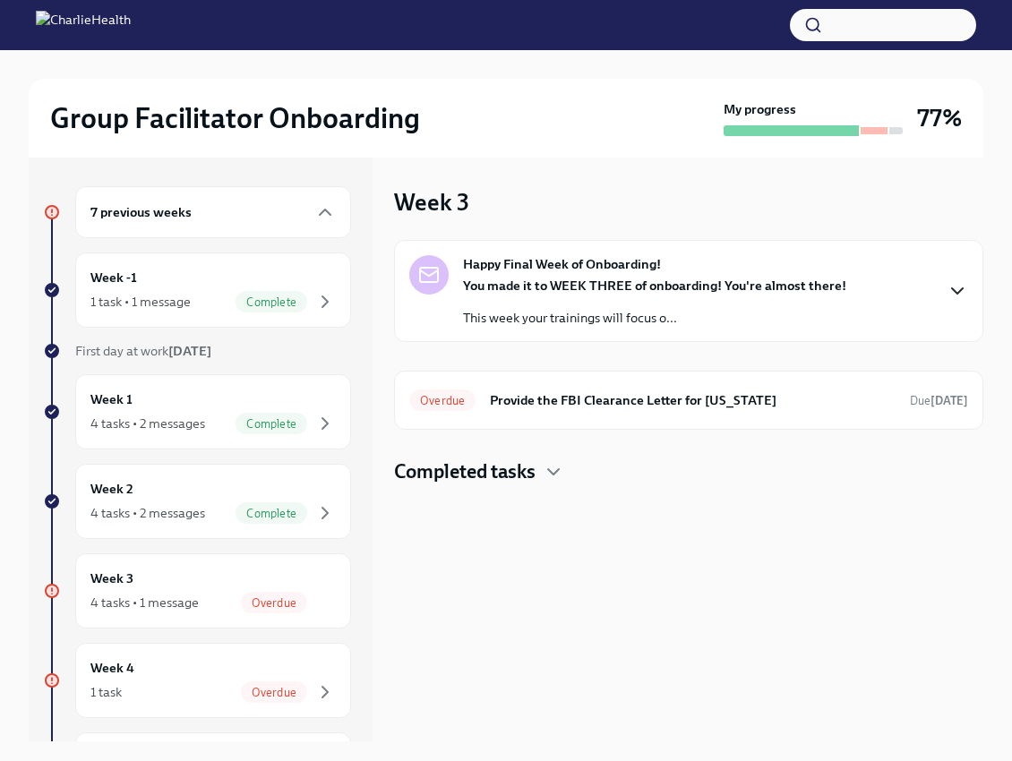
scroll to position [0, 0]
click at [547, 465] on icon "button" at bounding box center [553, 471] width 21 height 21
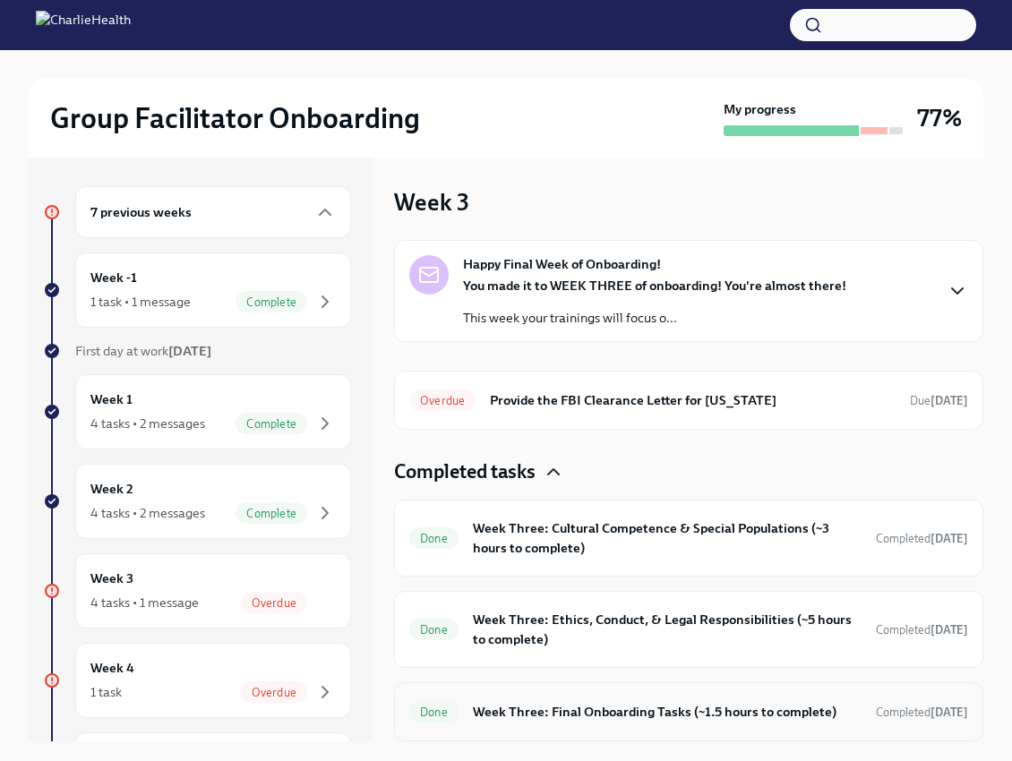
click at [793, 708] on h6 "Week Three: Final Onboarding Tasks (~1.5 hours to complete)" at bounding box center [667, 712] width 389 height 20
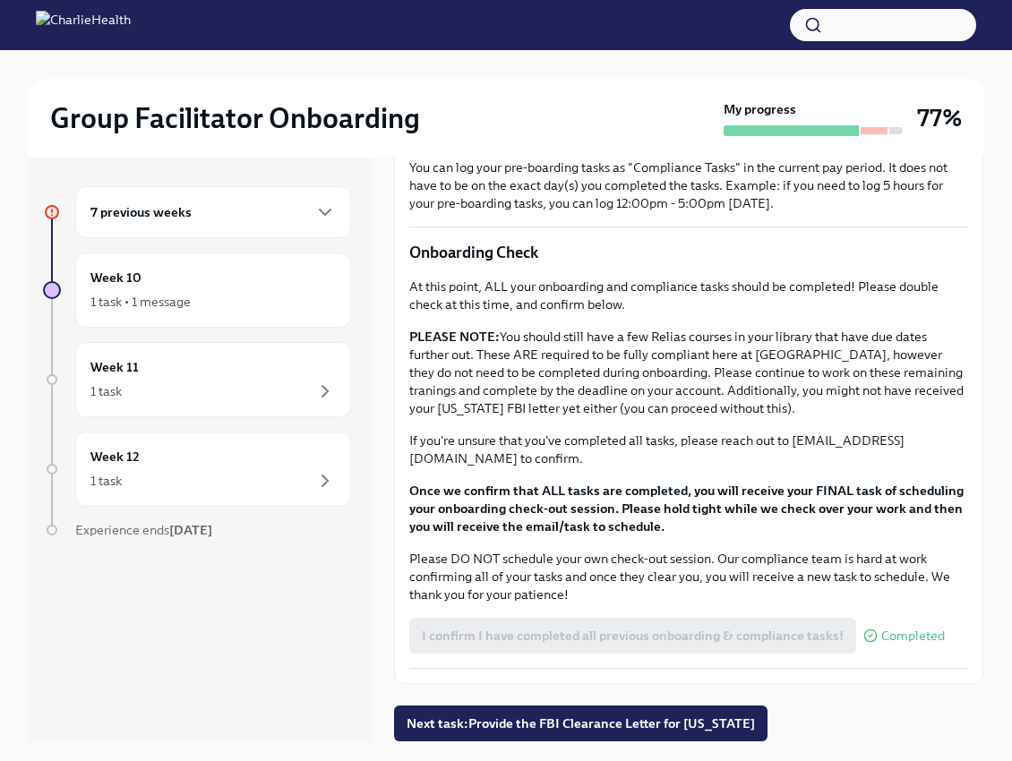
scroll to position [1313, 0]
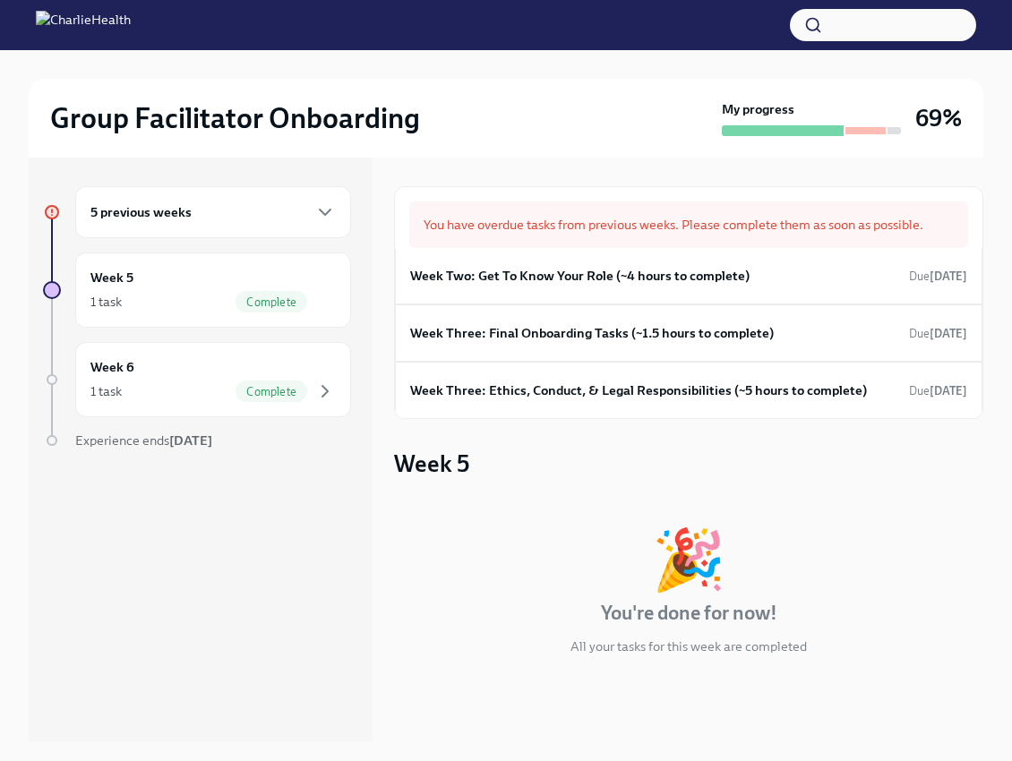
click at [298, 217] on div "5 previous weeks" at bounding box center [212, 211] width 245 height 21
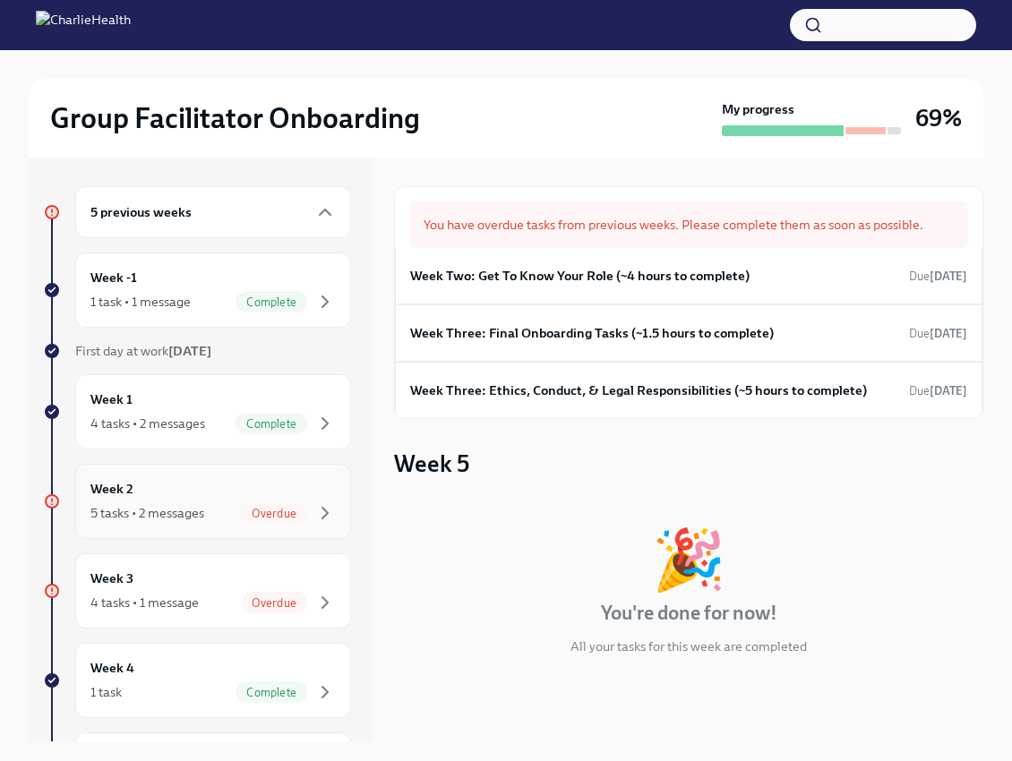
click at [255, 507] on span "Overdue" at bounding box center [274, 513] width 66 height 13
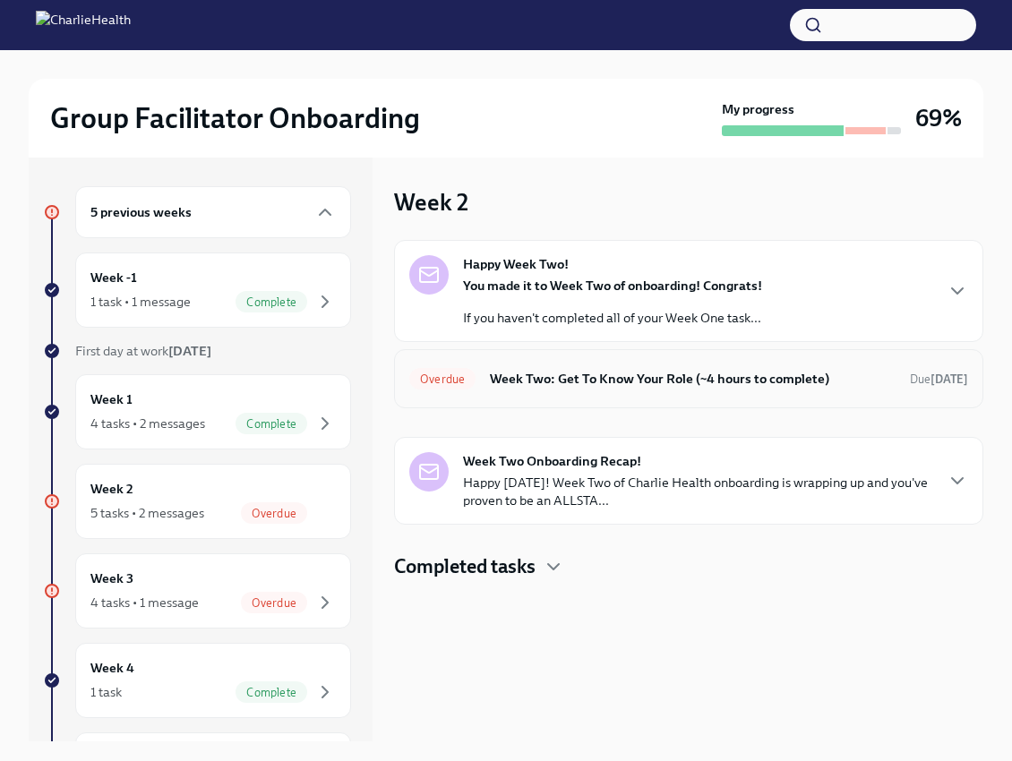
click at [689, 376] on h6 "Week Two: Get To Know Your Role (~4 hours to complete)" at bounding box center [693, 379] width 406 height 20
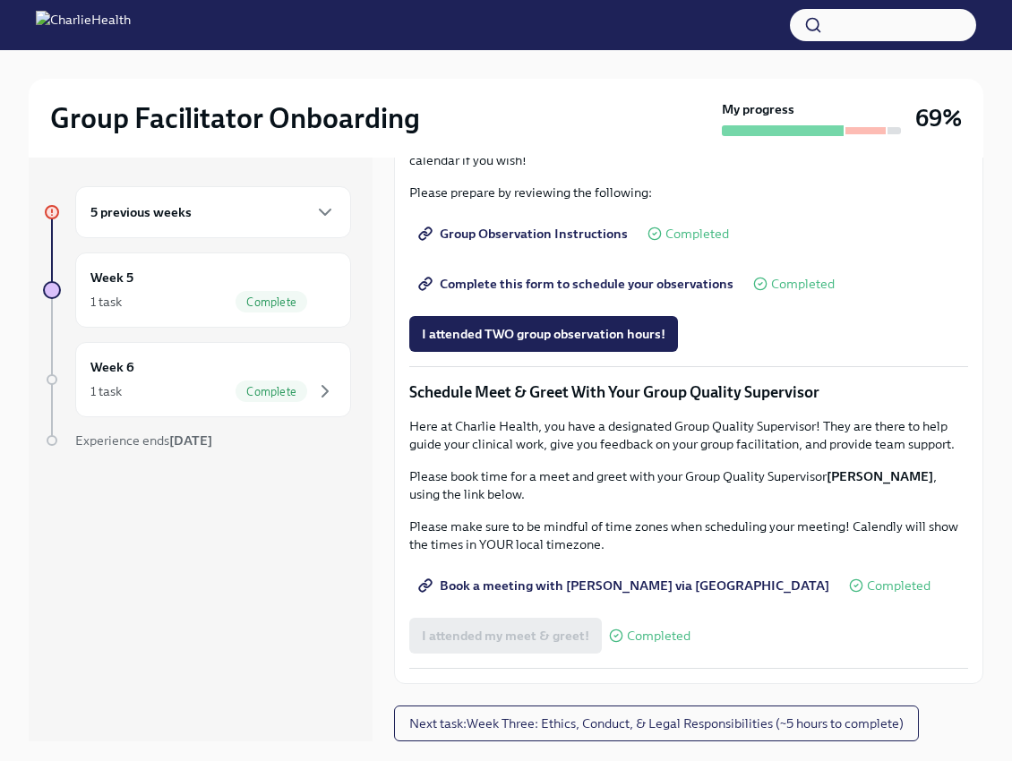
scroll to position [1513, 0]
click at [595, 329] on span "I attended TWO group observation hours!" at bounding box center [544, 334] width 244 height 18
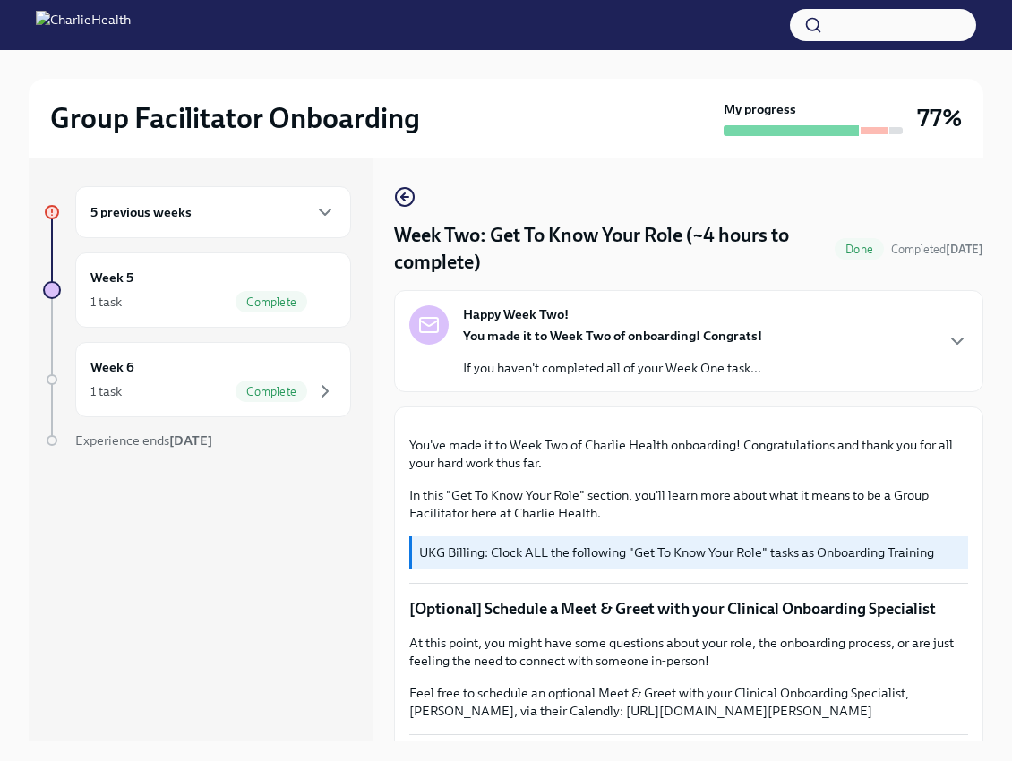
click at [214, 208] on div "5 previous weeks" at bounding box center [212, 211] width 245 height 21
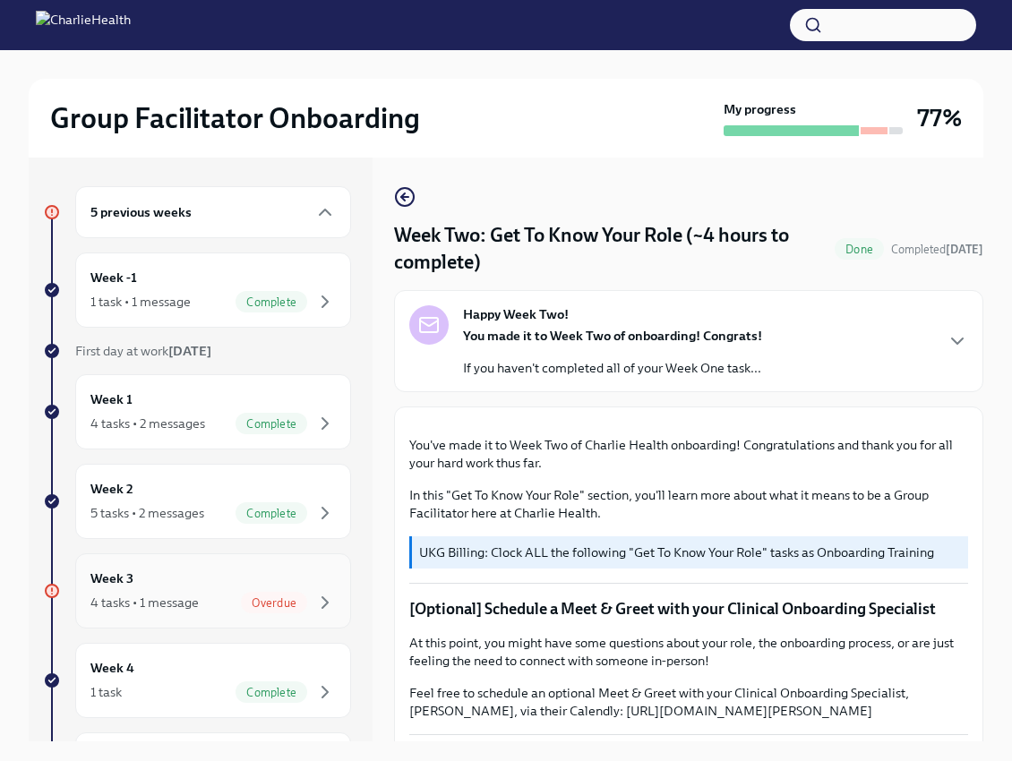
click at [249, 571] on div "Week 3 4 tasks • 1 message Overdue" at bounding box center [212, 591] width 245 height 45
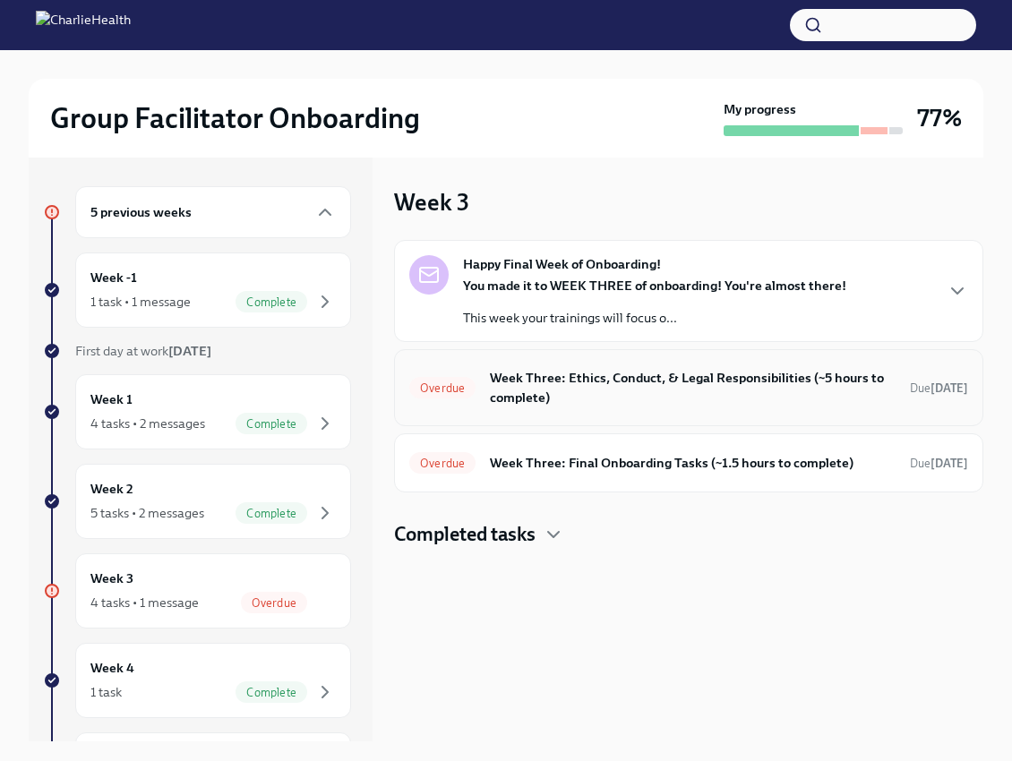
click at [634, 399] on h6 "Week Three: Ethics, Conduct, & Legal Responsibilities (~5 hours to complete)" at bounding box center [693, 387] width 406 height 39
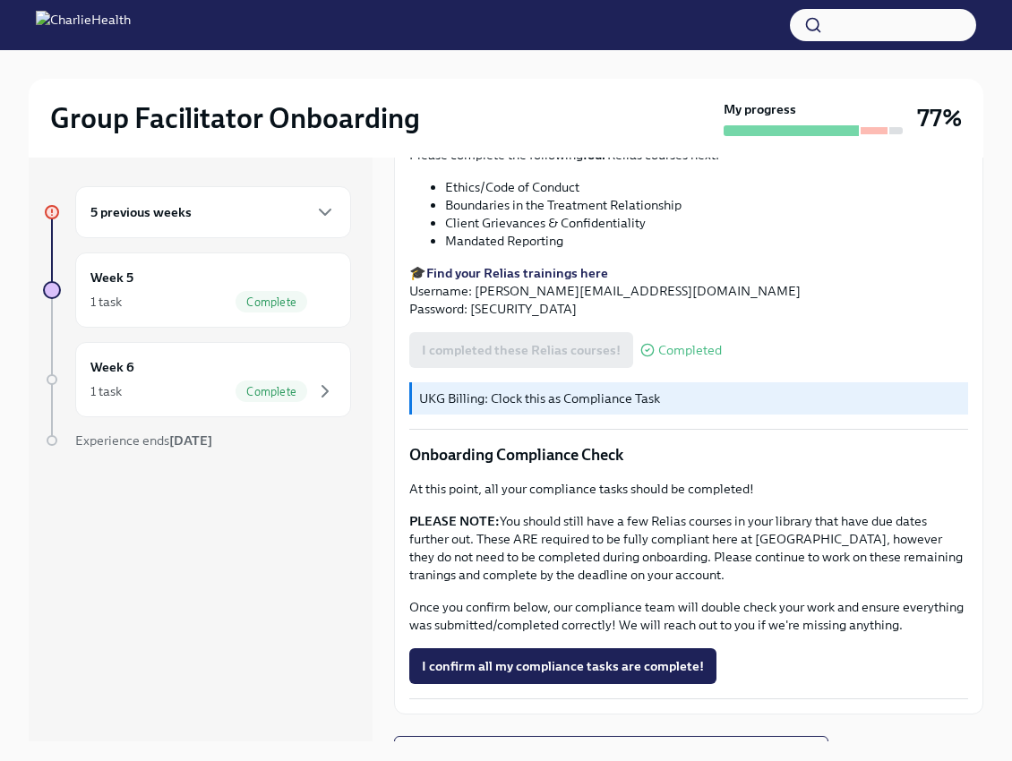
scroll to position [825, 0]
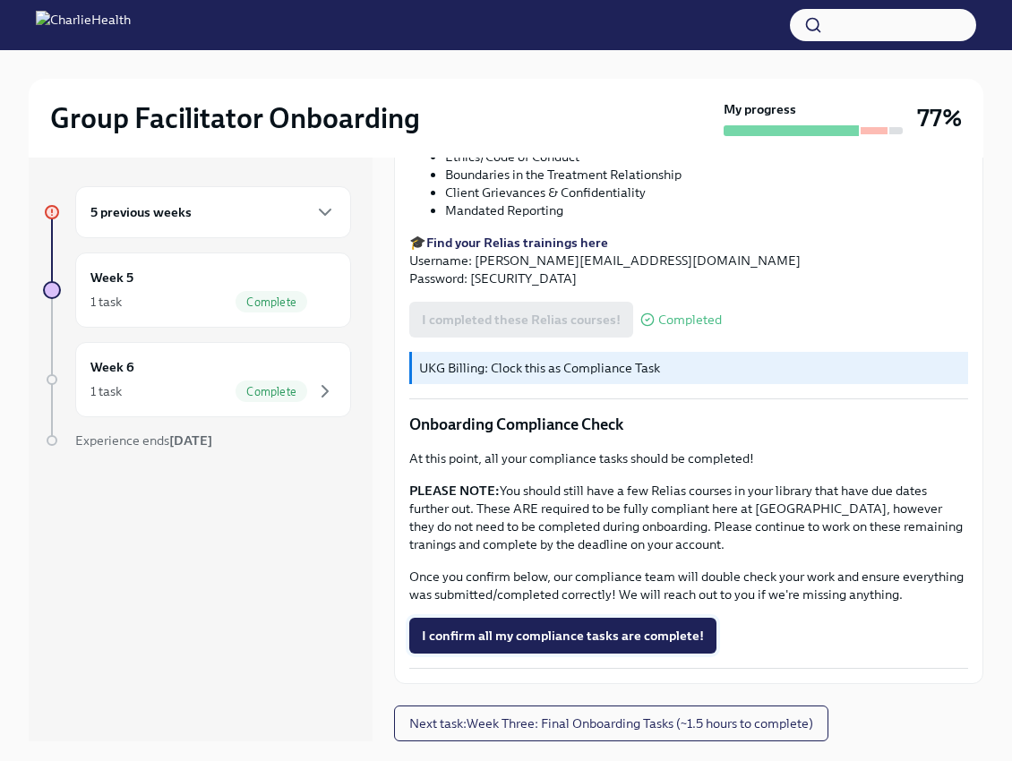
click at [636, 632] on span "I confirm all my compliance tasks are complete!" at bounding box center [563, 636] width 282 height 18
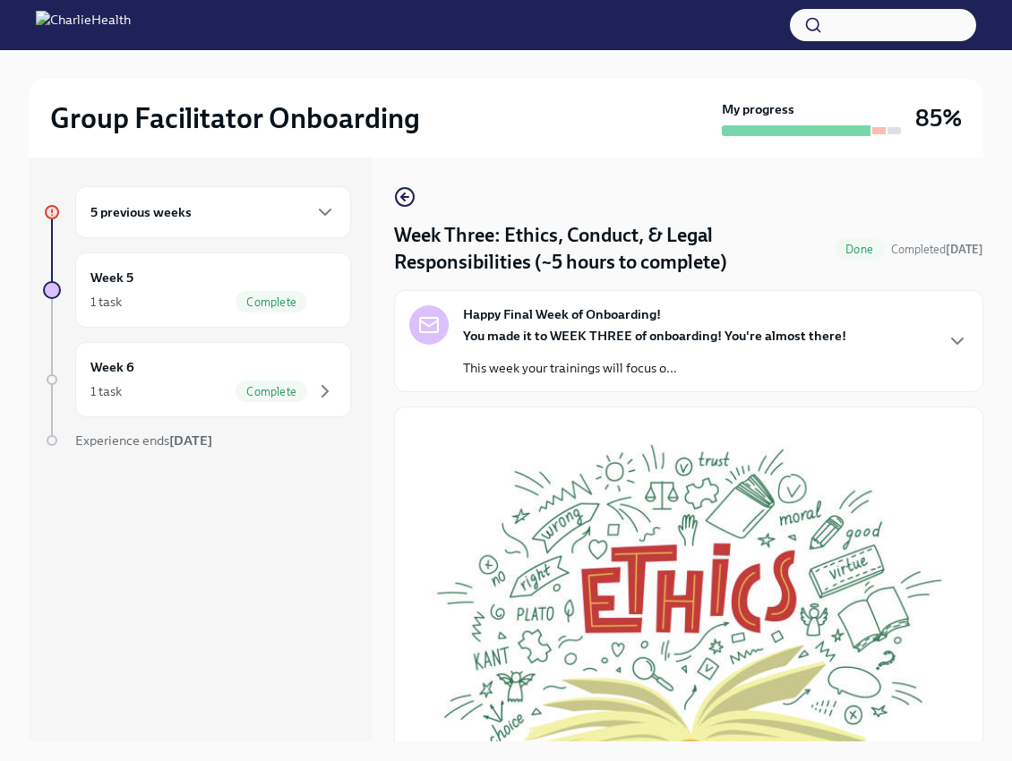
click at [150, 200] on div "5 previous weeks" at bounding box center [213, 212] width 276 height 52
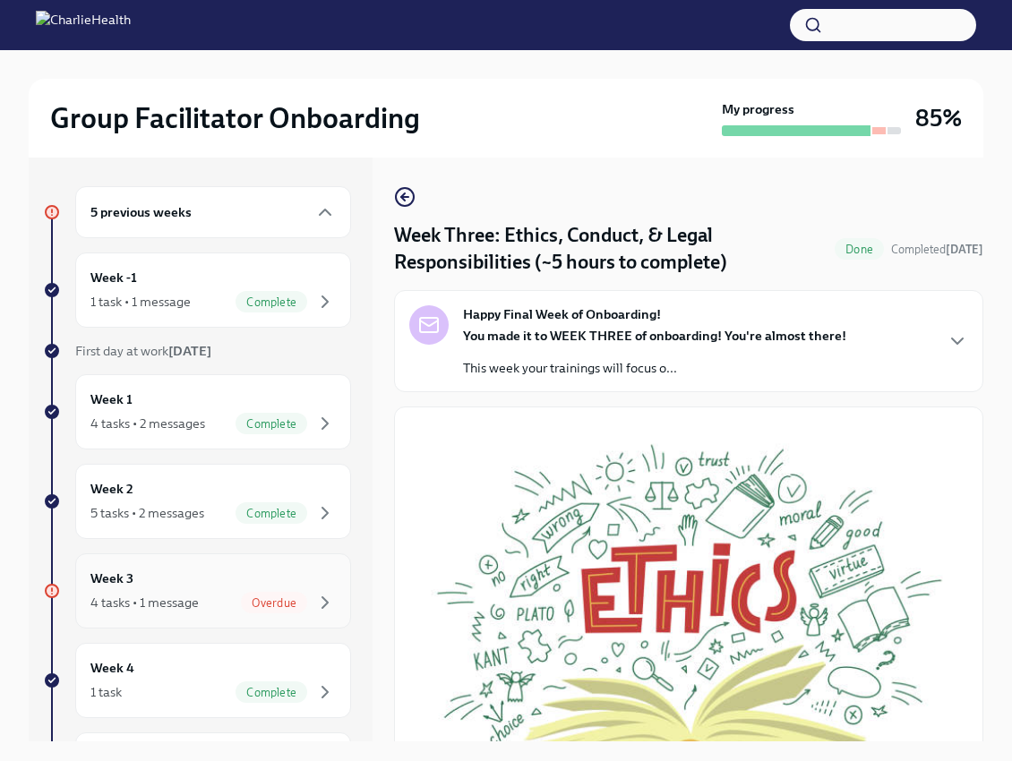
click at [186, 594] on div "4 tasks • 1 message" at bounding box center [144, 603] width 108 height 18
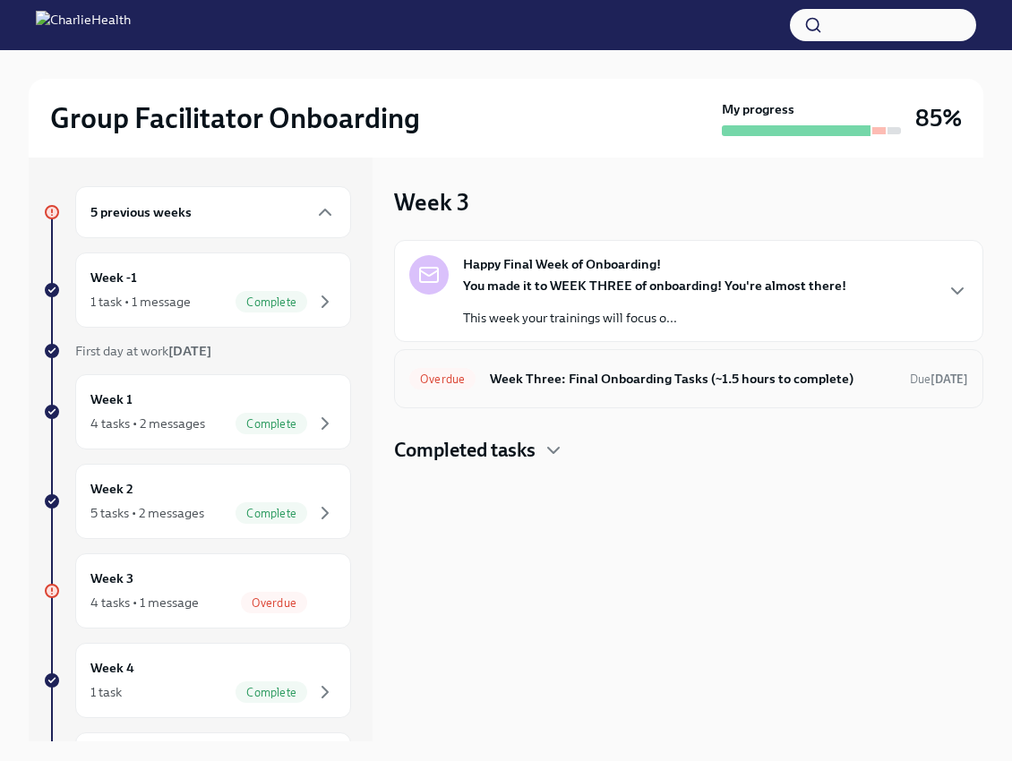
click at [527, 388] on h6 "Week Three: Final Onboarding Tasks (~1.5 hours to complete)" at bounding box center [693, 379] width 406 height 20
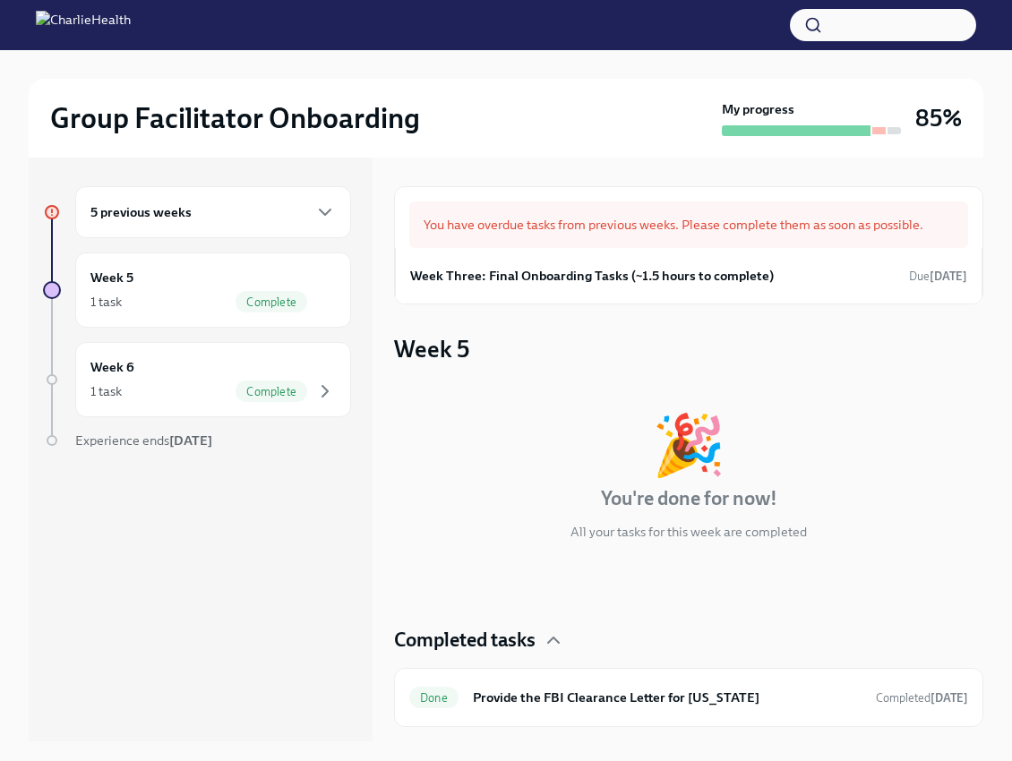
click at [239, 218] on div "5 previous weeks" at bounding box center [212, 211] width 245 height 21
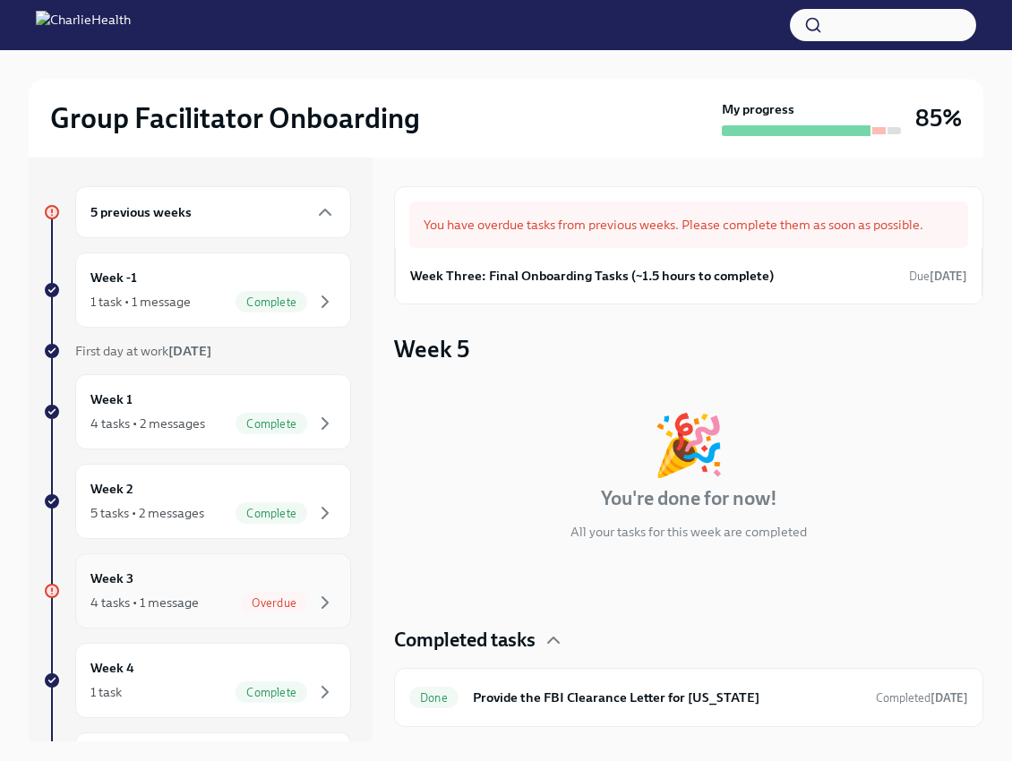
click at [172, 580] on div "Week 3 4 tasks • 1 message Overdue" at bounding box center [212, 591] width 245 height 45
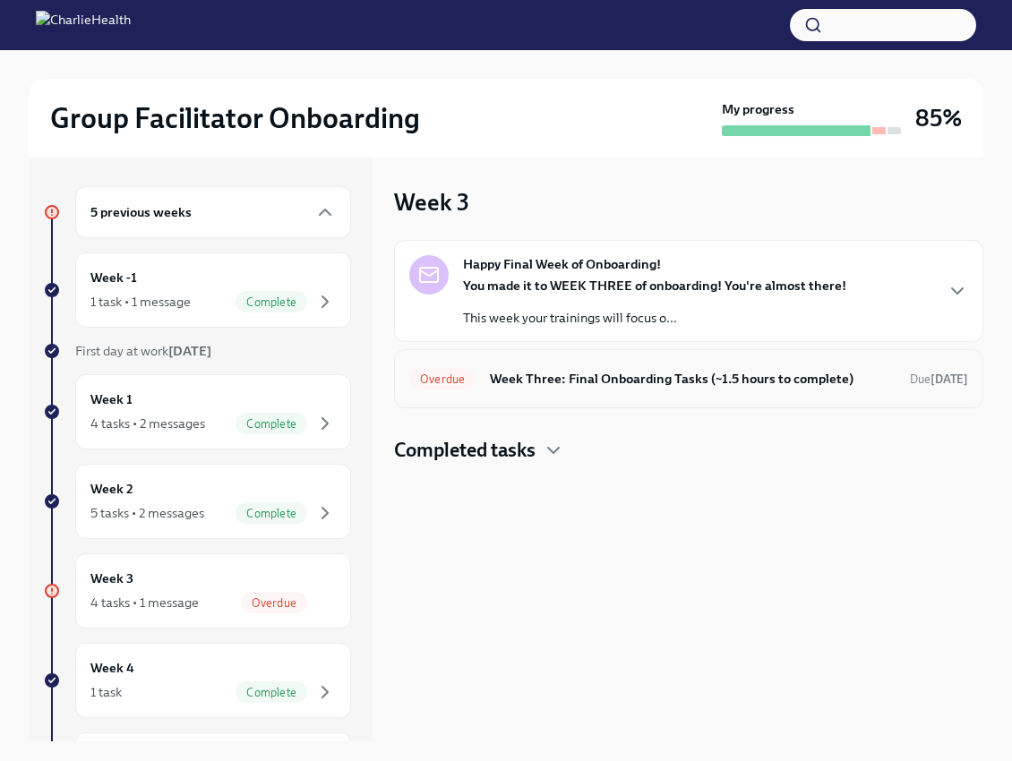
click at [534, 387] on h6 "Week Three: Final Onboarding Tasks (~1.5 hours to complete)" at bounding box center [693, 379] width 406 height 20
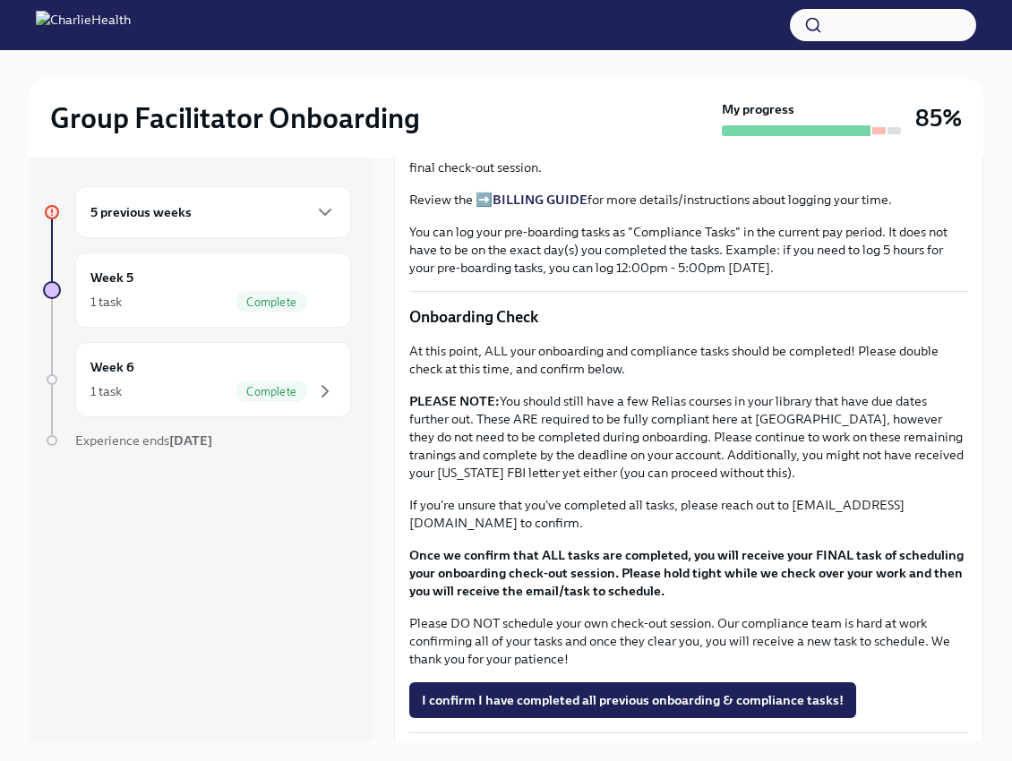
scroll to position [1256, 0]
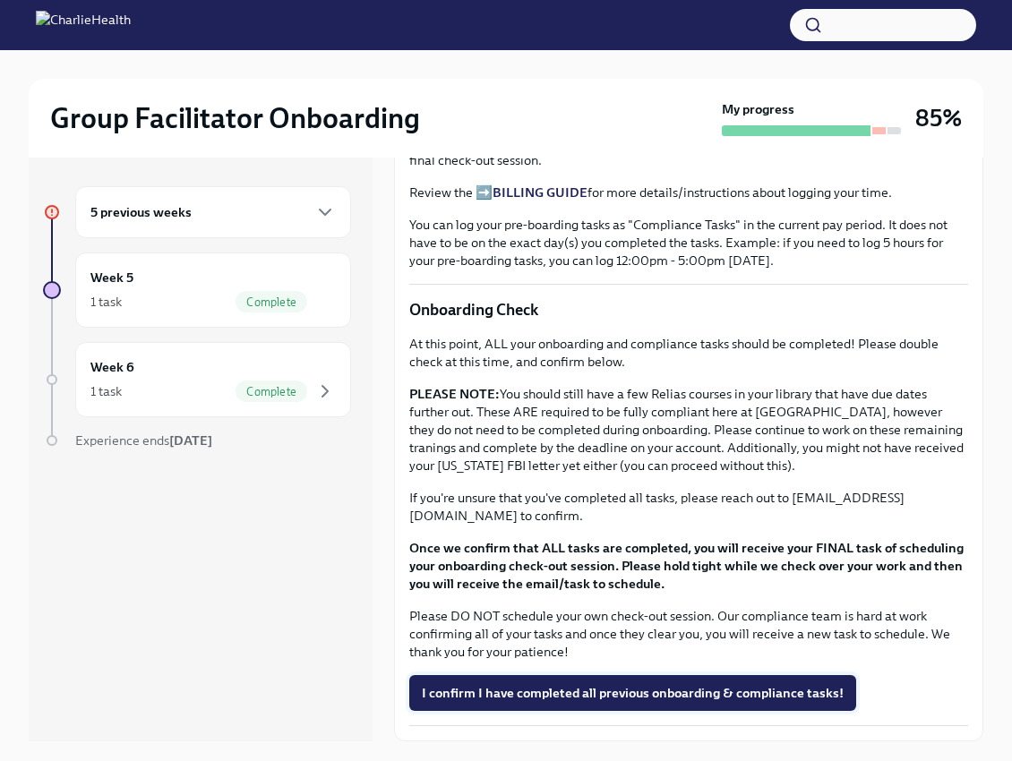
click at [731, 689] on span "I confirm I have completed all previous onboarding & compliance tasks!" at bounding box center [633, 693] width 422 height 18
